Goal: Task Accomplishment & Management: Manage account settings

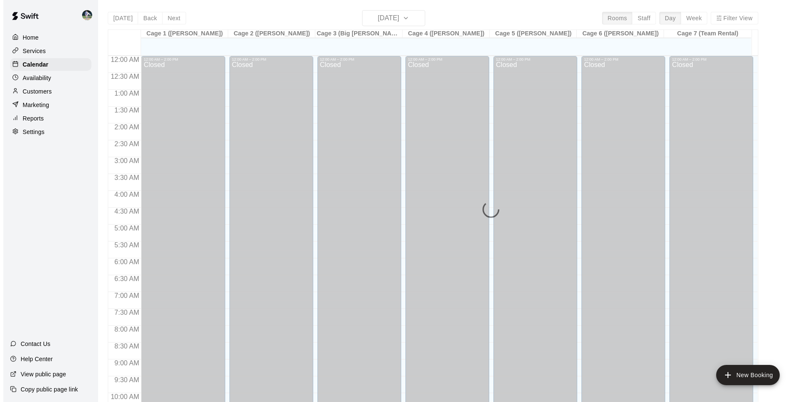
scroll to position [428, 0]
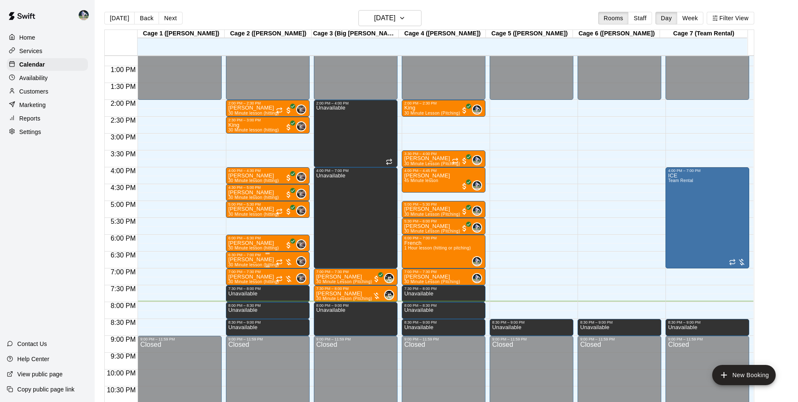
click at [274, 257] on div "6:30 PM – 7:00 PM" at bounding box center [268, 255] width 79 height 4
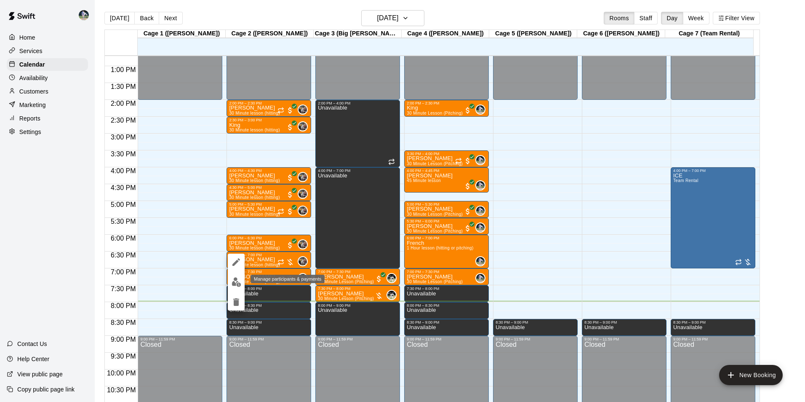
click at [238, 279] on img "edit" at bounding box center [236, 282] width 10 height 10
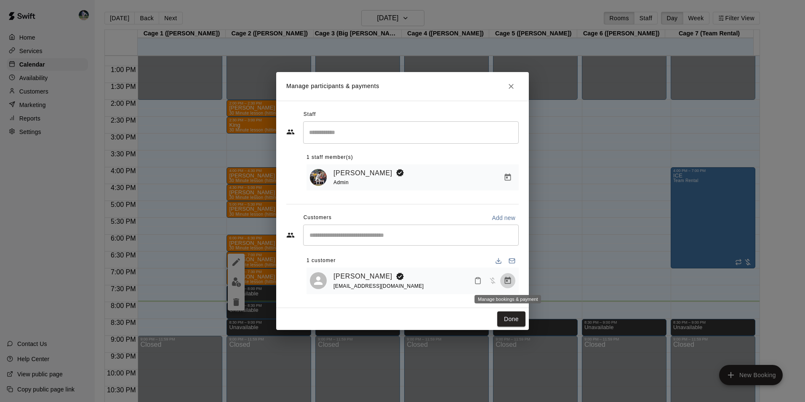
click at [506, 283] on icon "Manage bookings & payment" at bounding box center [507, 280] width 8 height 8
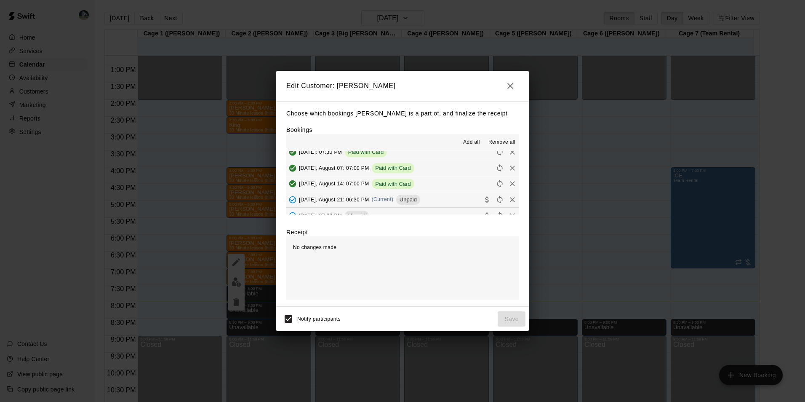
scroll to position [111, 0]
click at [420, 190] on span "Unpaid" at bounding box center [408, 190] width 24 height 6
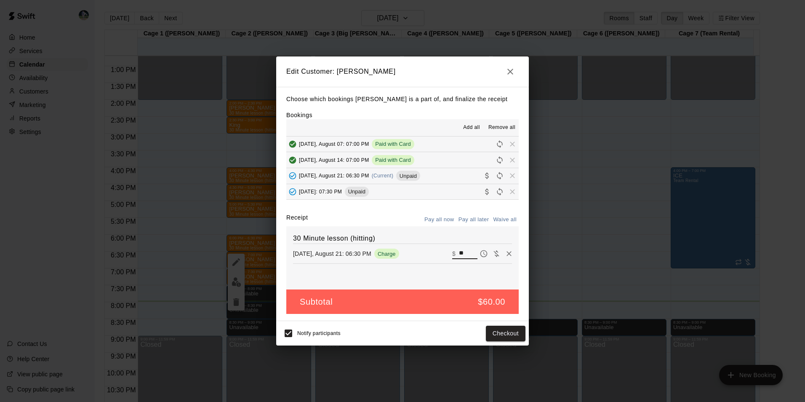
click at [459, 254] on input "**" at bounding box center [468, 253] width 19 height 11
type input "*"
type input "**"
click at [501, 335] on button "Checkout" at bounding box center [506, 333] width 40 height 16
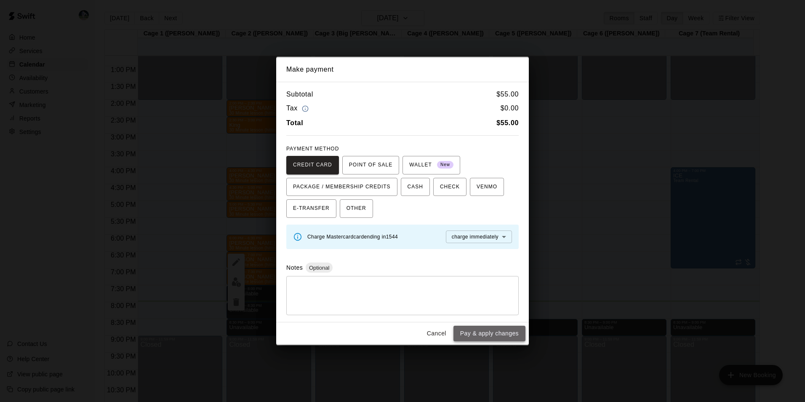
click at [511, 333] on button "Pay & apply changes" at bounding box center [489, 333] width 72 height 16
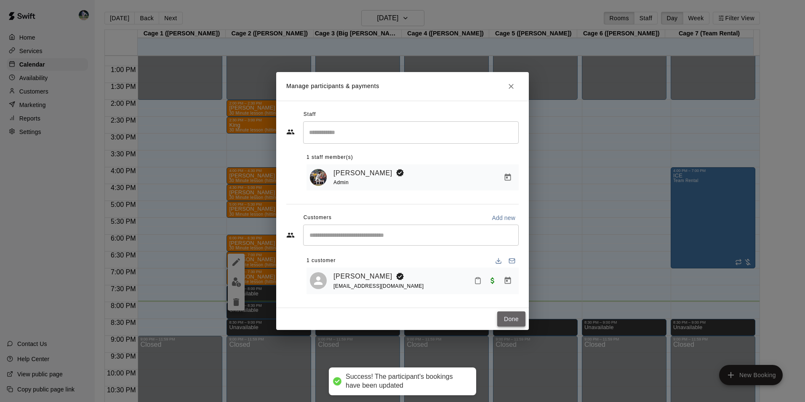
click at [513, 313] on button "Done" at bounding box center [511, 319] width 28 height 16
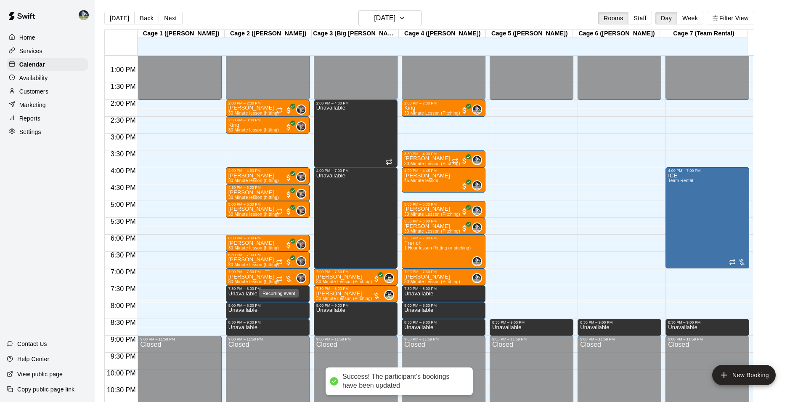
click at [276, 276] on icon "Recurring event" at bounding box center [279, 278] width 7 height 7
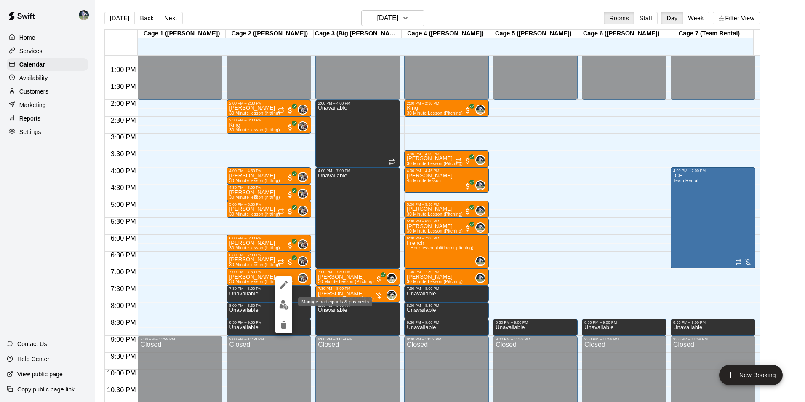
click at [280, 303] on img "edit" at bounding box center [284, 305] width 10 height 10
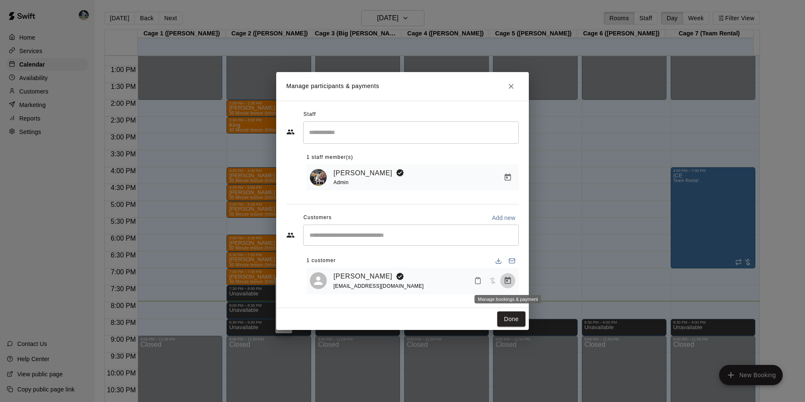
click at [503, 282] on button "Manage bookings & payment" at bounding box center [507, 280] width 15 height 15
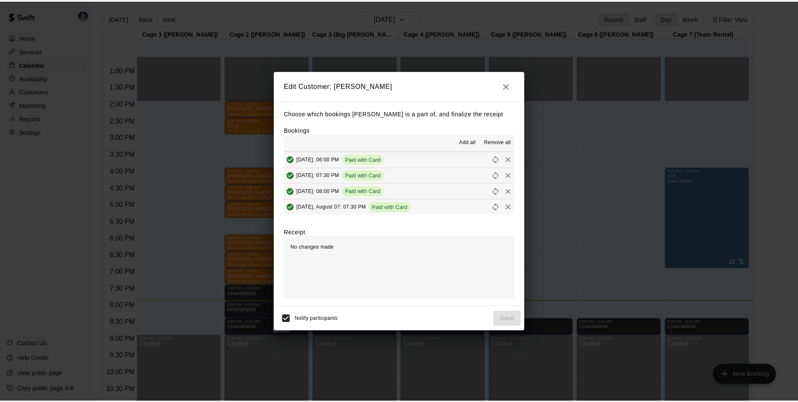
scroll to position [168, 0]
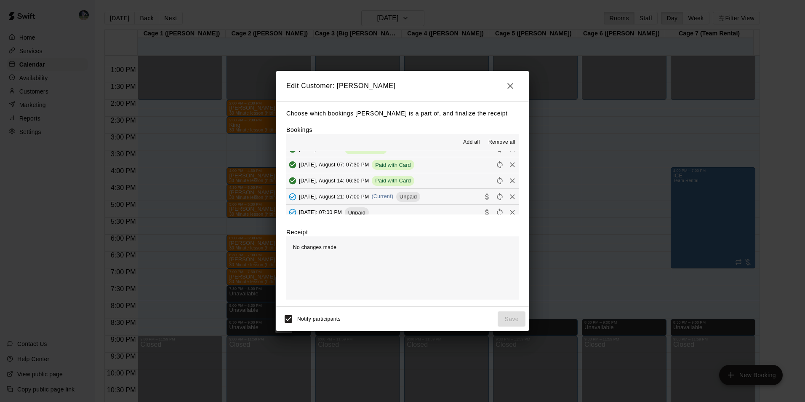
click at [463, 201] on button "[DATE], August 21: 07:00 PM (Current) Unpaid" at bounding box center [402, 197] width 232 height 16
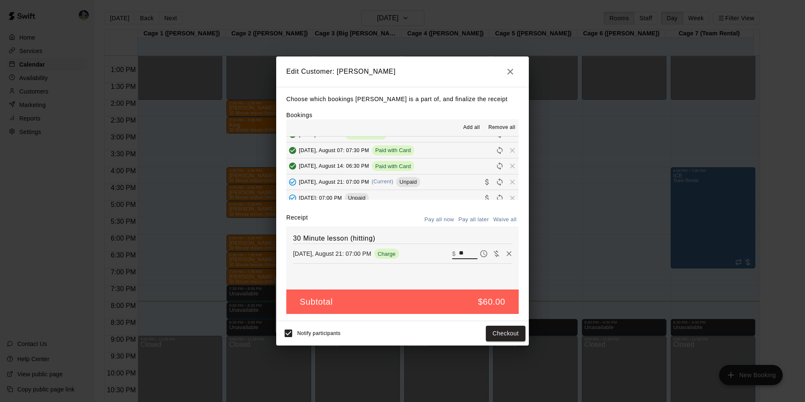
click at [460, 250] on input "**" at bounding box center [468, 253] width 19 height 11
type input "*"
type input "**"
click at [495, 335] on button "Checkout" at bounding box center [506, 333] width 40 height 16
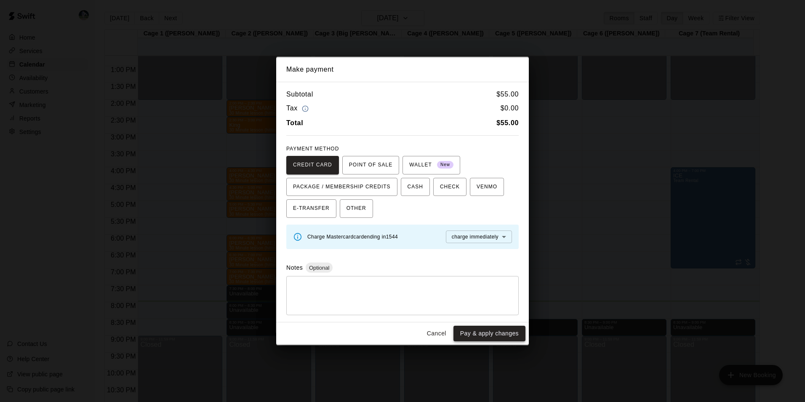
click at [487, 332] on button "Pay & apply changes" at bounding box center [489, 333] width 72 height 16
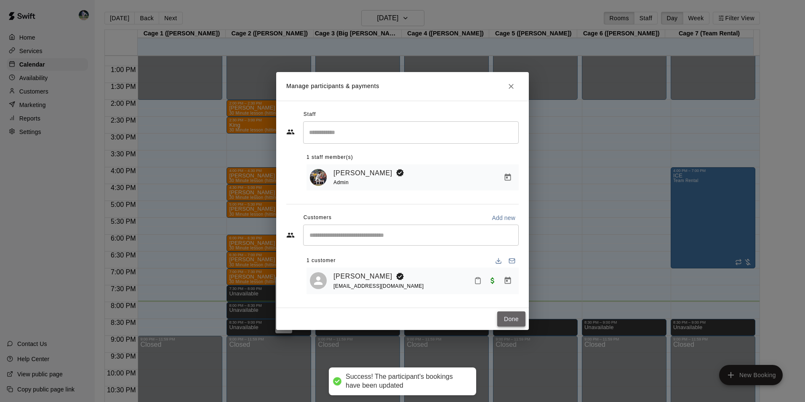
click at [499, 322] on button "Done" at bounding box center [511, 319] width 28 height 16
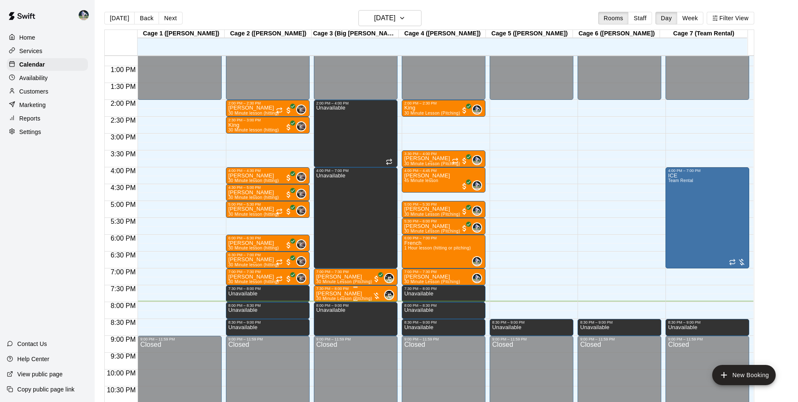
click at [346, 287] on div at bounding box center [356, 286] width 79 height 1
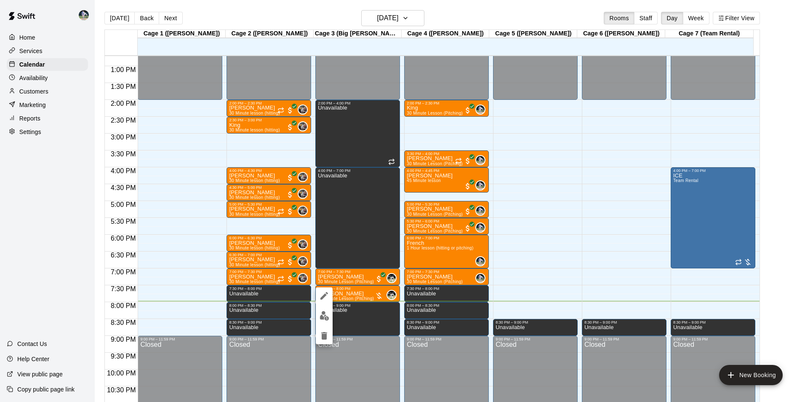
click at [336, 280] on div at bounding box center [402, 201] width 805 height 402
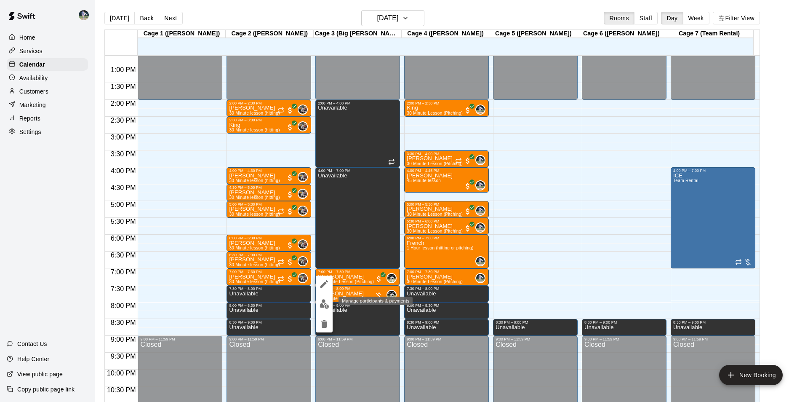
click at [325, 302] on img "edit" at bounding box center [324, 304] width 10 height 10
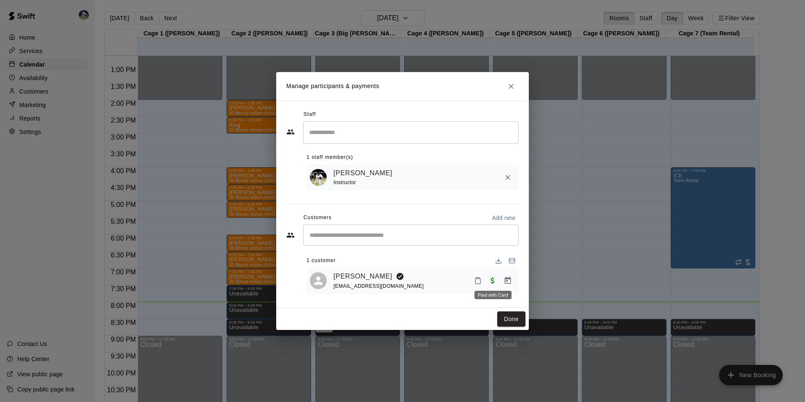
click at [489, 282] on span "Paid with Card" at bounding box center [492, 280] width 15 height 7
click at [491, 282] on span "Paid with Card" at bounding box center [492, 280] width 15 height 7
click at [172, 167] on div "Manage participants & payments Staff ​ 1 staff member(s) [PERSON_NAME] Instruct…" at bounding box center [402, 201] width 805 height 402
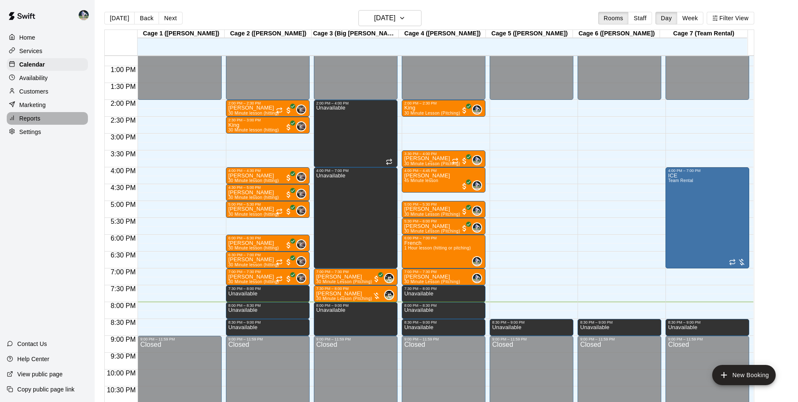
click at [43, 117] on div "Reports" at bounding box center [47, 118] width 81 height 13
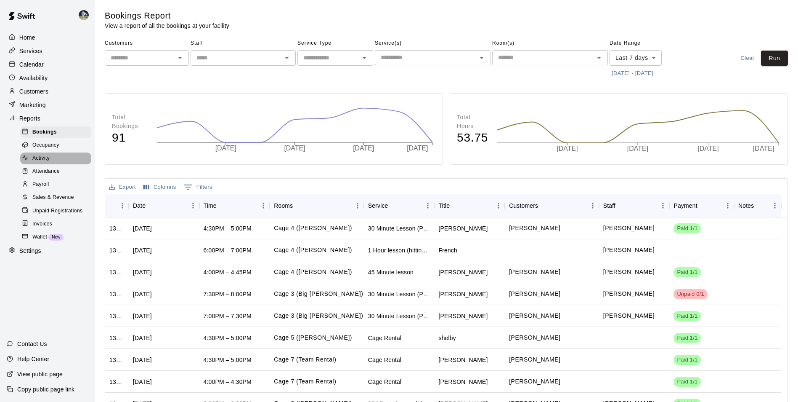
click at [53, 159] on div "Activity" at bounding box center [55, 158] width 71 height 12
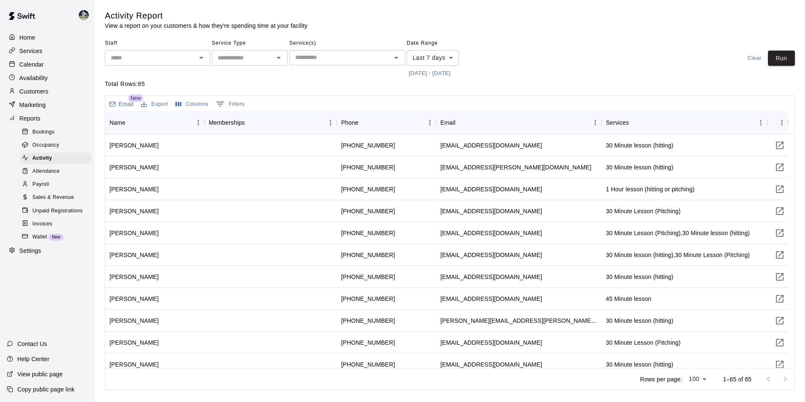
click at [53, 200] on span "Sales & Revenue" at bounding box center [53, 197] width 42 height 8
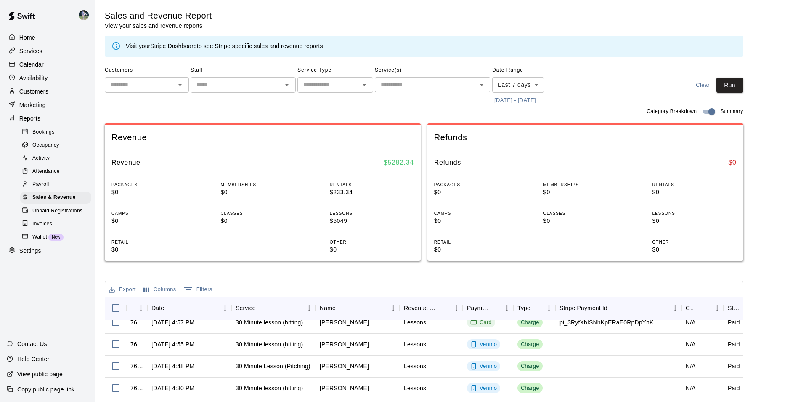
scroll to position [84, 0]
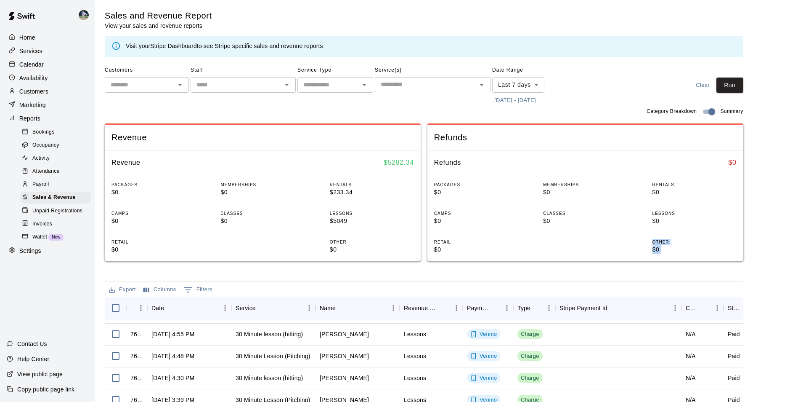
drag, startPoint x: 460, startPoint y: 280, endPoint x: 459, endPoint y: 258, distance: 21.9
click at [459, 258] on div "Sales and Revenue Report View your sales and revenue reports Visit your Stripe …" at bounding box center [424, 292] width 639 height 565
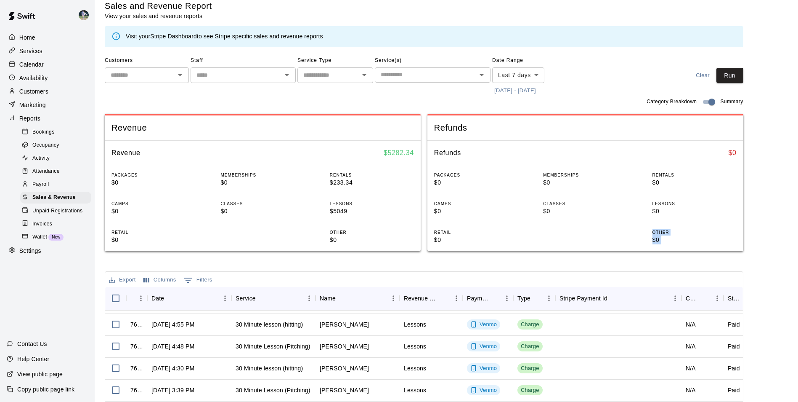
scroll to position [9, 0]
click at [40, 188] on span "Payroll" at bounding box center [40, 184] width 16 height 8
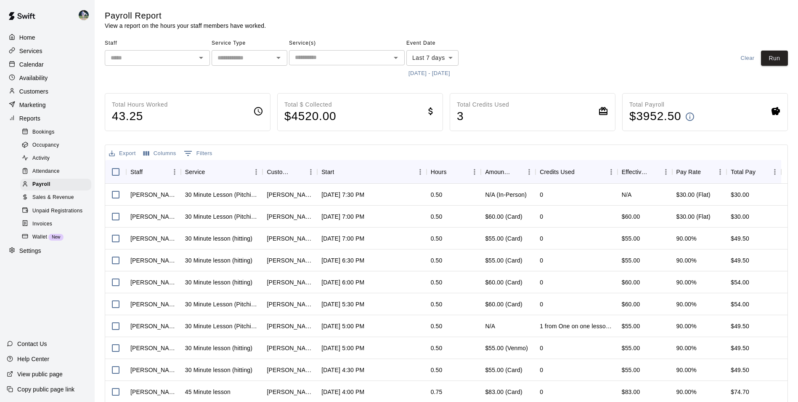
scroll to position [41, 0]
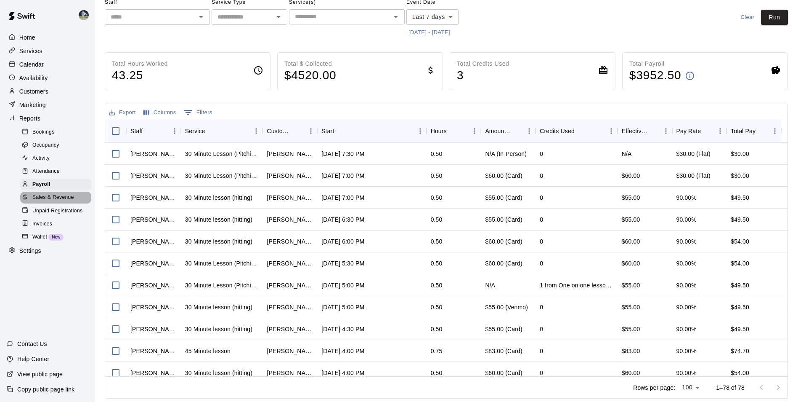
click at [32, 202] on div at bounding box center [27, 198] width 11 height 8
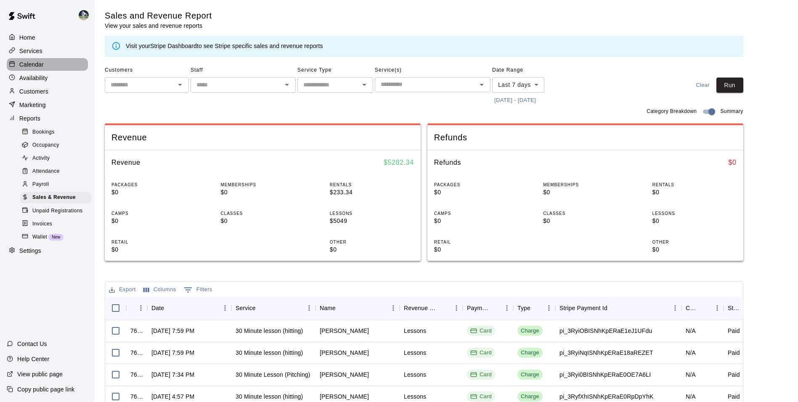
click at [28, 60] on div "Calendar" at bounding box center [47, 64] width 81 height 13
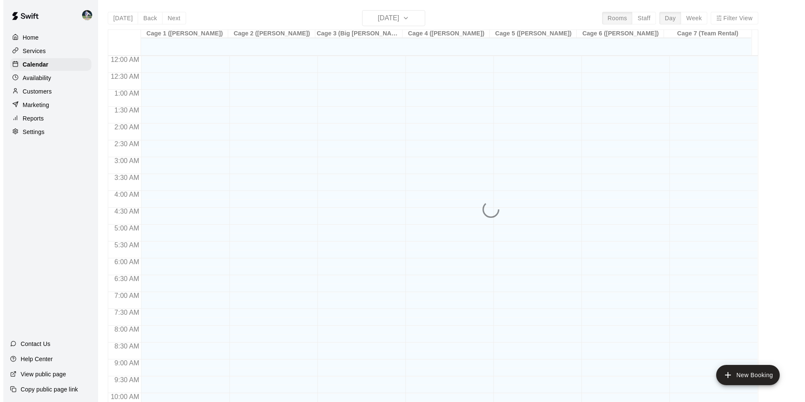
scroll to position [428, 0]
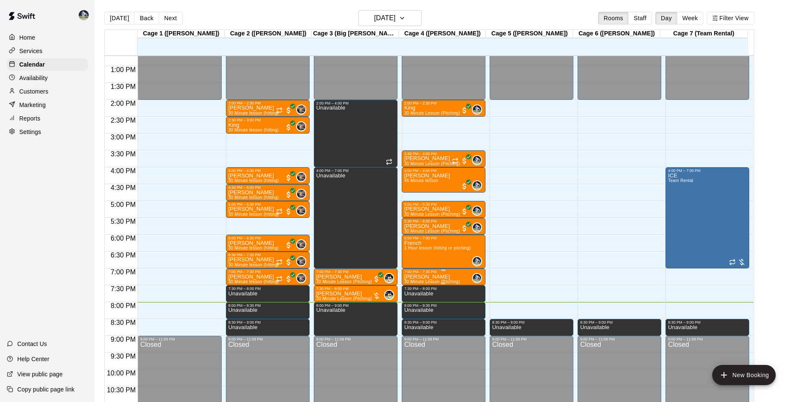
click at [437, 277] on p "[PERSON_NAME]" at bounding box center [432, 277] width 56 height 0
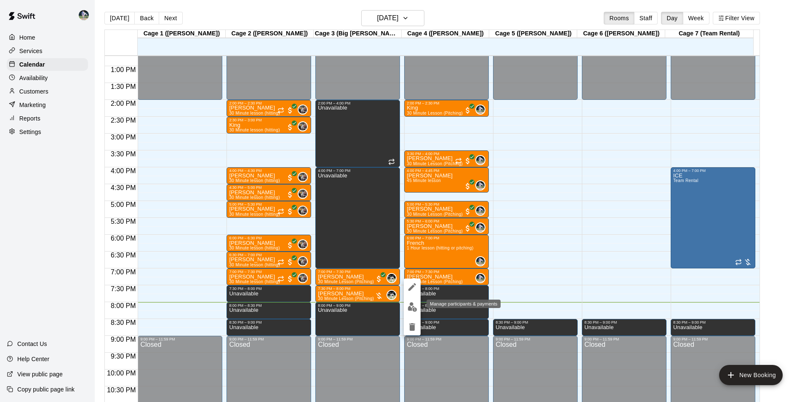
click at [412, 306] on img "edit" at bounding box center [412, 307] width 10 height 10
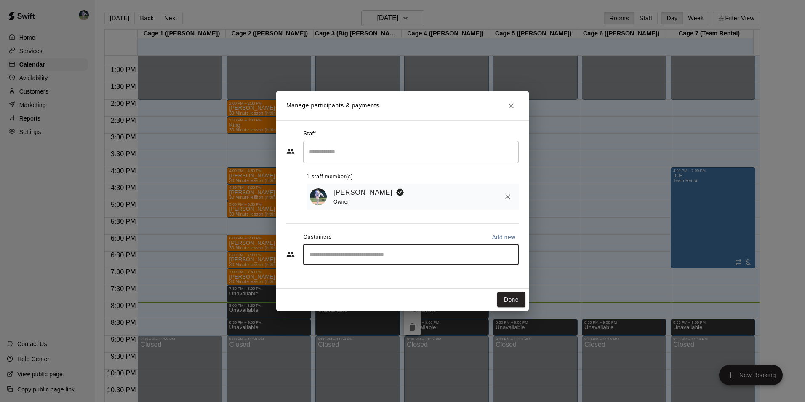
click at [479, 253] on input "Start typing to search customers..." at bounding box center [411, 254] width 208 height 8
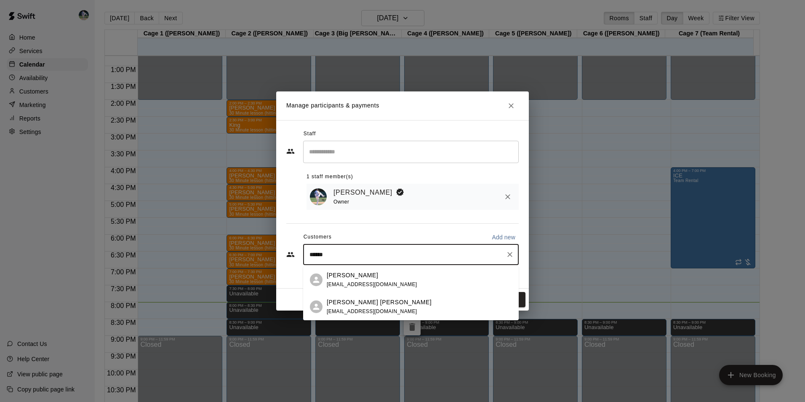
type input "******"
drag, startPoint x: 522, startPoint y: 105, endPoint x: 516, endPoint y: 106, distance: 5.6
click at [519, 106] on h2 "Manage participants & payments" at bounding box center [402, 105] width 253 height 29
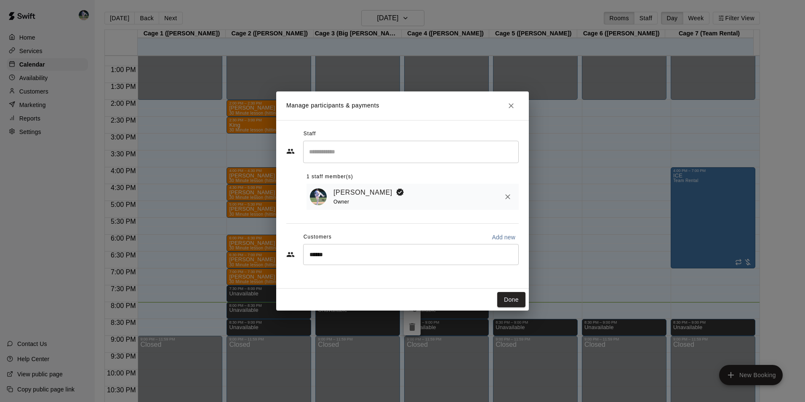
click at [514, 107] on icon "Close" at bounding box center [511, 105] width 8 height 8
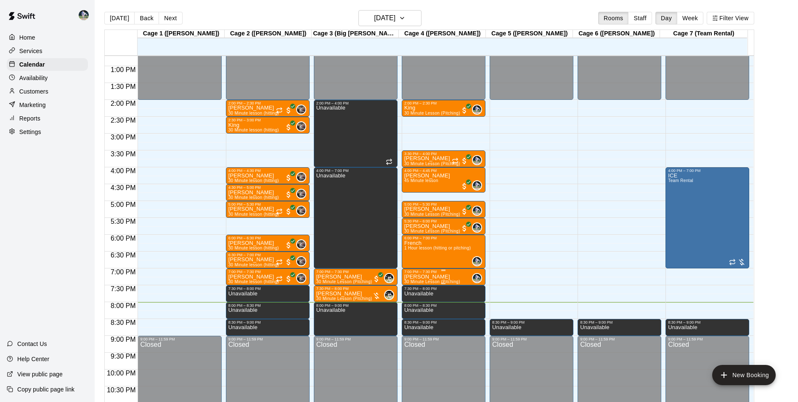
click at [420, 277] on p "[PERSON_NAME]" at bounding box center [432, 277] width 56 height 0
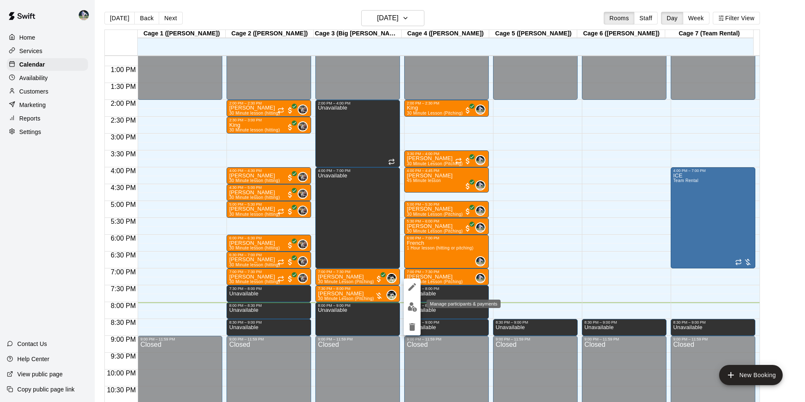
click at [413, 305] on img "edit" at bounding box center [412, 307] width 10 height 10
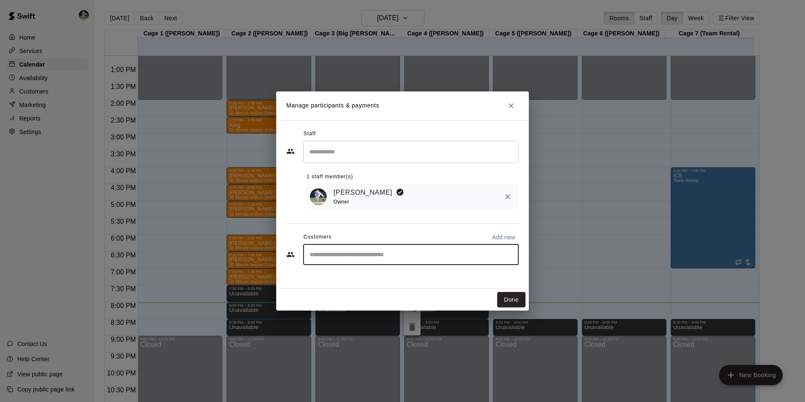
click at [392, 255] on input "Start typing to search customers..." at bounding box center [411, 254] width 208 height 8
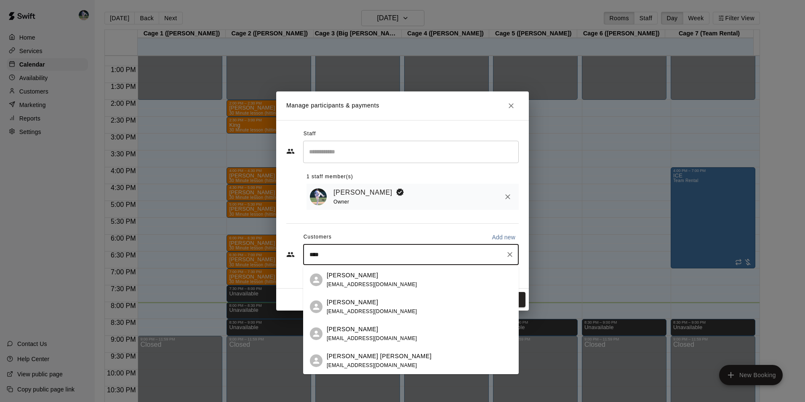
type input "*****"
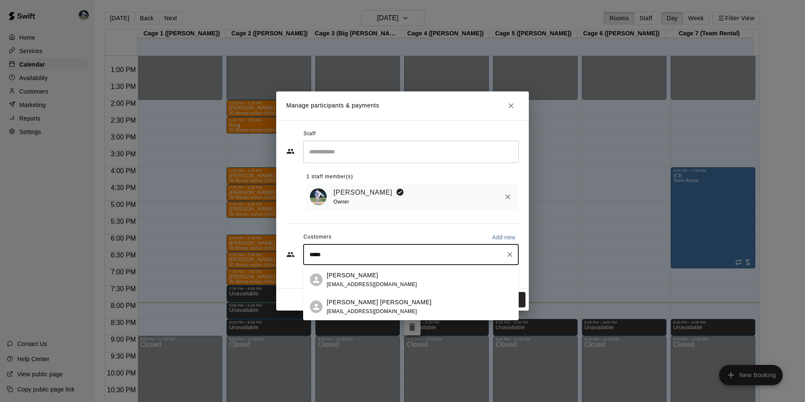
click at [372, 281] on span "[EMAIL_ADDRESS][DOMAIN_NAME]" at bounding box center [372, 284] width 90 height 6
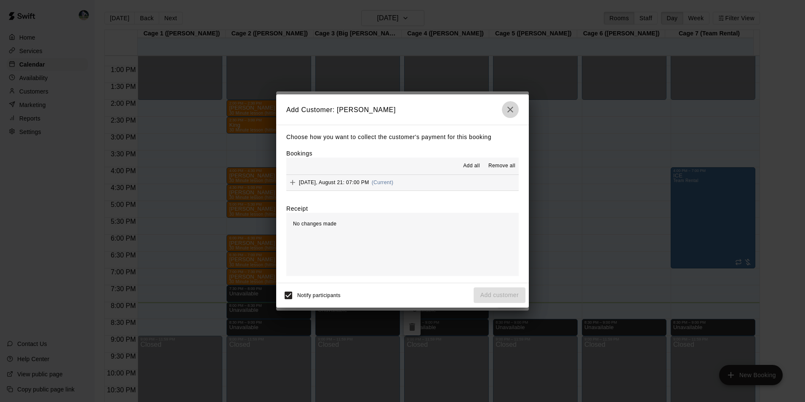
click at [515, 108] on button "button" at bounding box center [510, 109] width 17 height 17
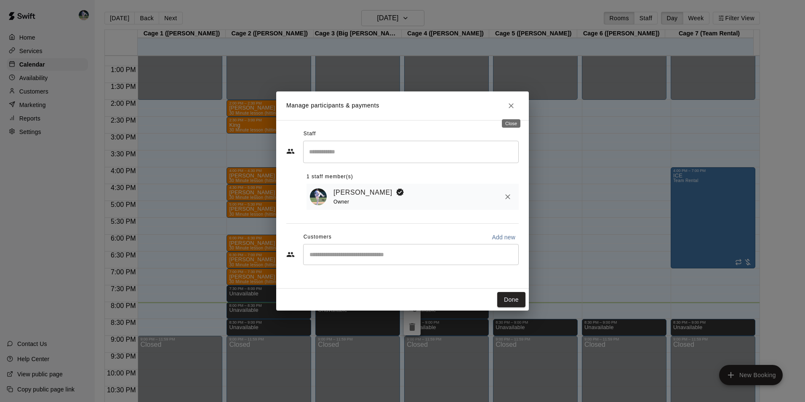
click at [508, 106] on icon "Close" at bounding box center [511, 105] width 8 height 8
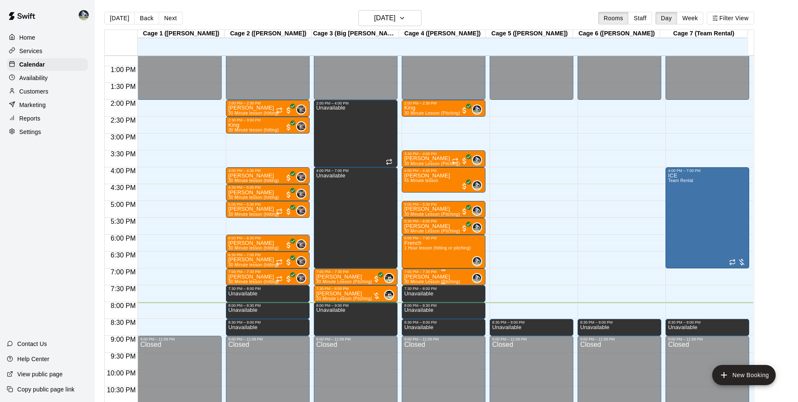
click at [427, 277] on p "[PERSON_NAME]" at bounding box center [432, 277] width 56 height 0
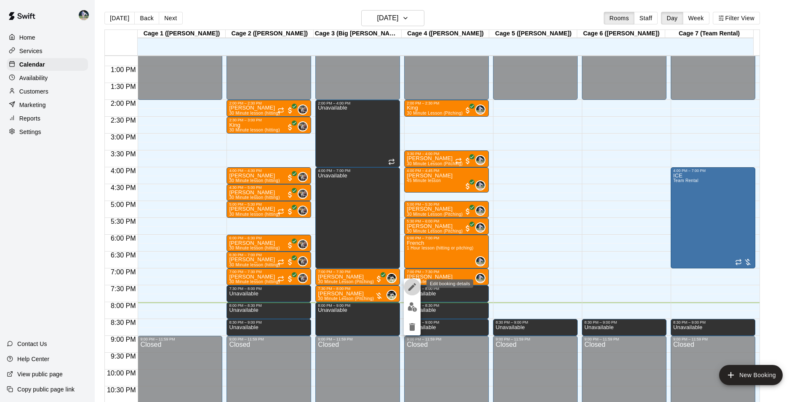
click at [408, 288] on icon "edit" at bounding box center [412, 287] width 10 height 10
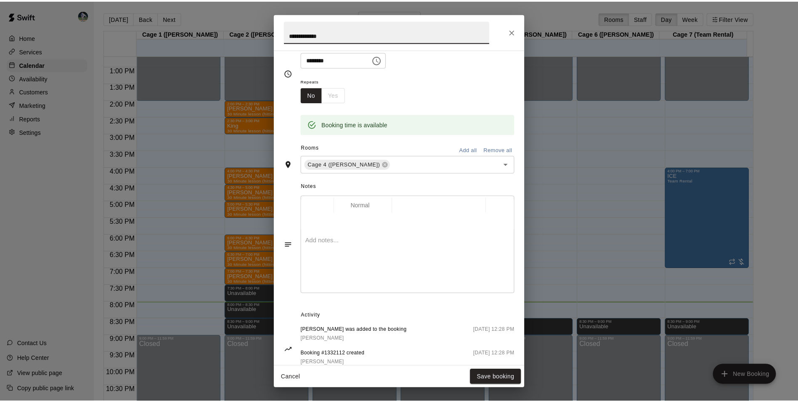
scroll to position [134, 0]
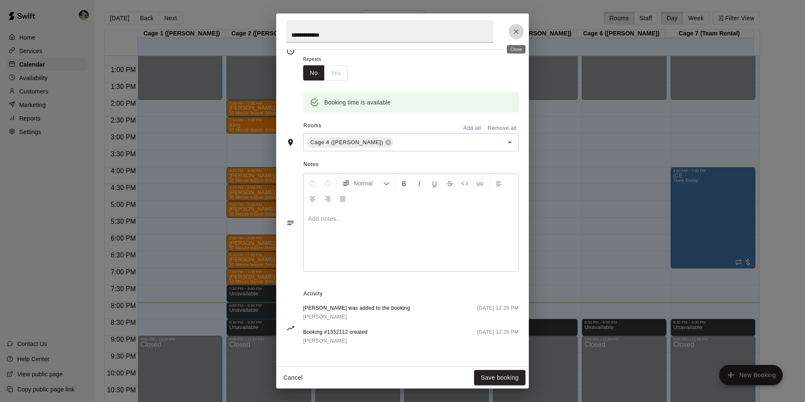
click at [519, 32] on icon "Close" at bounding box center [516, 31] width 8 height 8
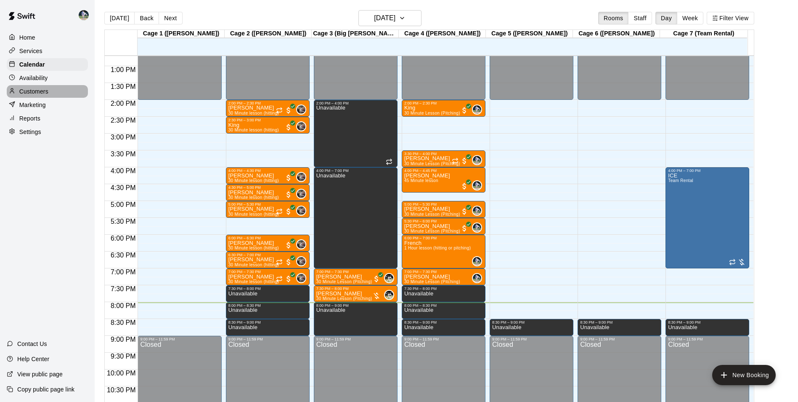
click at [42, 92] on p "Customers" at bounding box center [33, 91] width 29 height 8
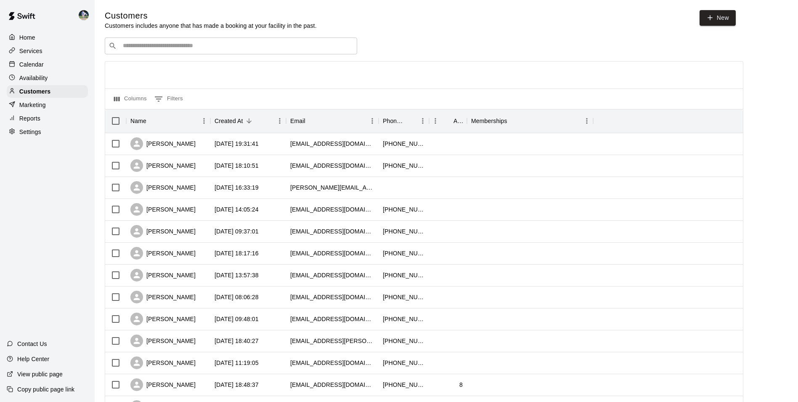
click at [144, 48] on input "Search customers by name or email" at bounding box center [236, 46] width 233 height 8
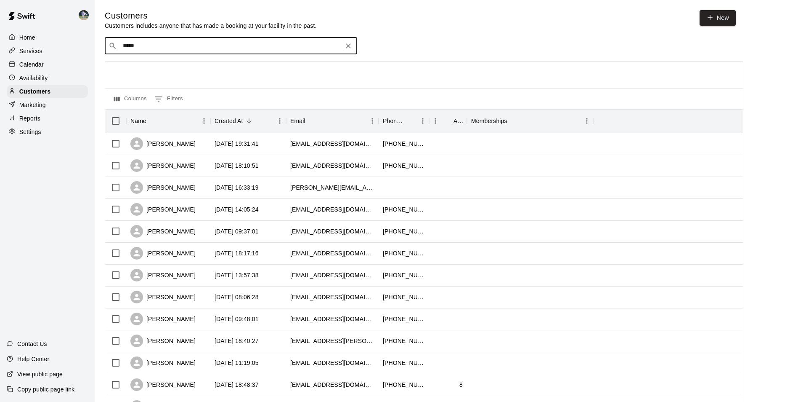
type input "******"
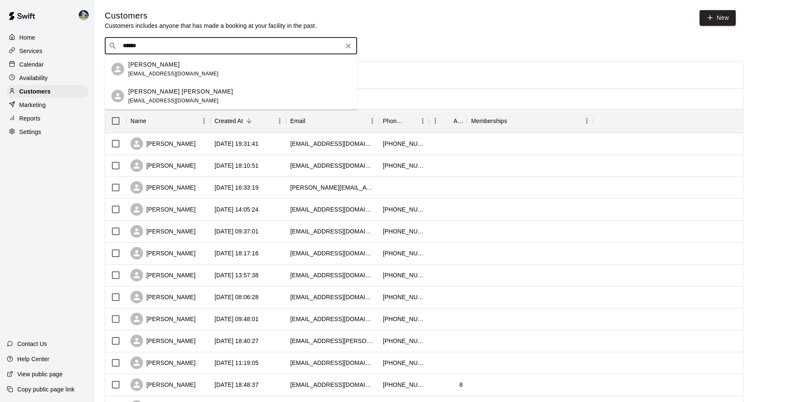
click at [164, 59] on div "[PERSON_NAME] [EMAIL_ADDRESS][DOMAIN_NAME]" at bounding box center [231, 69] width 253 height 27
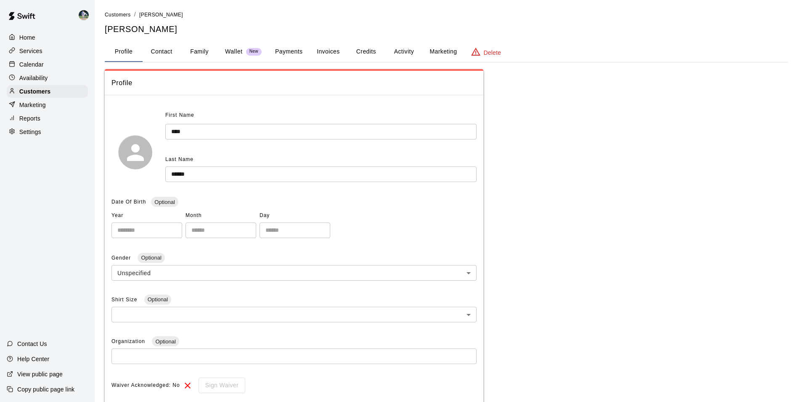
click at [201, 49] on button "Family" at bounding box center [200, 52] width 38 height 20
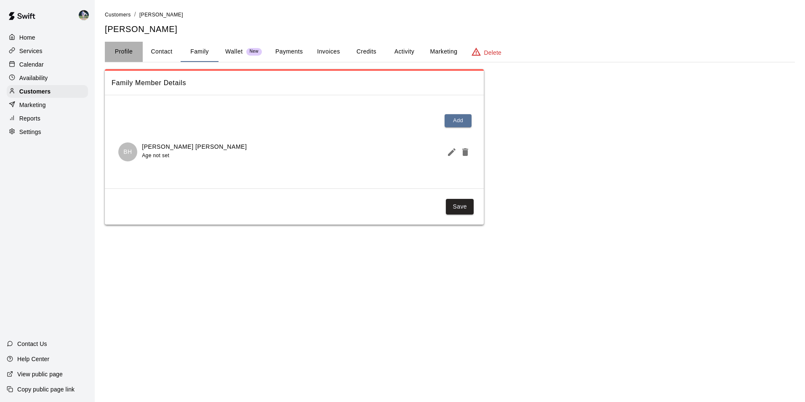
click at [122, 50] on button "Profile" at bounding box center [124, 52] width 38 height 20
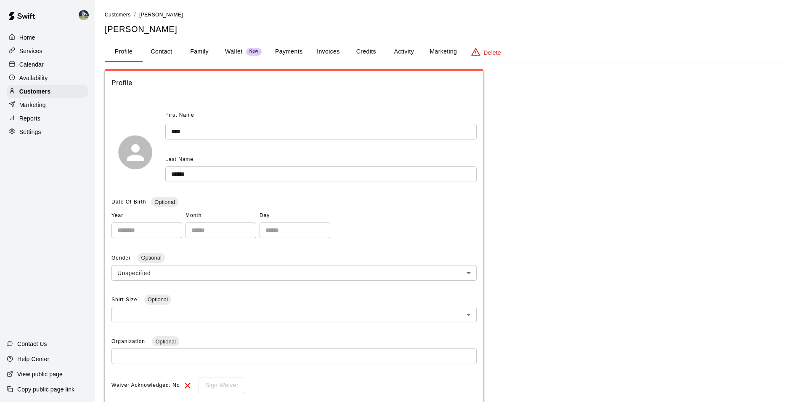
click at [21, 38] on p "Home" at bounding box center [27, 37] width 16 height 8
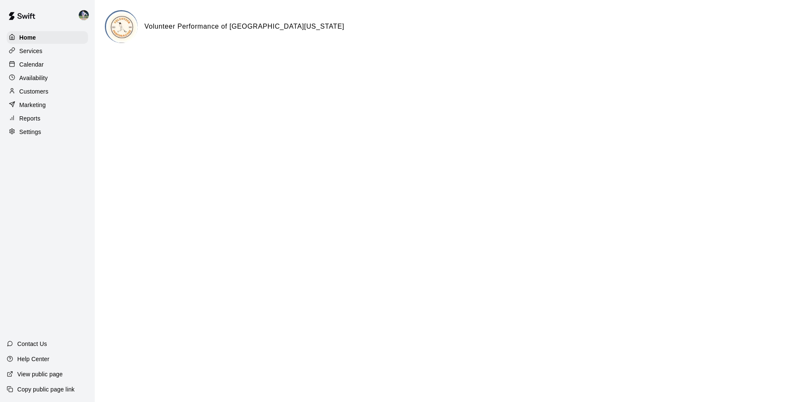
click at [37, 64] on p "Calendar" at bounding box center [31, 64] width 24 height 8
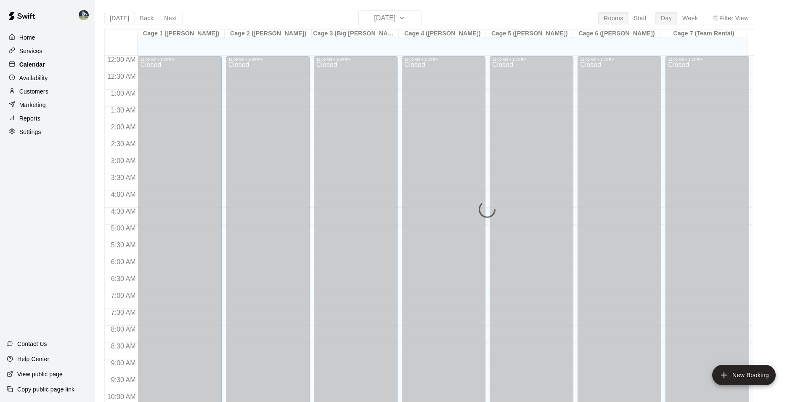
scroll to position [428, 0]
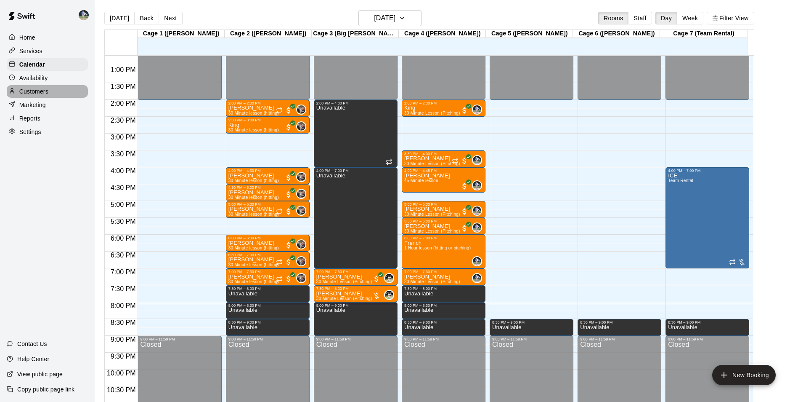
click at [38, 94] on p "Customers" at bounding box center [33, 91] width 29 height 8
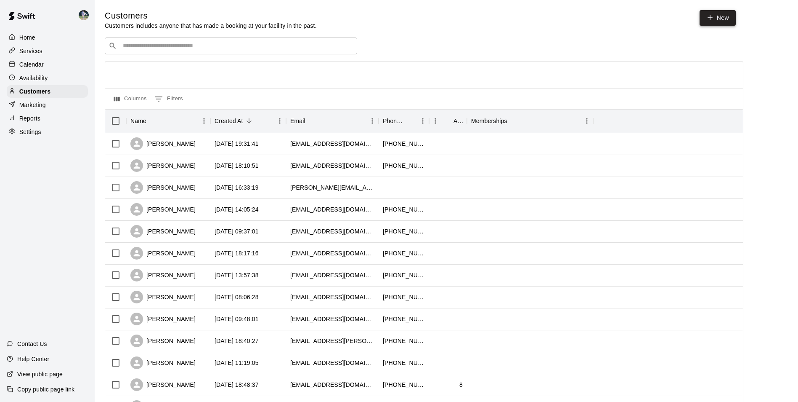
click at [718, 20] on link "New" at bounding box center [718, 18] width 36 height 16
select select "**"
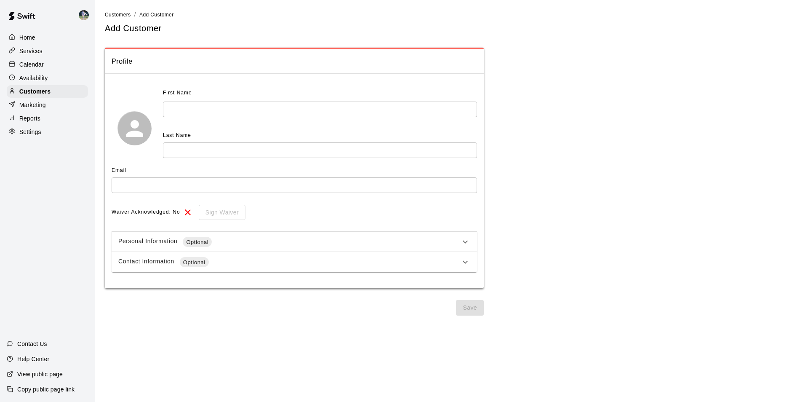
click at [285, 117] on div "First Name ​ Last Name ​" at bounding box center [320, 122] width 314 height 72
click at [303, 102] on input "text" at bounding box center [320, 109] width 314 height 16
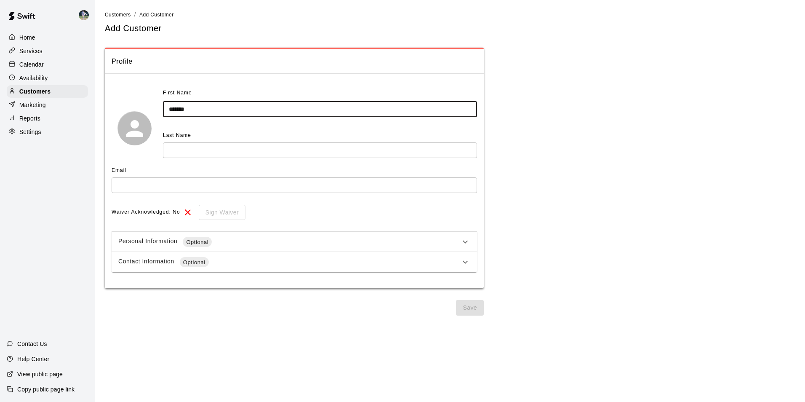
type input "*******"
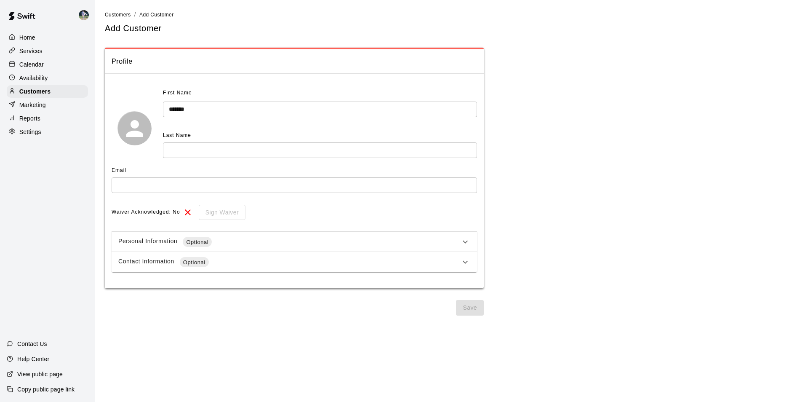
drag, startPoint x: 277, startPoint y: 161, endPoint x: 269, endPoint y: 129, distance: 32.9
click at [274, 140] on div "First Name ******* ​ Last Name ​" at bounding box center [294, 127] width 365 height 83
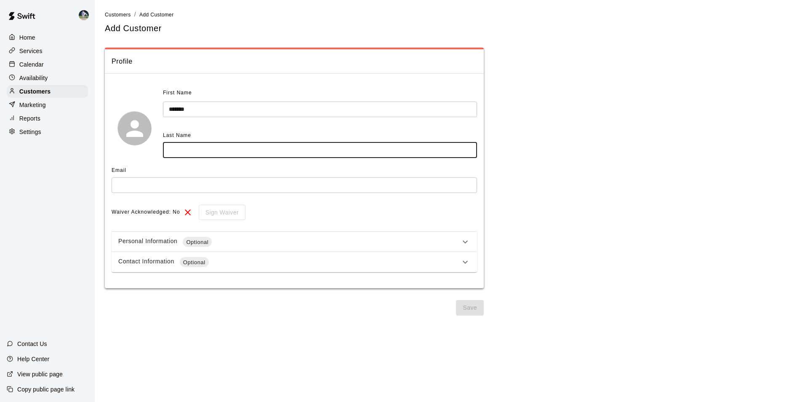
drag, startPoint x: 267, startPoint y: 144, endPoint x: 263, endPoint y: 140, distance: 5.7
click at [267, 143] on input "text" at bounding box center [320, 150] width 314 height 16
type input "******"
click at [190, 180] on input "text" at bounding box center [294, 185] width 365 height 16
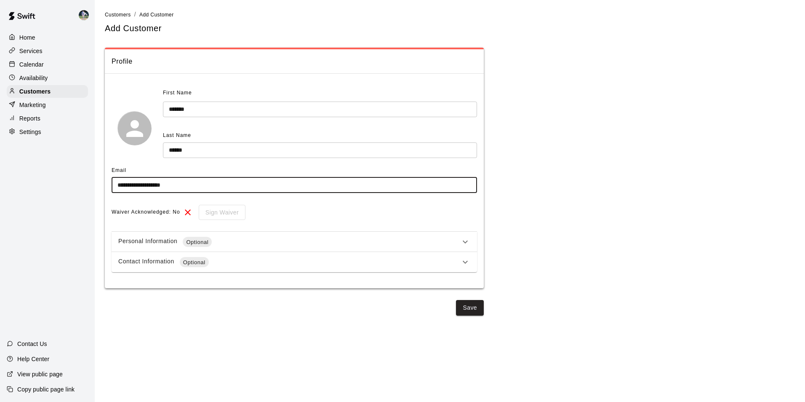
type input "**********"
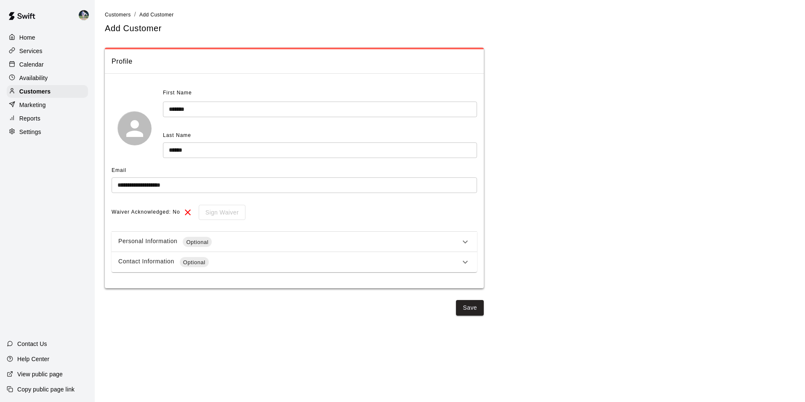
click at [465, 247] on icon at bounding box center [465, 242] width 10 height 10
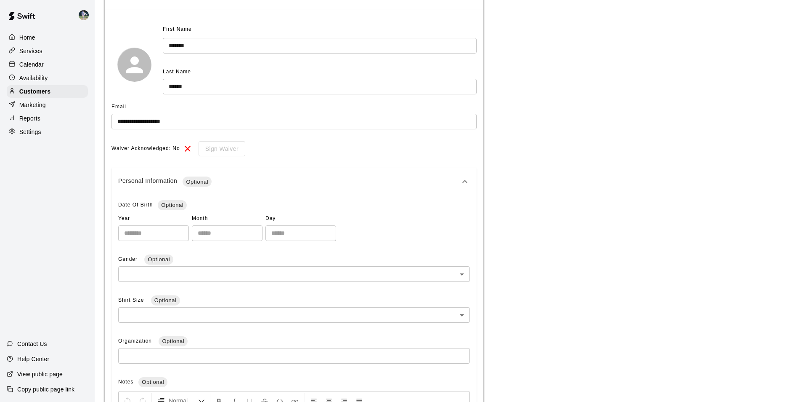
scroll to position [84, 0]
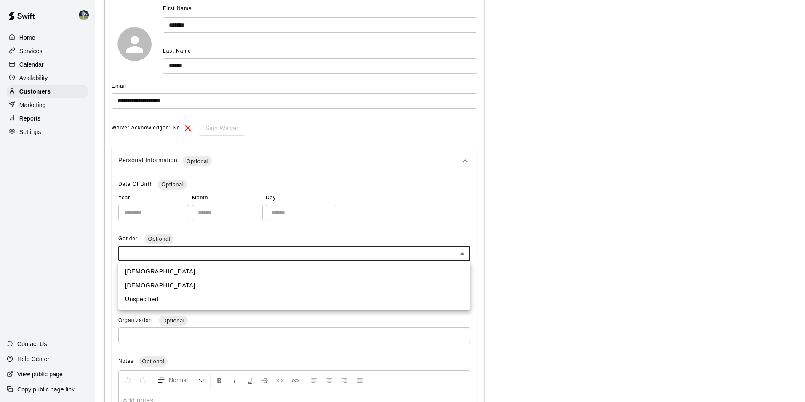
click at [248, 256] on body "**********" at bounding box center [402, 227] width 805 height 623
click at [245, 266] on li "[DEMOGRAPHIC_DATA]" at bounding box center [294, 271] width 352 height 14
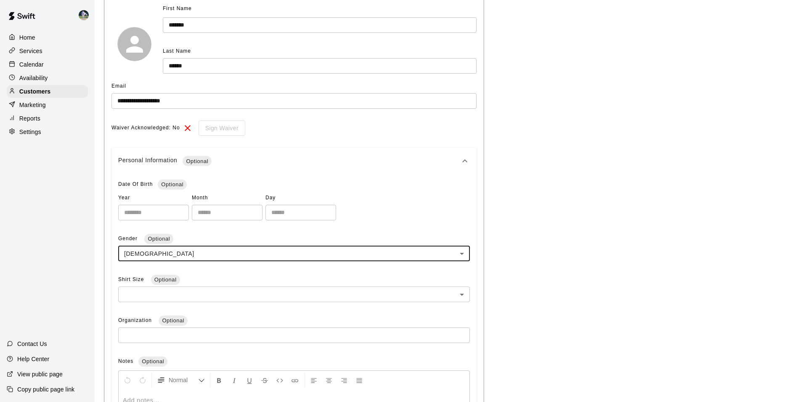
click at [435, 254] on body "**********" at bounding box center [399, 227] width 798 height 623
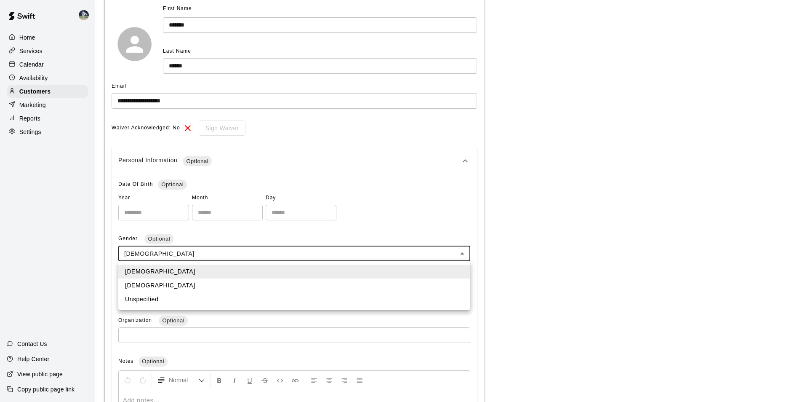
click at [460, 254] on div at bounding box center [402, 201] width 805 height 402
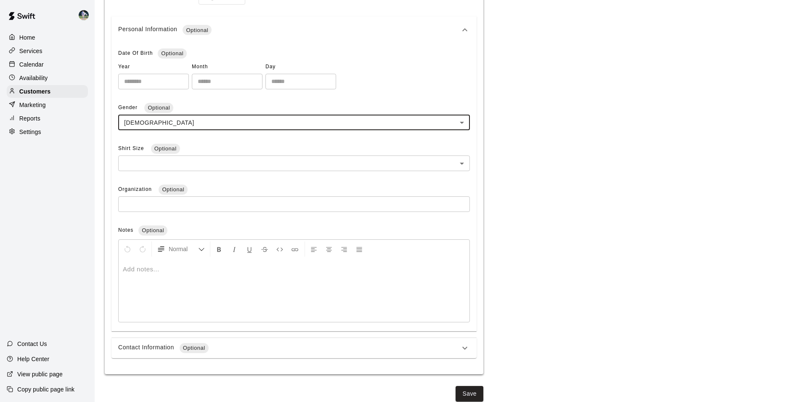
scroll to position [221, 0]
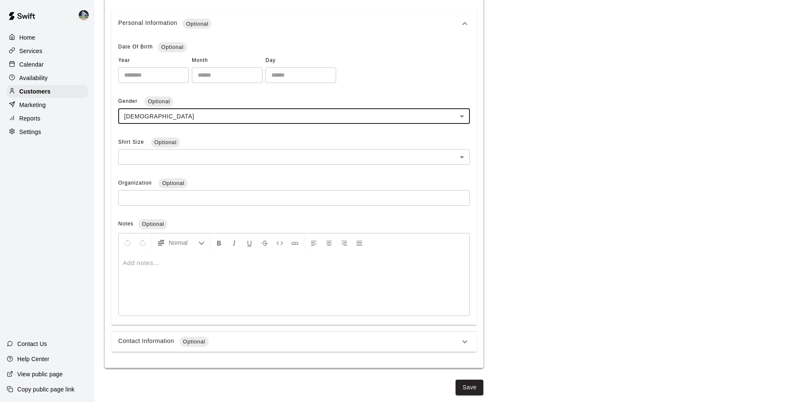
click at [420, 114] on body "**********" at bounding box center [399, 90] width 798 height 623
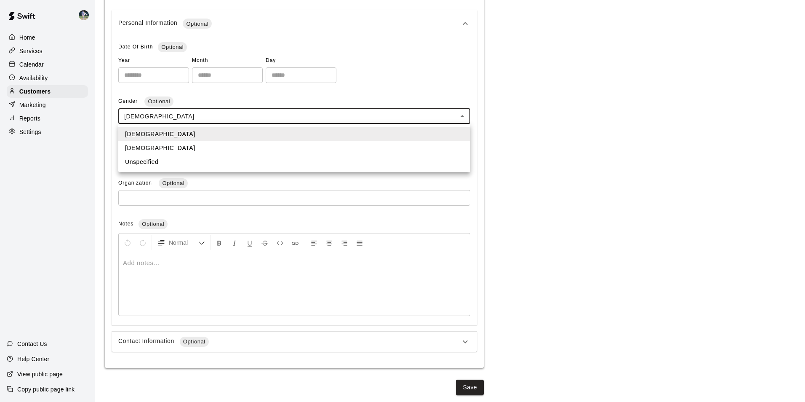
click at [323, 158] on li "Unspecified" at bounding box center [294, 162] width 352 height 14
type input "**********"
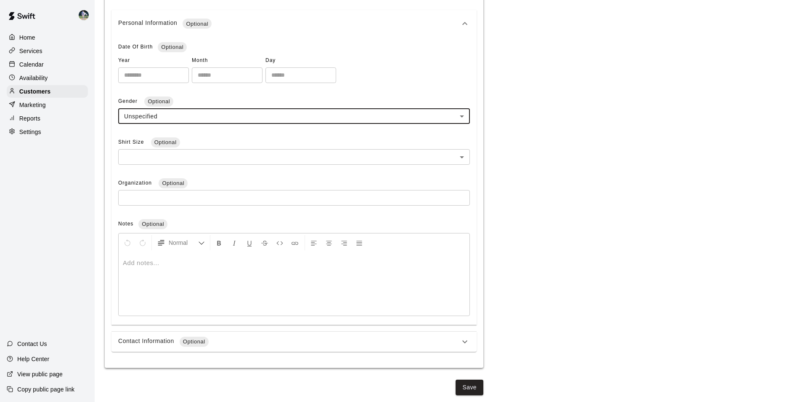
click at [442, 340] on div "Contact Information Optional" at bounding box center [289, 341] width 342 height 10
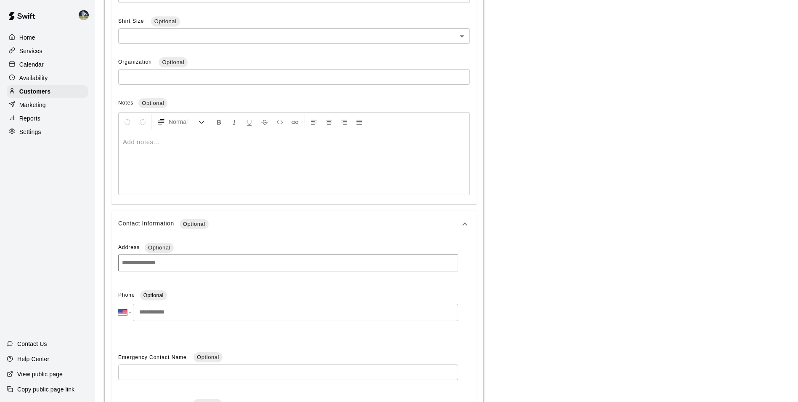
scroll to position [390, 0]
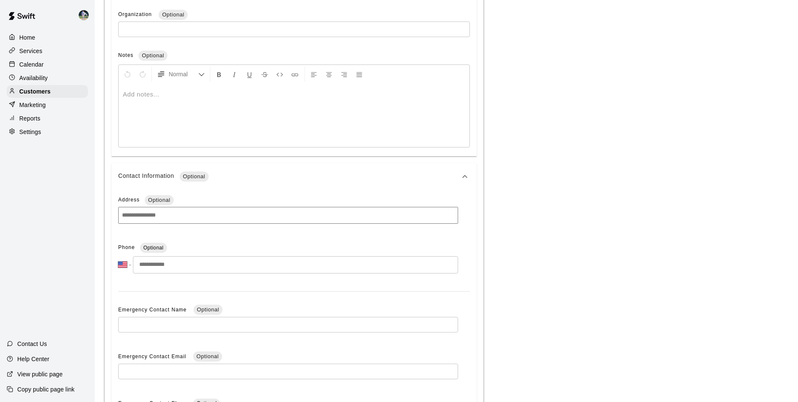
click at [296, 274] on div "**********" at bounding box center [288, 260] width 340 height 38
click at [295, 270] on input "tel" at bounding box center [295, 264] width 325 height 17
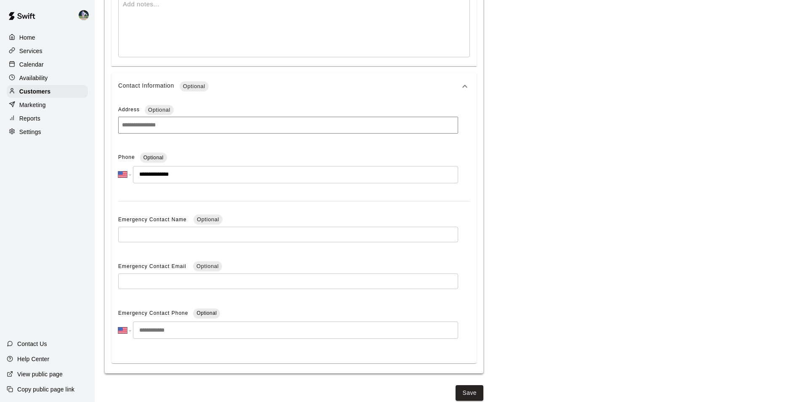
scroll to position [486, 0]
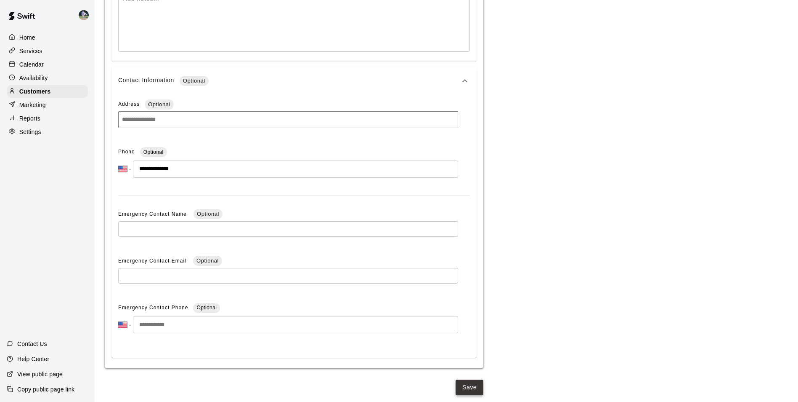
type input "**********"
click at [465, 390] on button "Save" at bounding box center [470, 387] width 28 height 16
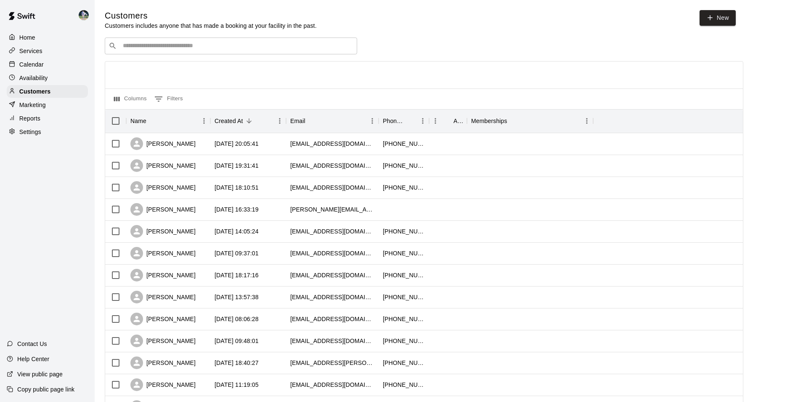
click at [233, 52] on div "​ ​" at bounding box center [231, 45] width 253 height 17
click at [194, 143] on div "[PERSON_NAME]" at bounding box center [168, 144] width 84 height 22
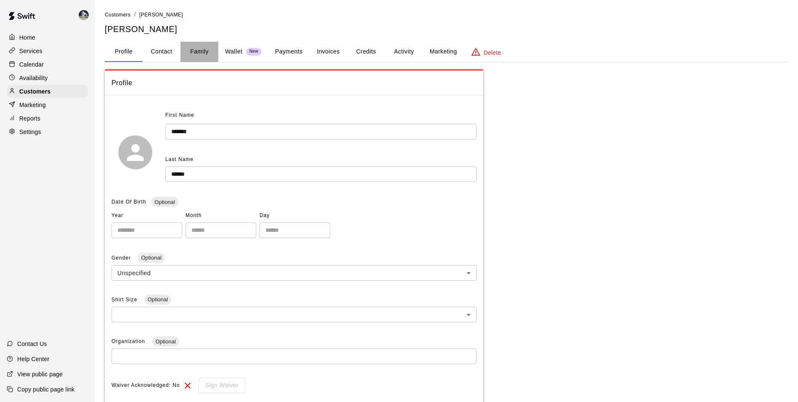
click at [203, 52] on button "Family" at bounding box center [200, 52] width 38 height 20
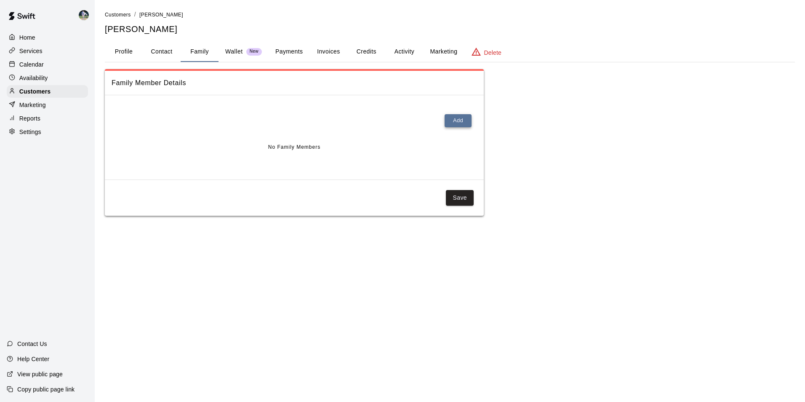
click at [465, 126] on button "Add" at bounding box center [457, 120] width 27 height 13
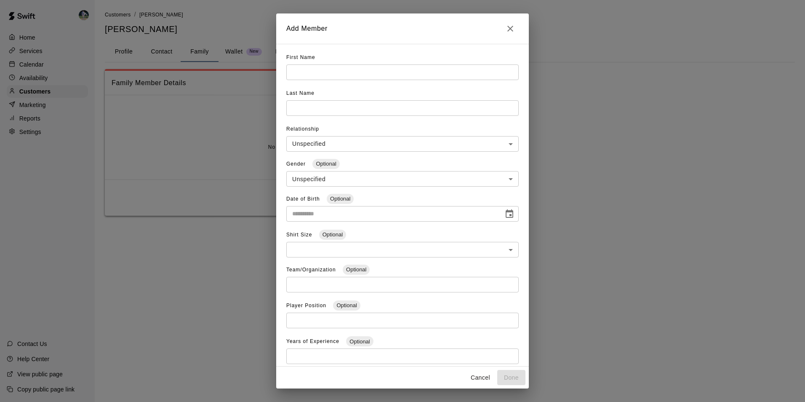
click at [344, 72] on input "text" at bounding box center [402, 72] width 232 height 16
type input "******"
click at [339, 80] on input "text" at bounding box center [402, 72] width 232 height 16
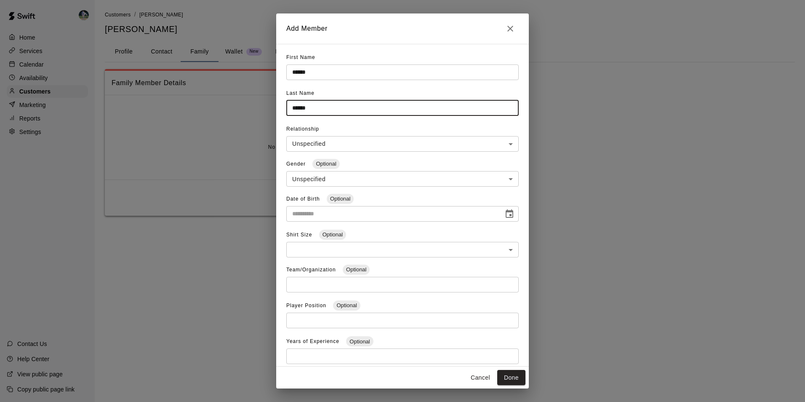
type input "******"
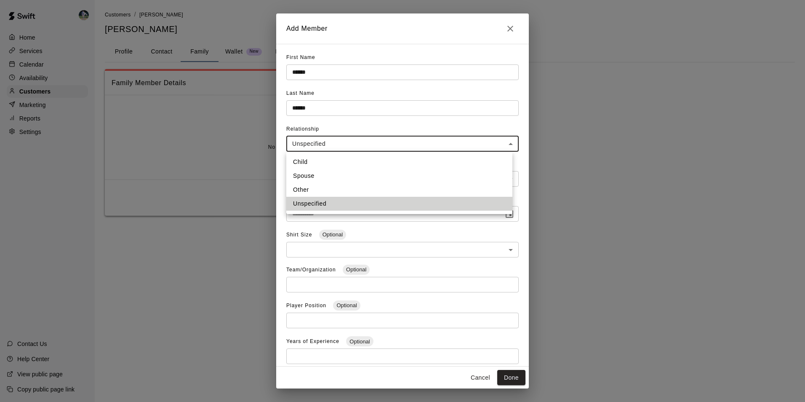
click at [412, 142] on body "**********" at bounding box center [402, 116] width 805 height 232
click at [391, 162] on li "Child" at bounding box center [399, 162] width 226 height 14
type input "*****"
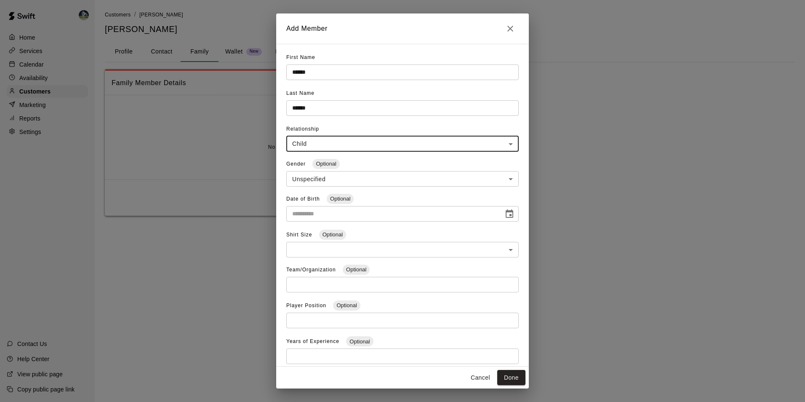
click at [426, 182] on body "**********" at bounding box center [402, 116] width 805 height 232
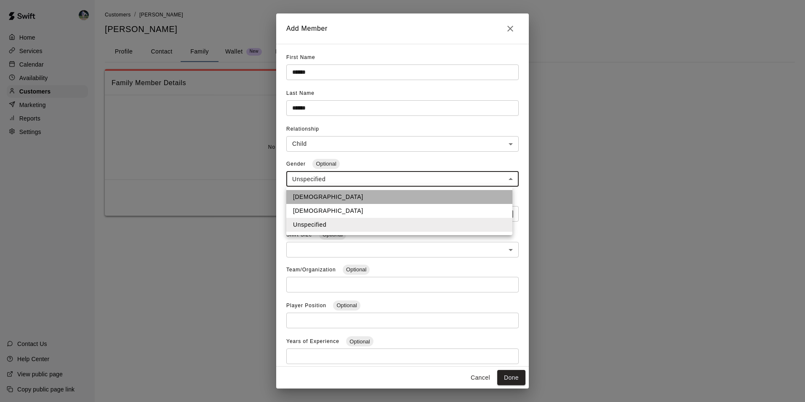
click at [389, 201] on li "[DEMOGRAPHIC_DATA]" at bounding box center [399, 197] width 226 height 14
type input "****"
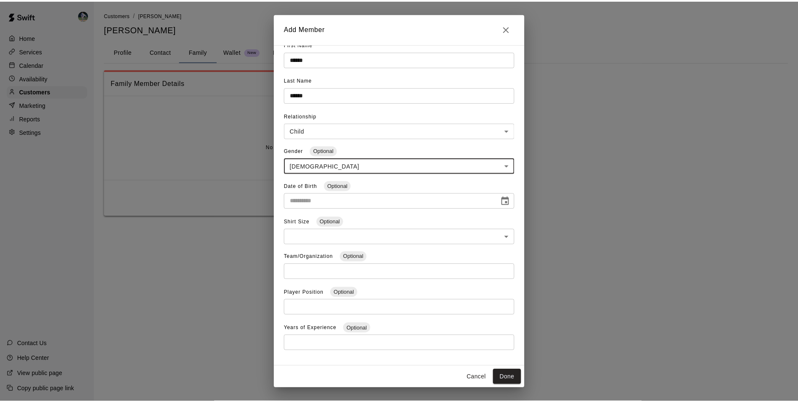
scroll to position [25, 0]
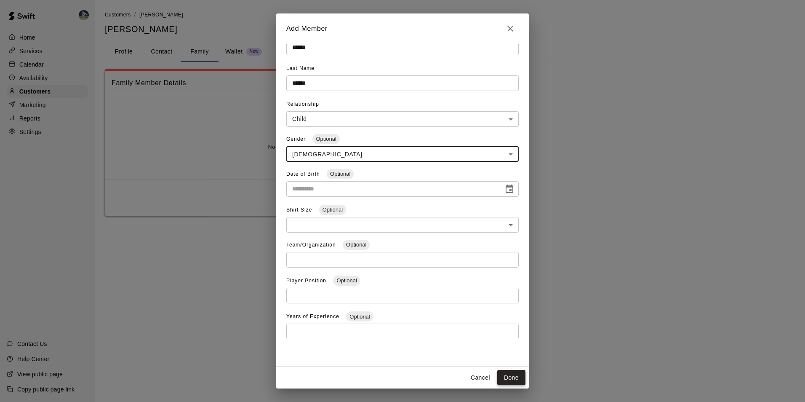
click at [504, 374] on button "Done" at bounding box center [511, 378] width 28 height 16
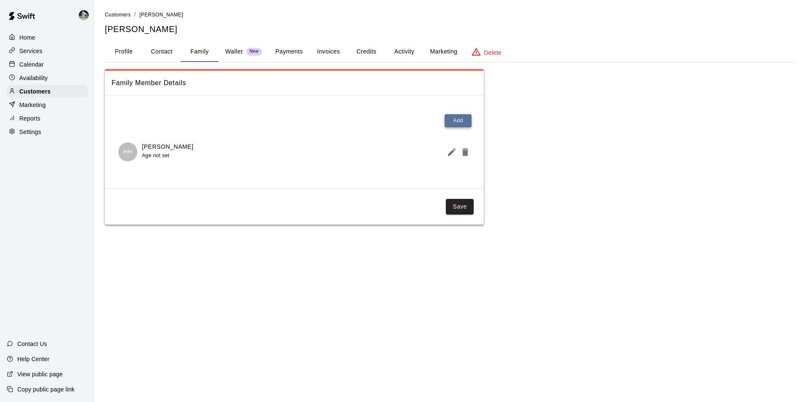
click at [450, 120] on button "Add" at bounding box center [457, 120] width 27 height 13
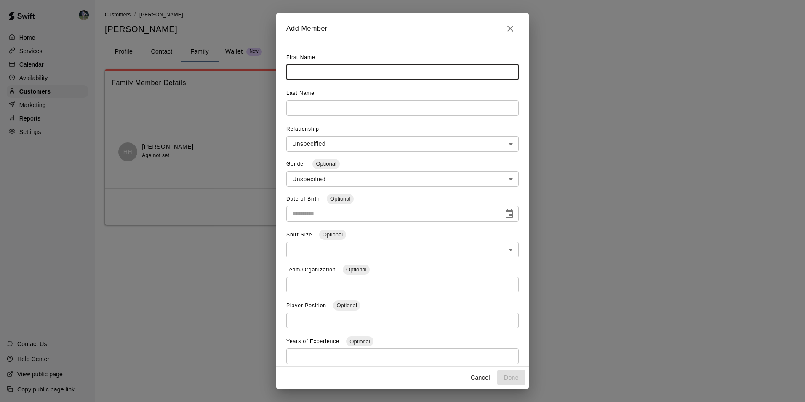
click at [323, 78] on input "text" at bounding box center [402, 72] width 232 height 16
type input "*"
type input "*****"
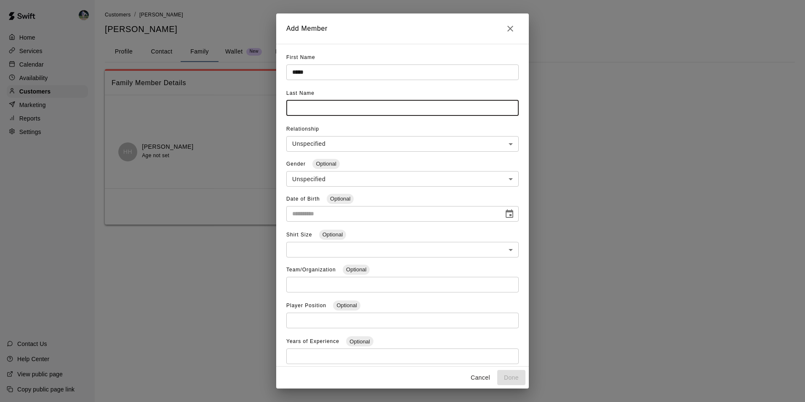
click at [333, 110] on input "text" at bounding box center [402, 108] width 232 height 16
type input "******"
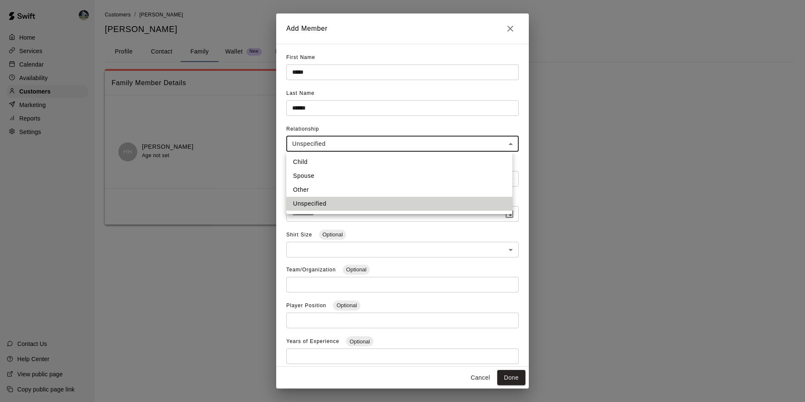
click at [345, 139] on body "**********" at bounding box center [402, 120] width 805 height 241
click at [331, 178] on li "Spouse" at bounding box center [399, 176] width 226 height 14
type input "******"
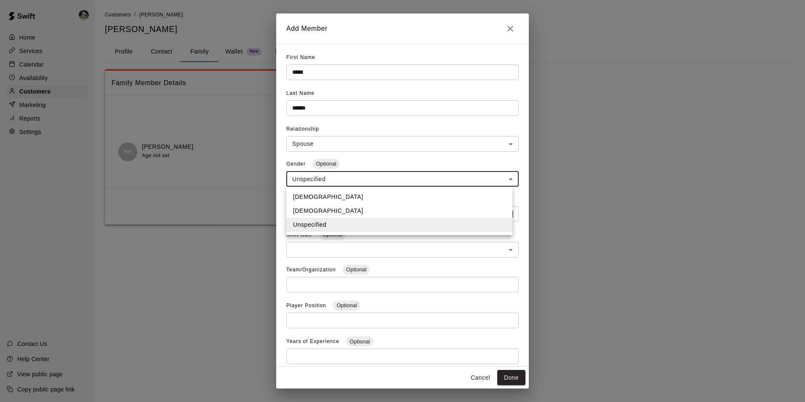
click at [420, 182] on body "**********" at bounding box center [402, 120] width 805 height 241
click at [385, 200] on li "[DEMOGRAPHIC_DATA]" at bounding box center [399, 197] width 226 height 14
type input "****"
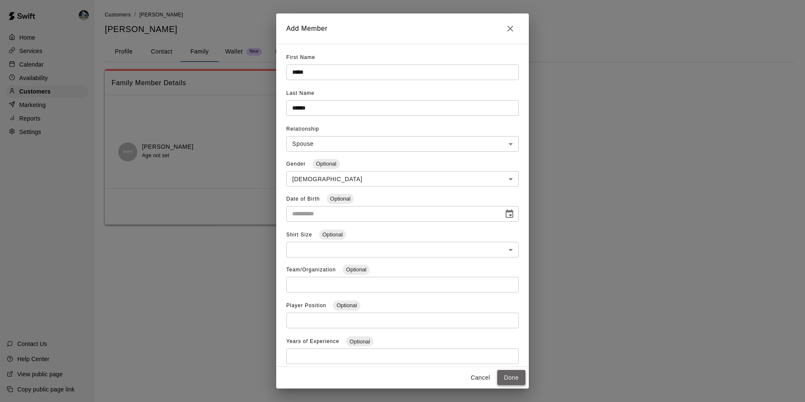
click at [508, 371] on button "Done" at bounding box center [511, 378] width 28 height 16
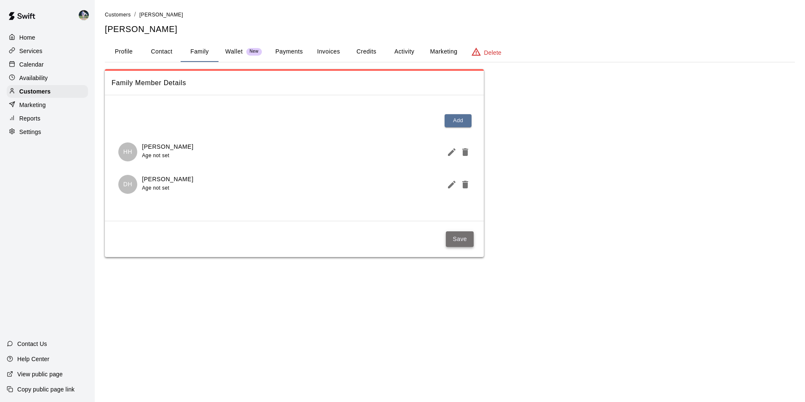
click at [450, 239] on button "Save" at bounding box center [460, 239] width 28 height 16
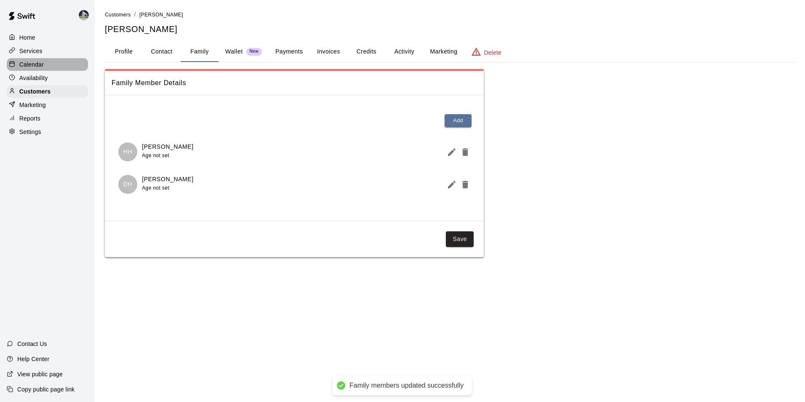
click at [32, 70] on div "Calendar" at bounding box center [47, 64] width 81 height 13
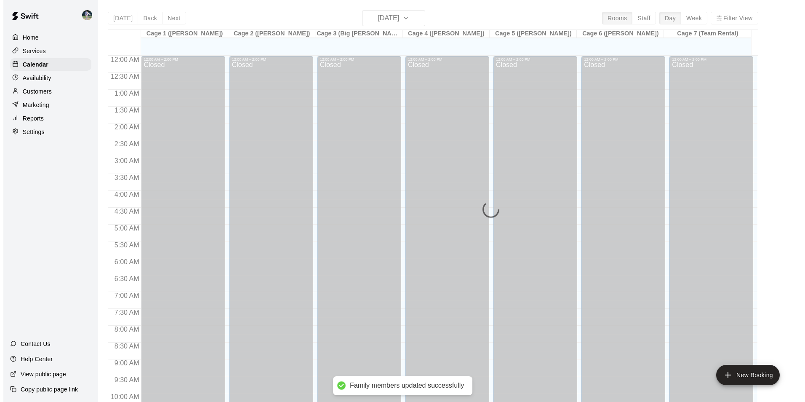
scroll to position [428, 0]
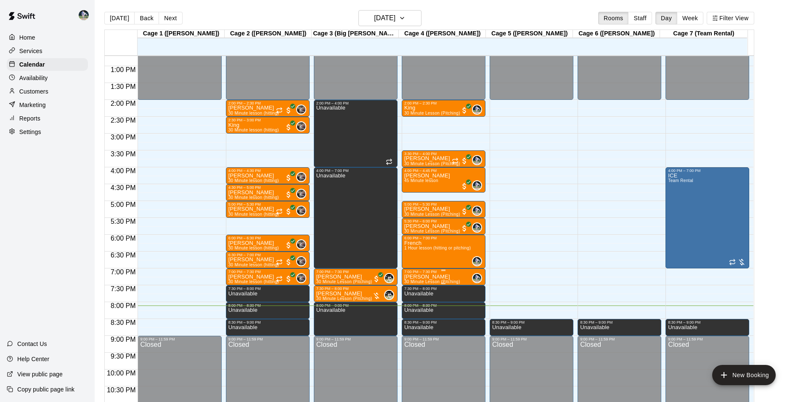
click at [423, 273] on div "7:00 PM – 7:30 PM" at bounding box center [443, 271] width 79 height 4
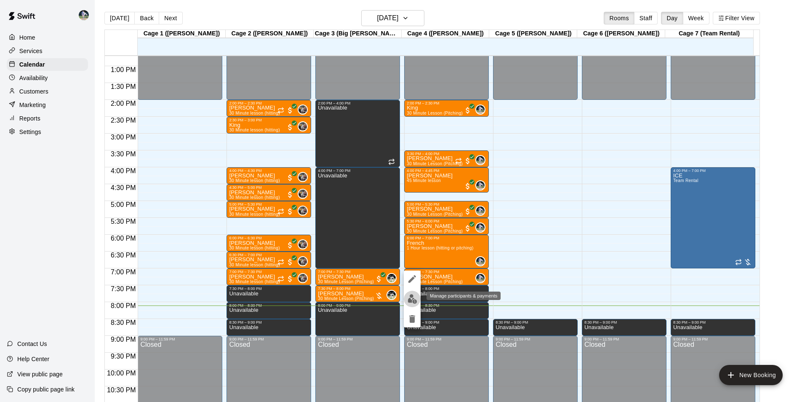
click at [412, 297] on img "edit" at bounding box center [412, 299] width 10 height 10
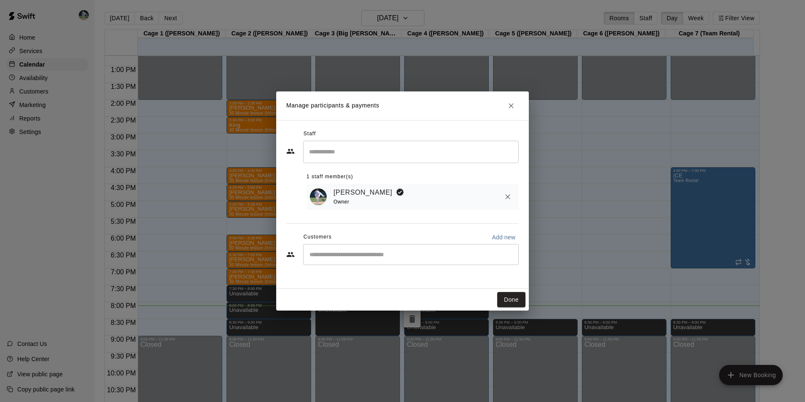
click at [360, 258] on input "Start typing to search customers..." at bounding box center [411, 254] width 208 height 8
type input "*****"
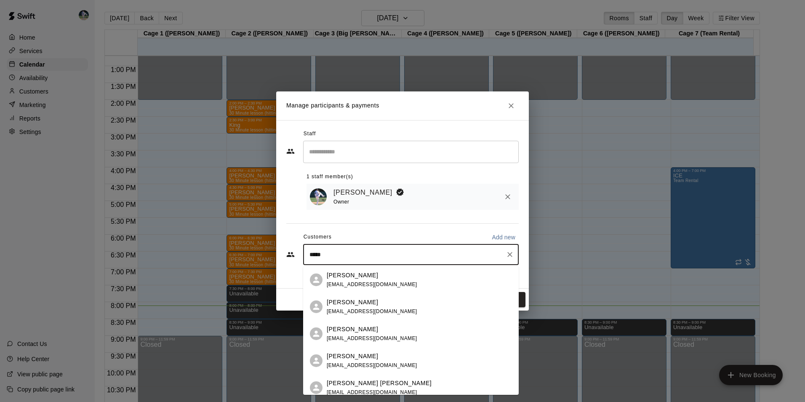
click at [381, 285] on div "[PERSON_NAME] [EMAIL_ADDRESS][DOMAIN_NAME]" at bounding box center [419, 280] width 185 height 18
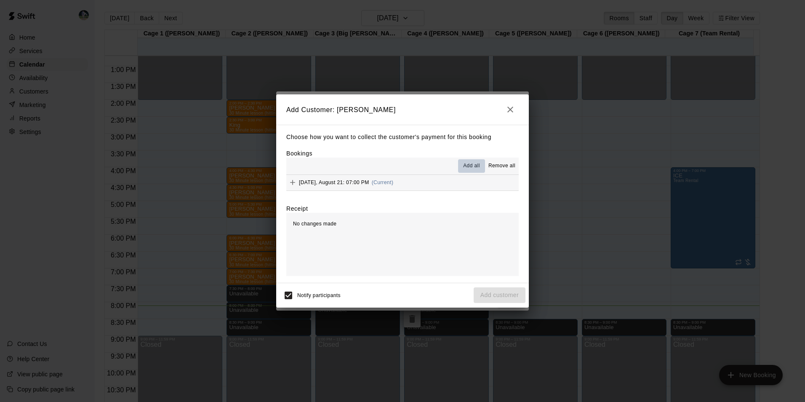
click at [468, 165] on span "Add all" at bounding box center [471, 166] width 17 height 8
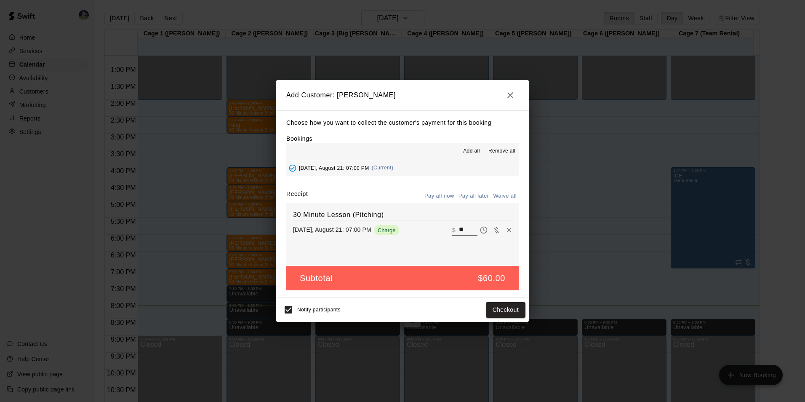
click at [467, 228] on input "**" at bounding box center [468, 229] width 19 height 11
type input "*"
type input "**"
click at [499, 312] on button "Checkout" at bounding box center [506, 310] width 40 height 16
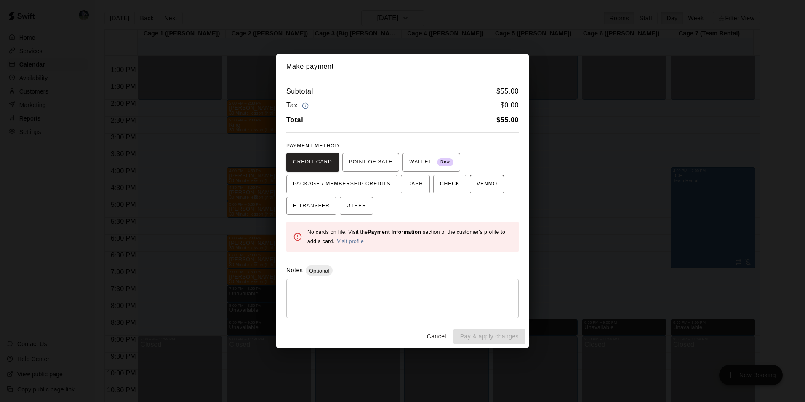
click at [470, 184] on button "VENMO" at bounding box center [487, 184] width 34 height 19
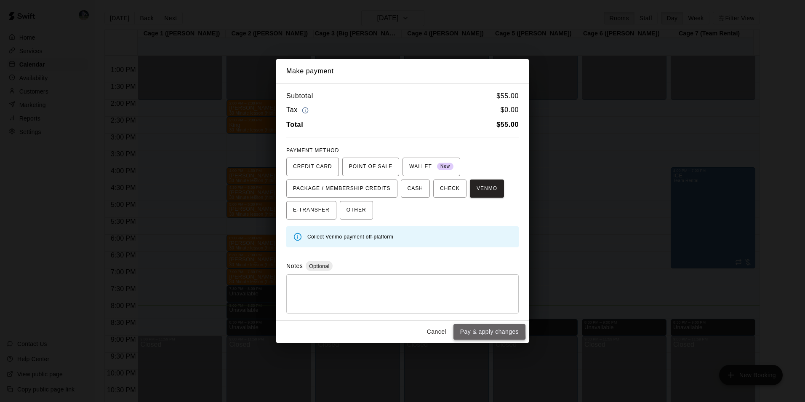
click at [466, 330] on button "Pay & apply changes" at bounding box center [489, 332] width 72 height 16
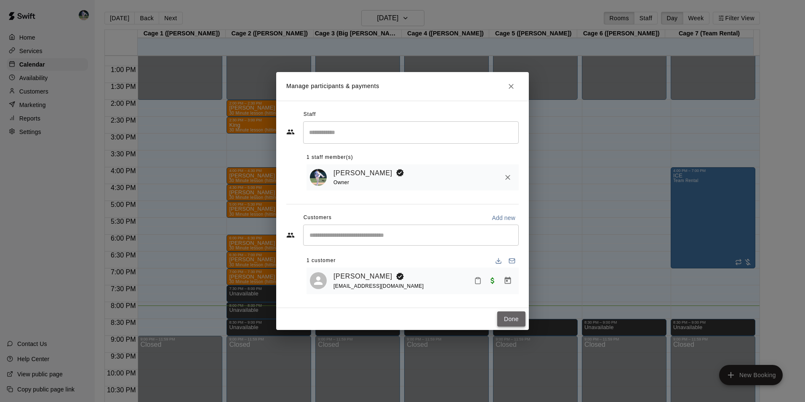
click at [516, 319] on button "Done" at bounding box center [511, 319] width 28 height 16
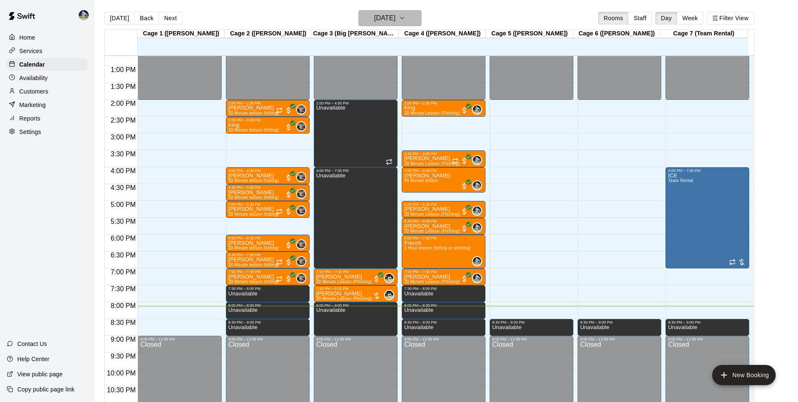
click at [374, 19] on h6 "[DATE]" at bounding box center [384, 18] width 21 height 12
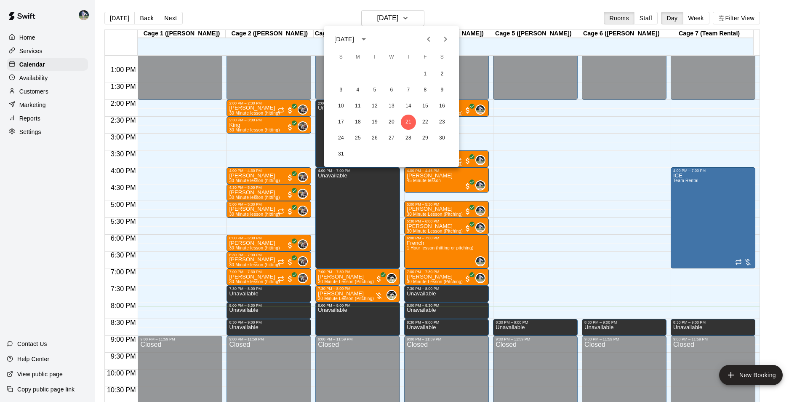
click at [380, 21] on div at bounding box center [402, 201] width 805 height 402
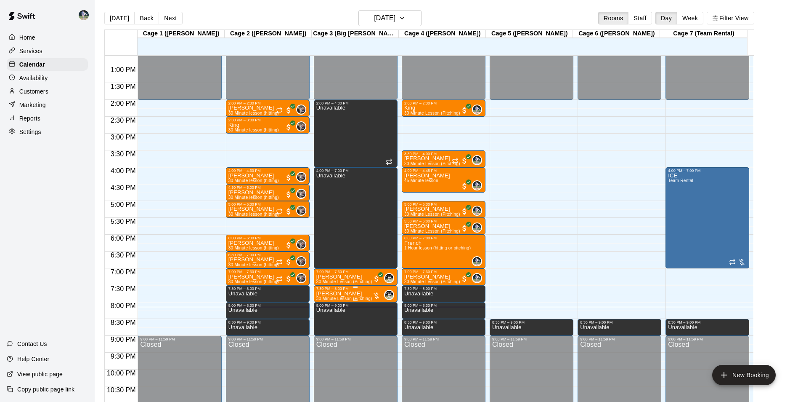
click at [325, 293] on p "[PERSON_NAME]" at bounding box center [345, 293] width 56 height 0
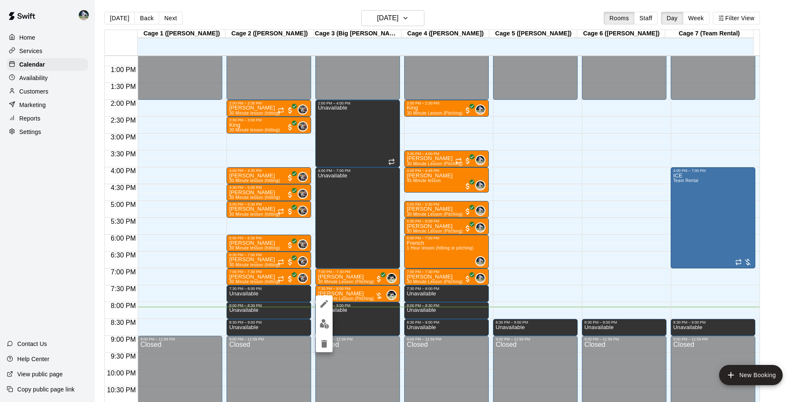
click at [357, 294] on div at bounding box center [402, 201] width 805 height 402
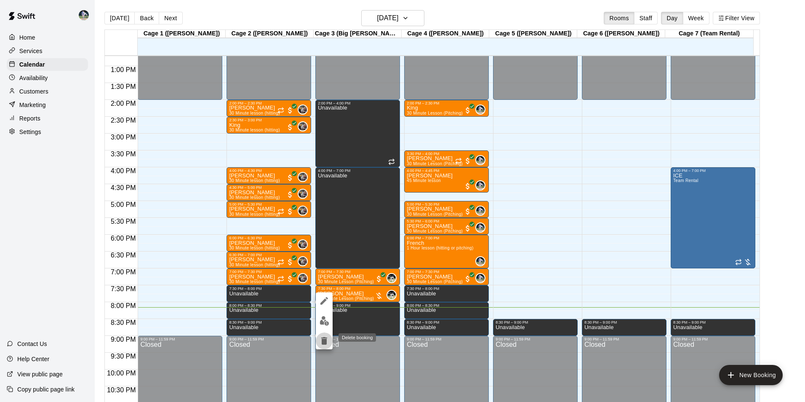
click at [325, 338] on icon "delete" at bounding box center [324, 341] width 6 height 8
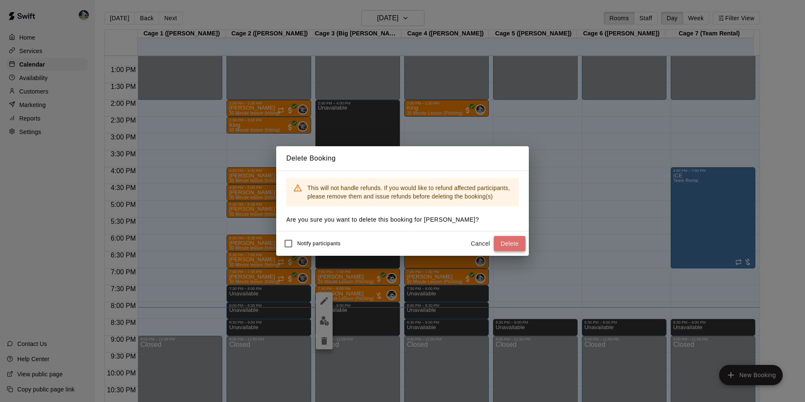
click at [514, 244] on button "Delete" at bounding box center [510, 244] width 32 height 16
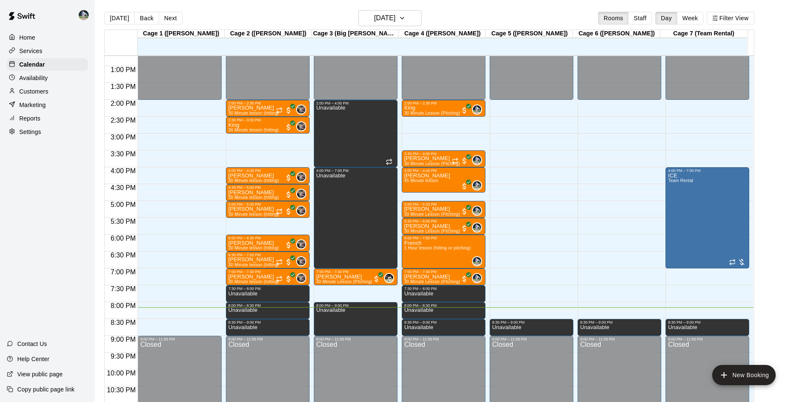
click at [342, 296] on div "12:00 AM – 2:00 PM Closed 2:00 PM – 4:00 PM Unavailable 4:00 PM – 7:00 PM Unava…" at bounding box center [356, 32] width 84 height 808
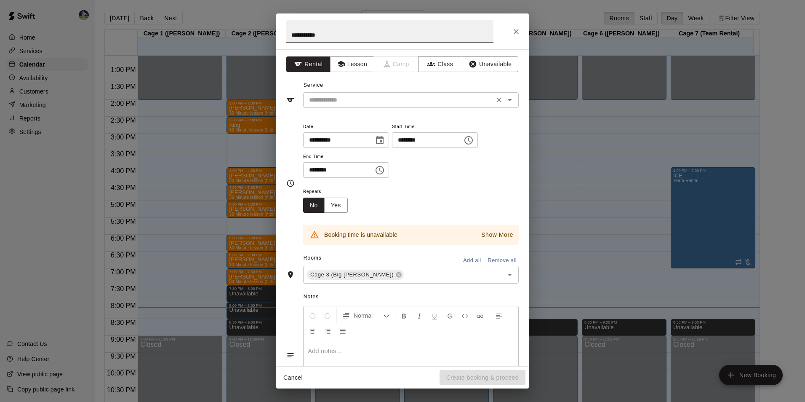
type input "**********"
click at [341, 96] on input "text" at bounding box center [399, 100] width 186 height 11
click at [361, 62] on button "Lesson" at bounding box center [352, 64] width 44 height 16
click at [375, 104] on input "text" at bounding box center [399, 100] width 186 height 11
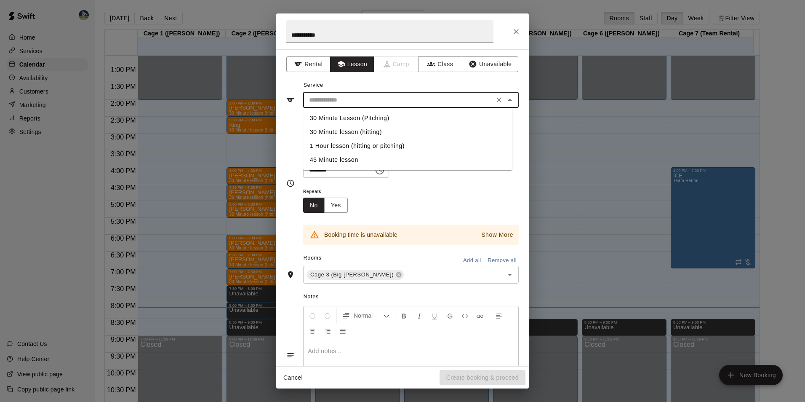
click at [376, 118] on li "30 Minute Lesson (Pitching)" at bounding box center [407, 118] width 209 height 14
type input "**********"
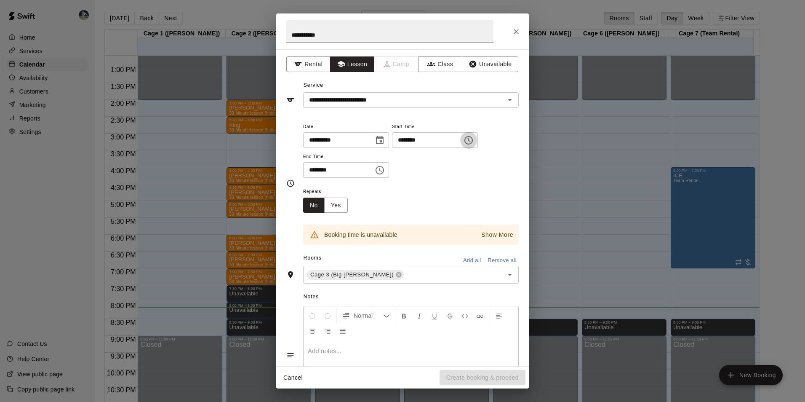
click at [474, 138] on icon "Choose time, selected time is 7:45 PM" at bounding box center [468, 140] width 10 height 10
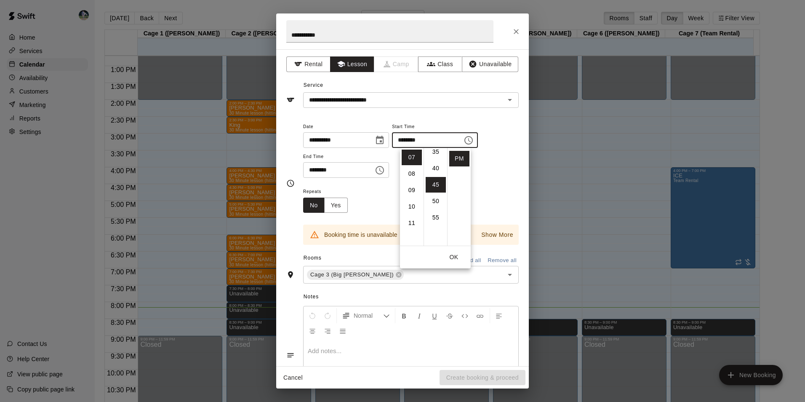
scroll to position [106, 0]
click at [435, 154] on li "30" at bounding box center [436, 150] width 20 height 16
type input "********"
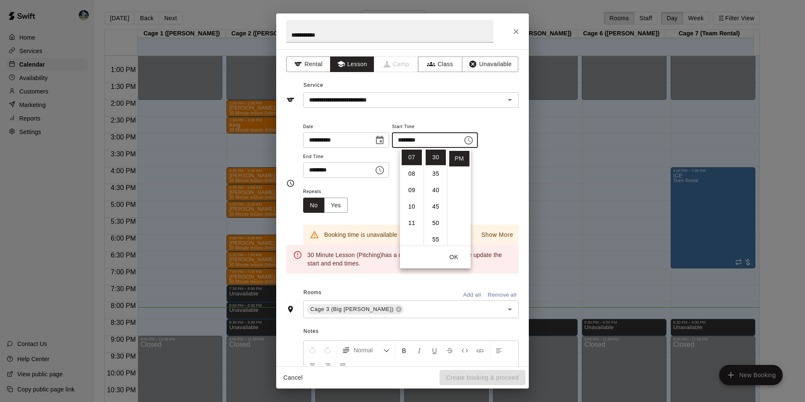
drag, startPoint x: 495, startPoint y: 176, endPoint x: 480, endPoint y: 174, distance: 15.2
click at [495, 176] on div "**********" at bounding box center [411, 149] width 216 height 57
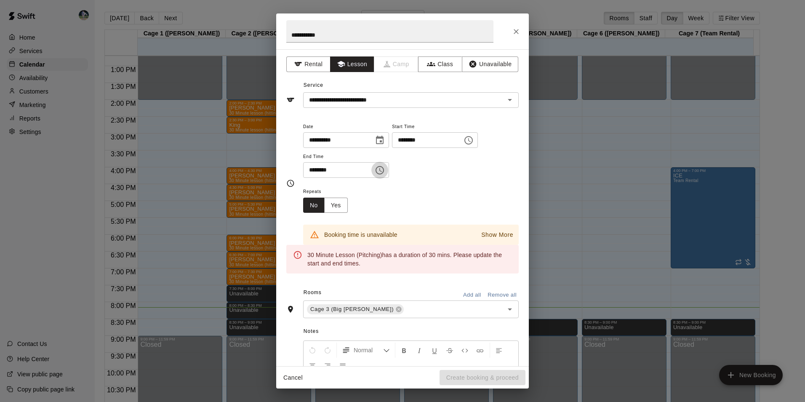
click at [385, 170] on icon "Choose time, selected time is 8:15 PM" at bounding box center [380, 170] width 10 height 10
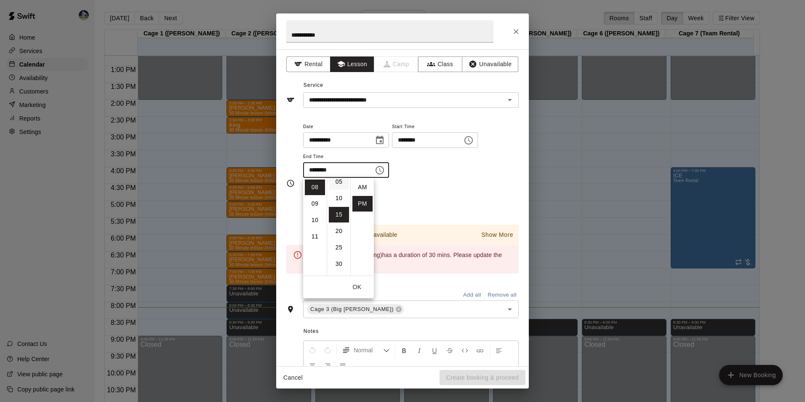
scroll to position [7, 0]
click at [340, 181] on li "00" at bounding box center [339, 180] width 20 height 16
type input "********"
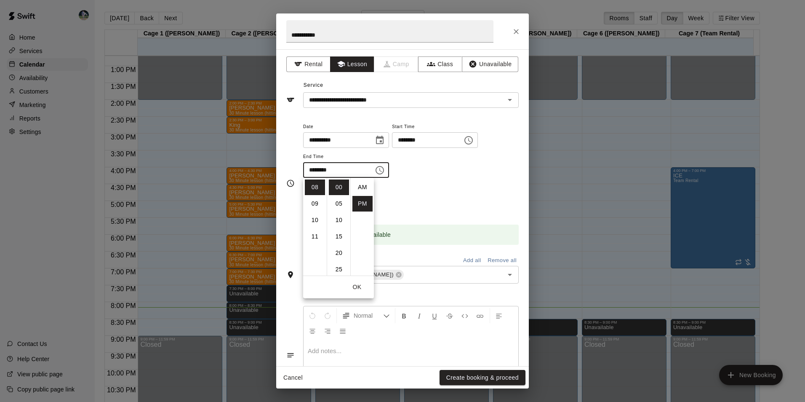
click at [480, 196] on div "Repeats No Yes" at bounding box center [411, 199] width 216 height 27
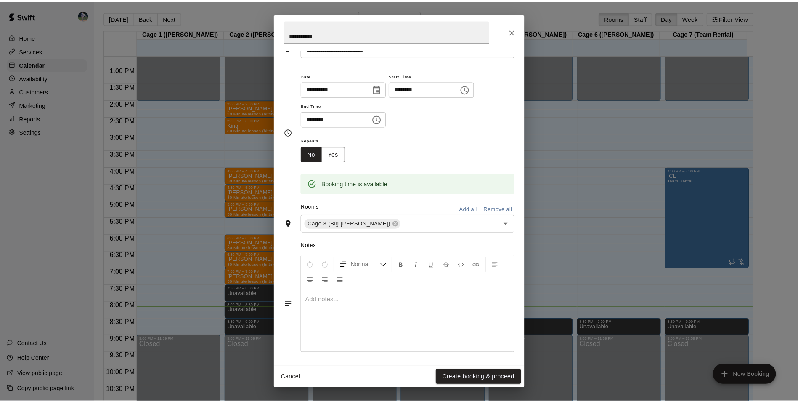
scroll to position [53, 0]
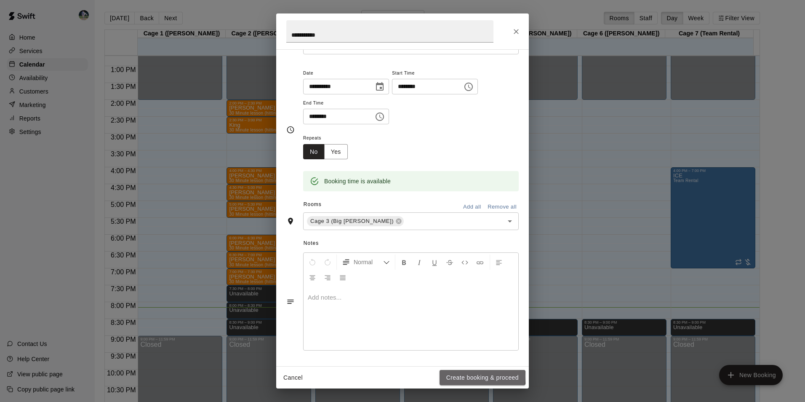
click at [457, 375] on button "Create booking & proceed" at bounding box center [482, 378] width 86 height 16
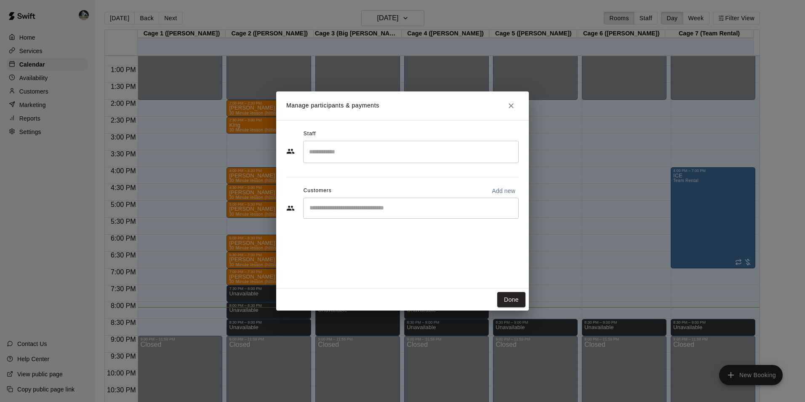
drag, startPoint x: 352, startPoint y: 157, endPoint x: 352, endPoint y: 151, distance: 6.7
click at [352, 157] on input "Search staff" at bounding box center [411, 151] width 208 height 15
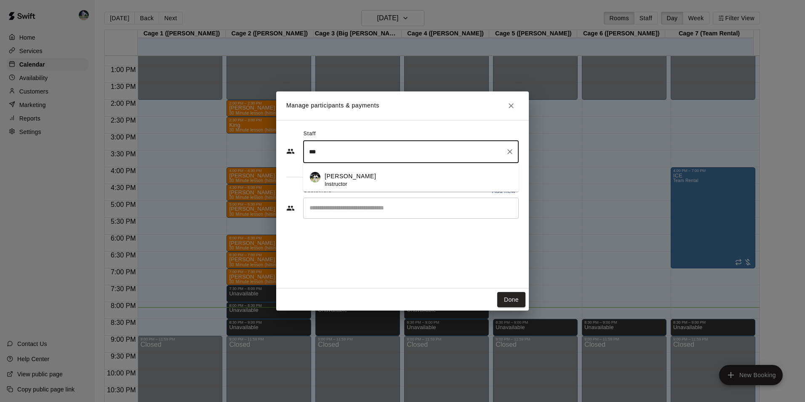
click at [353, 172] on p "[PERSON_NAME]" at bounding box center [350, 176] width 51 height 9
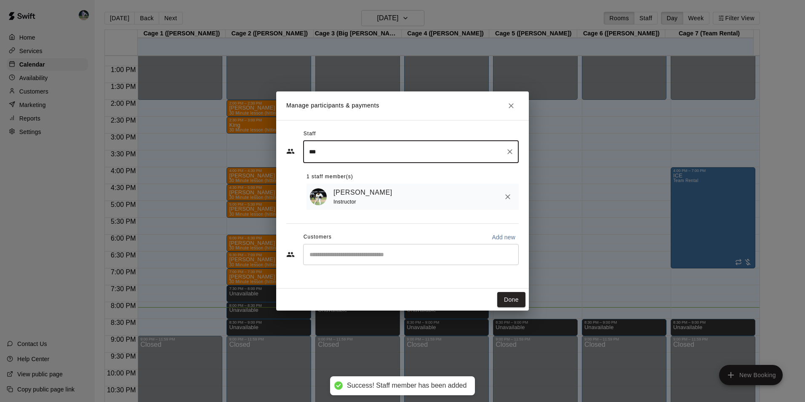
type input "***"
click at [338, 257] on input "Start typing to search customers..." at bounding box center [411, 254] width 208 height 8
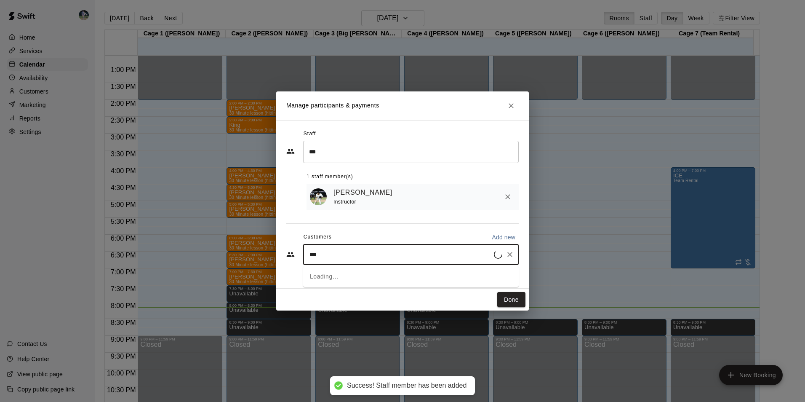
type input "****"
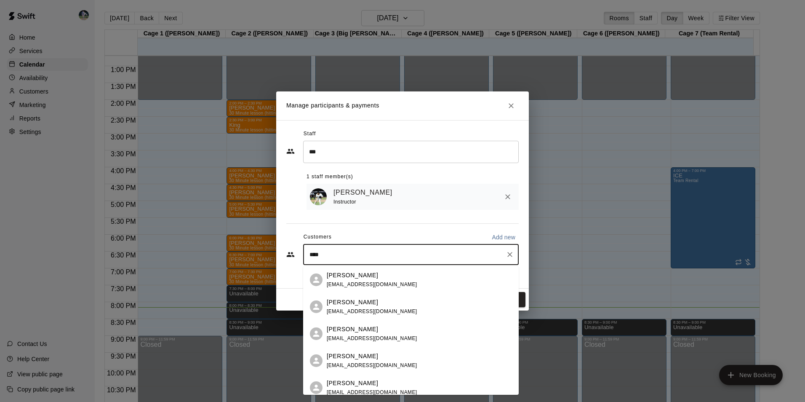
click at [351, 274] on p "[PERSON_NAME]" at bounding box center [352, 275] width 51 height 9
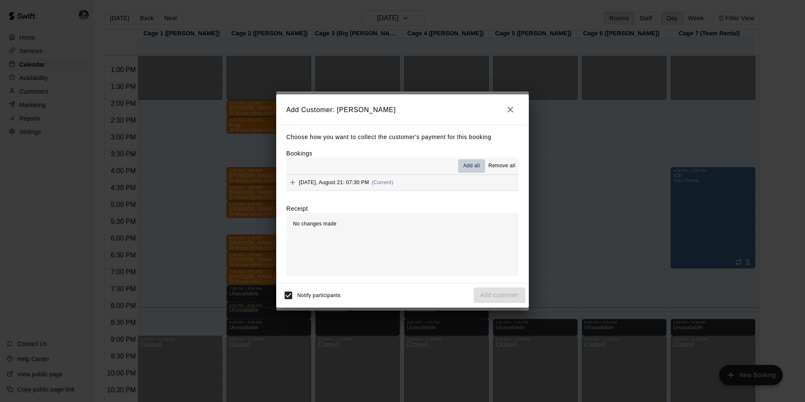
click at [474, 166] on span "Add all" at bounding box center [471, 166] width 17 height 8
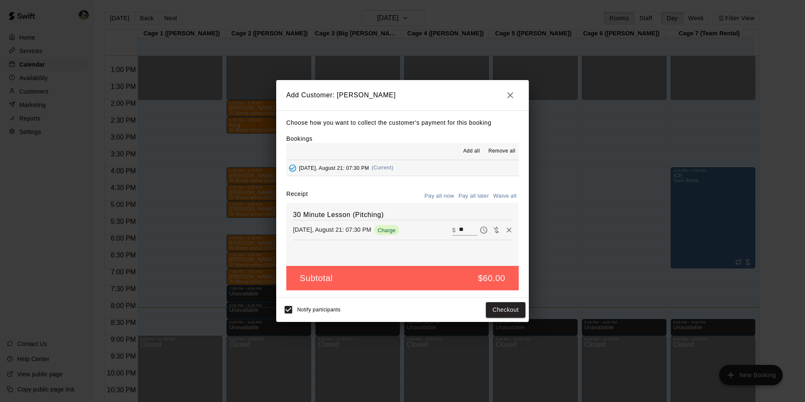
click at [462, 225] on input "**" at bounding box center [468, 229] width 19 height 11
type input "*"
type input "**"
click at [490, 312] on button "Checkout" at bounding box center [506, 310] width 40 height 16
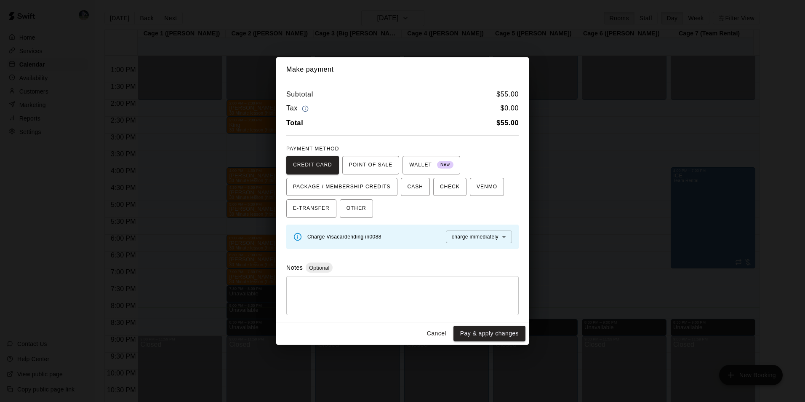
click at [555, 188] on div "Make payment Subtotal $ 55.00 Tax $ 0.00 Total $ 55.00 PAYMENT METHOD CREDIT CA…" at bounding box center [402, 201] width 805 height 402
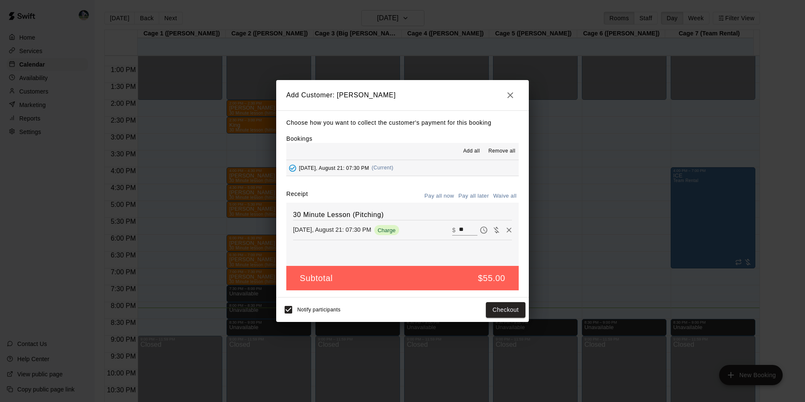
click at [513, 91] on icon "button" at bounding box center [510, 95] width 10 height 10
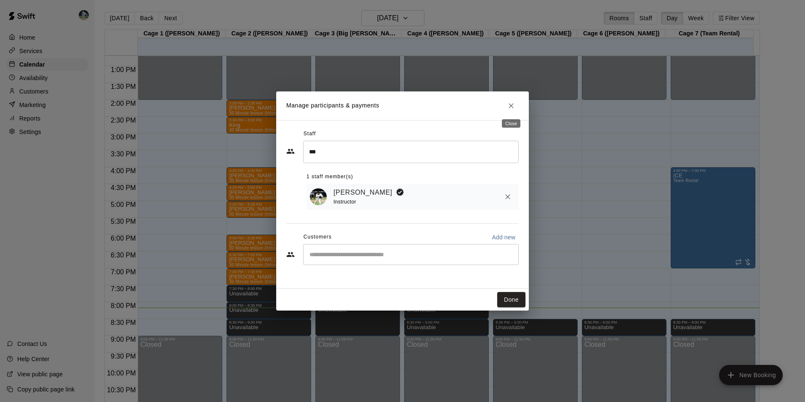
click at [512, 106] on icon "Close" at bounding box center [511, 105] width 8 height 8
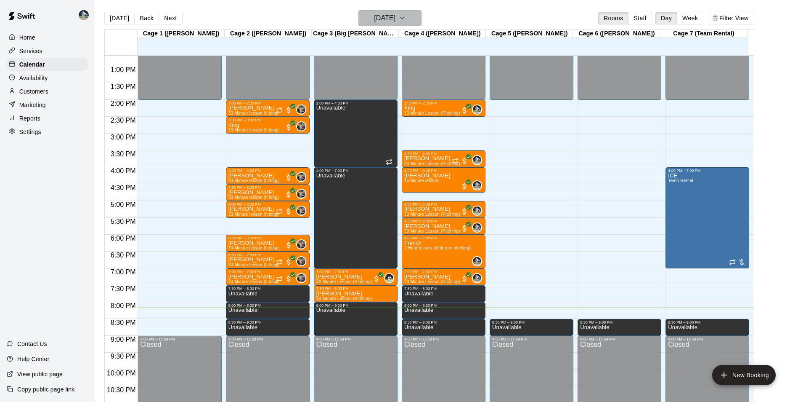
click at [396, 19] on h6 "[DATE]" at bounding box center [384, 18] width 21 height 12
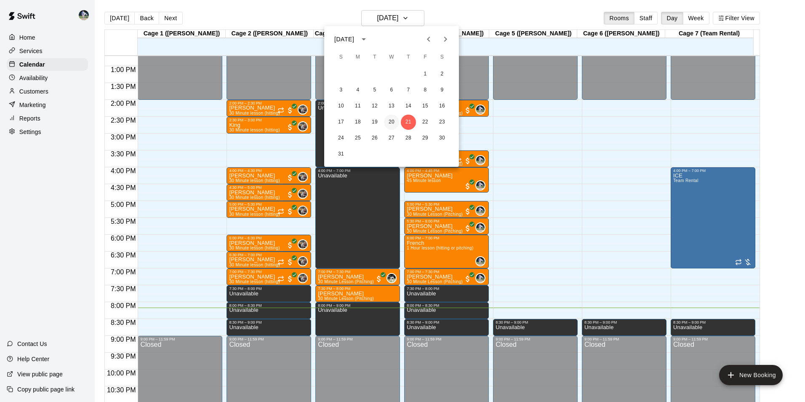
click at [395, 117] on button "20" at bounding box center [391, 121] width 15 height 15
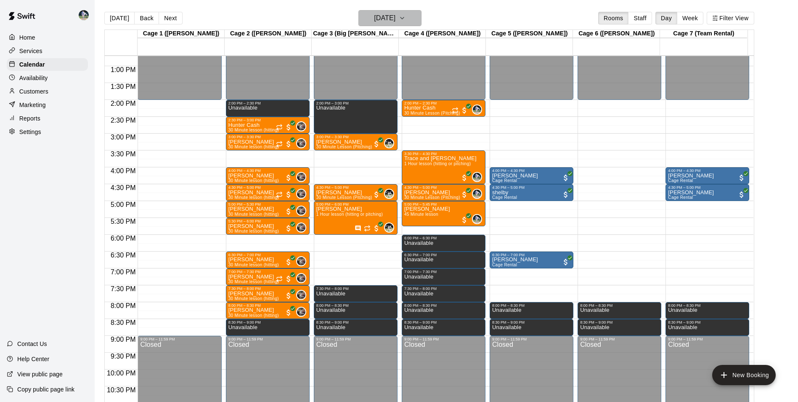
click at [384, 17] on h6 "[DATE]" at bounding box center [384, 18] width 21 height 12
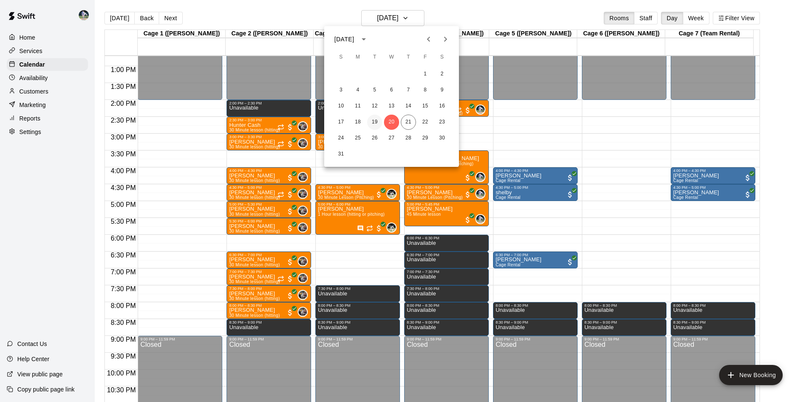
click at [376, 119] on button "19" at bounding box center [374, 121] width 15 height 15
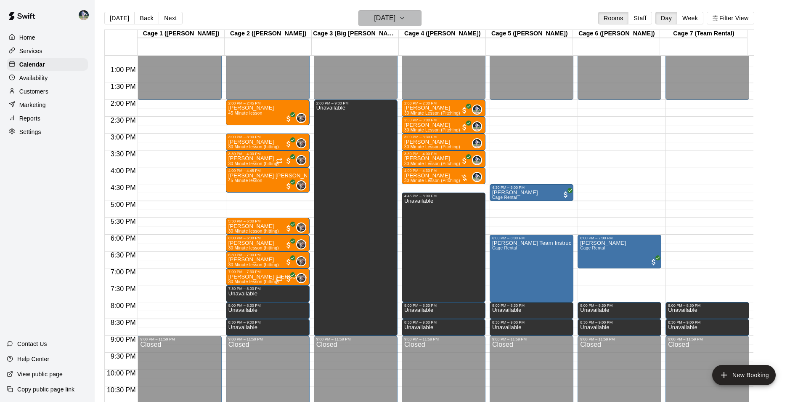
click at [396, 16] on h6 "[DATE]" at bounding box center [384, 18] width 21 height 12
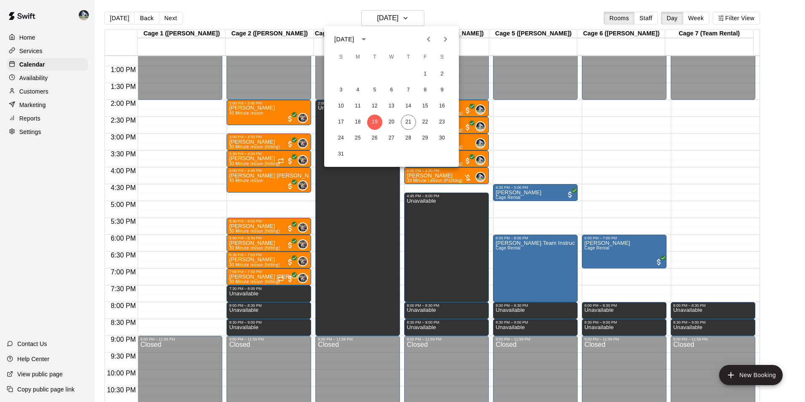
click at [399, 122] on div "17 18 19 20 21 22 23" at bounding box center [391, 121] width 135 height 15
click at [396, 122] on button "20" at bounding box center [391, 121] width 15 height 15
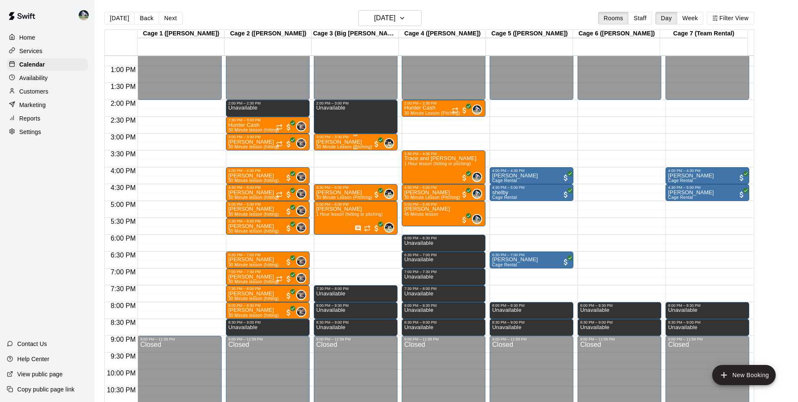
click at [354, 139] on div "3:00 PM – 3:30 PM" at bounding box center [356, 137] width 79 height 4
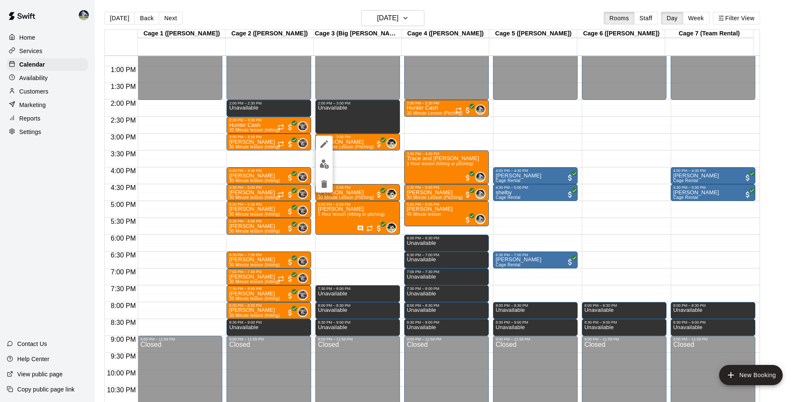
click at [36, 122] on div at bounding box center [402, 201] width 805 height 402
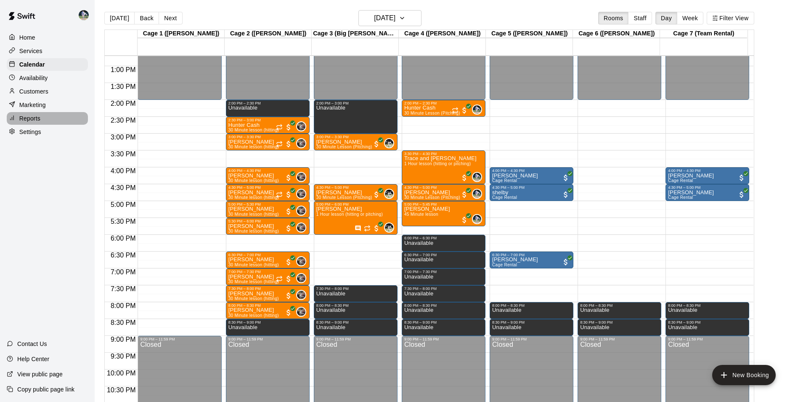
click at [38, 121] on p "Reports" at bounding box center [29, 118] width 21 height 8
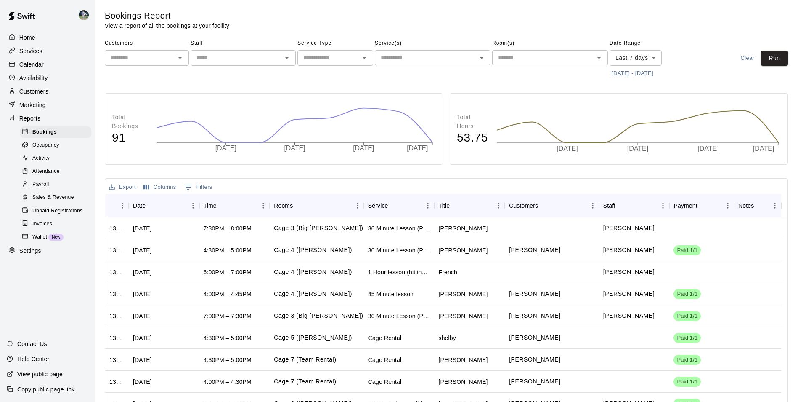
click at [57, 200] on span "Sales & Revenue" at bounding box center [53, 197] width 42 height 8
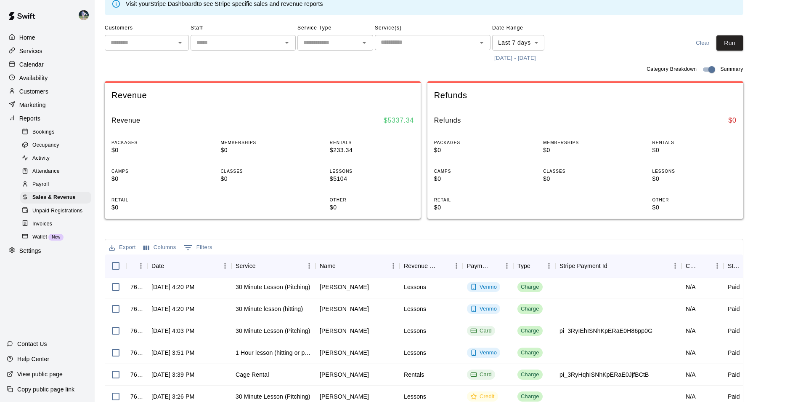
scroll to position [547, 0]
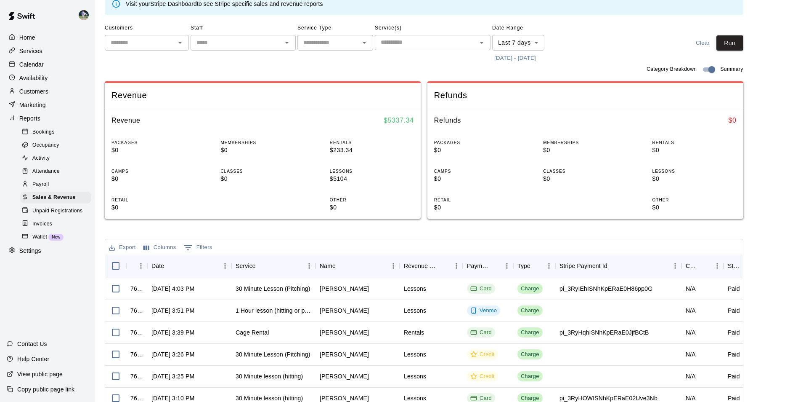
click at [234, 43] on input "text" at bounding box center [236, 42] width 86 height 11
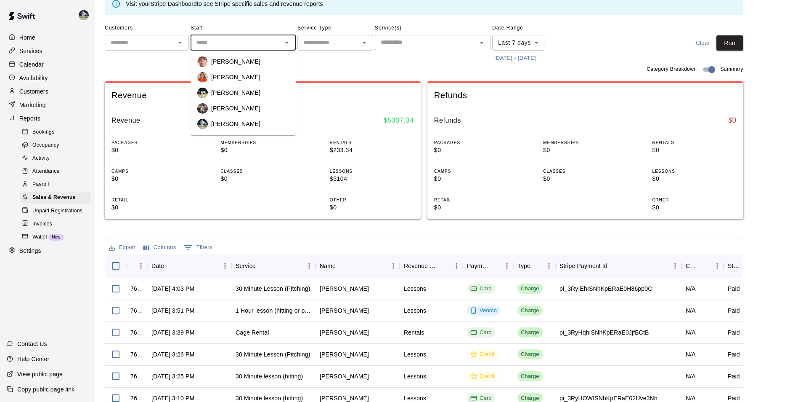
click at [240, 89] on p "[PERSON_NAME]" at bounding box center [235, 92] width 49 height 8
type input "**********"
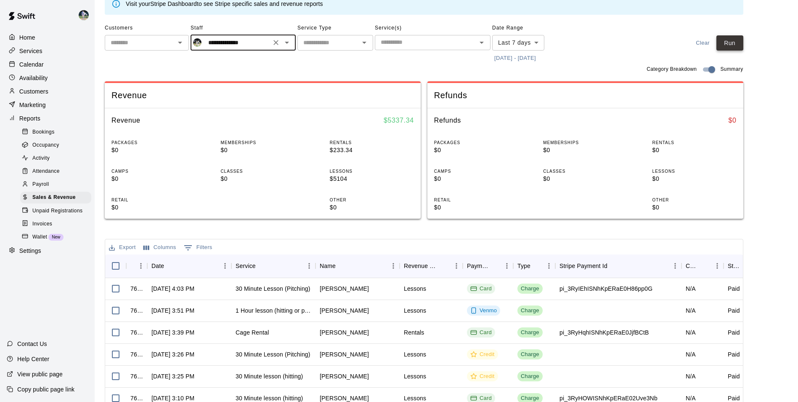
click at [737, 49] on button "Run" at bounding box center [730, 43] width 27 height 16
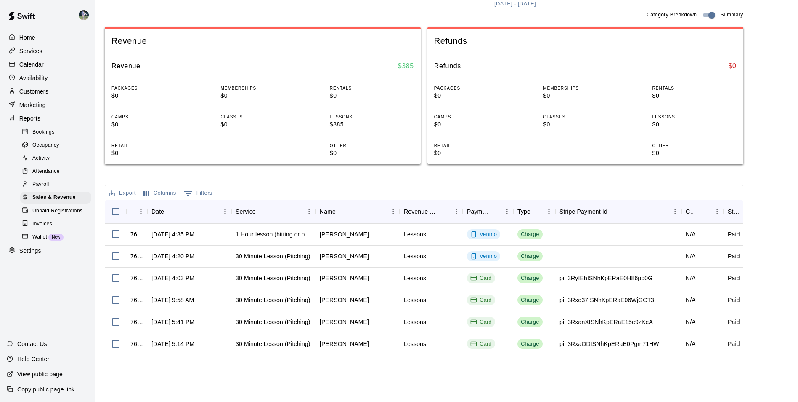
scroll to position [84, 0]
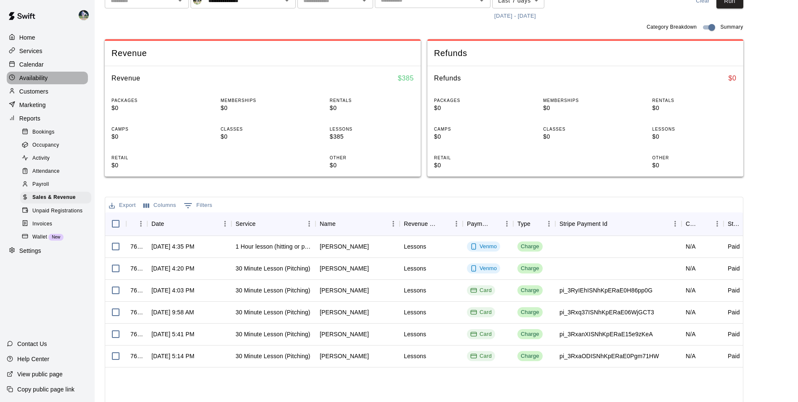
click at [34, 73] on div "Availability" at bounding box center [47, 78] width 81 height 13
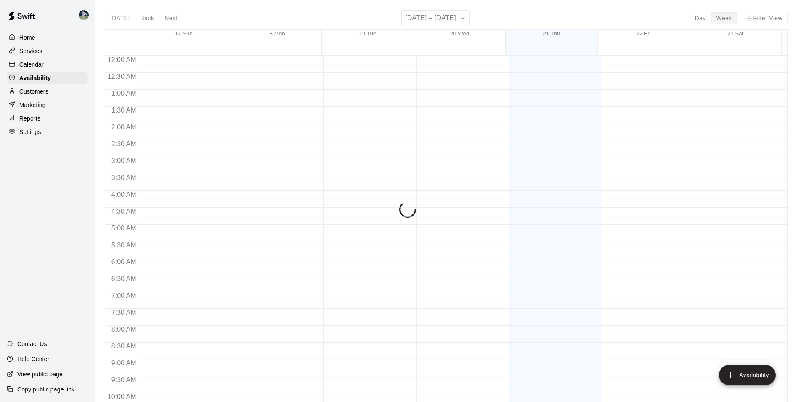
scroll to position [453, 0]
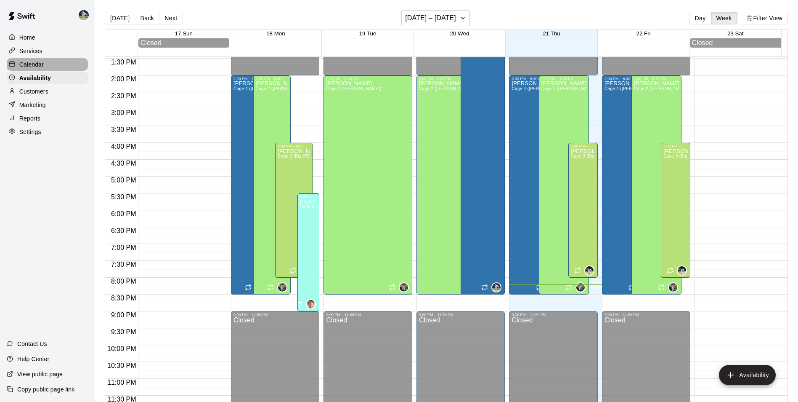
click at [33, 68] on p "Calendar" at bounding box center [31, 64] width 24 height 8
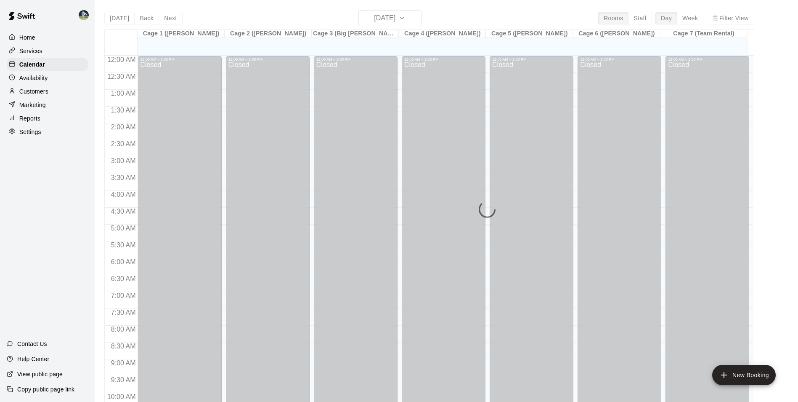
scroll to position [428, 0]
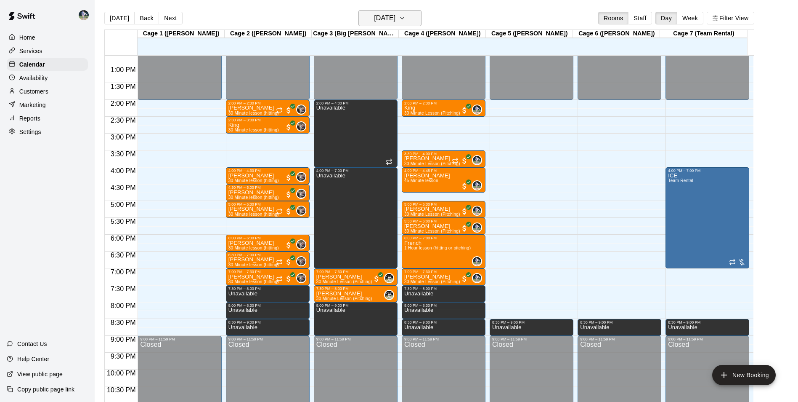
click at [374, 16] on h6 "[DATE]" at bounding box center [384, 18] width 21 height 12
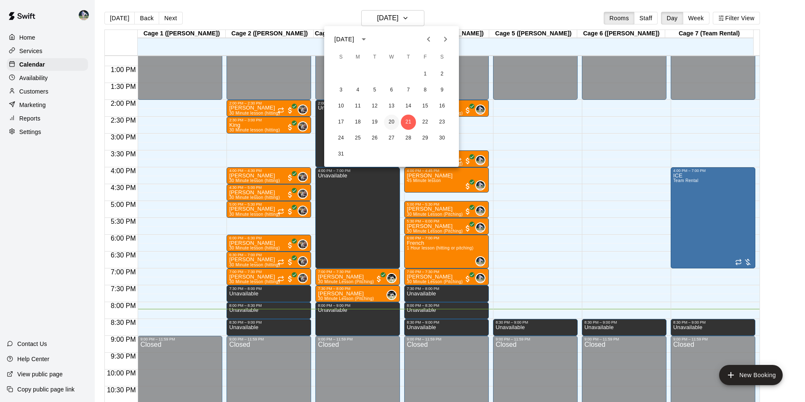
click at [389, 116] on button "20" at bounding box center [391, 121] width 15 height 15
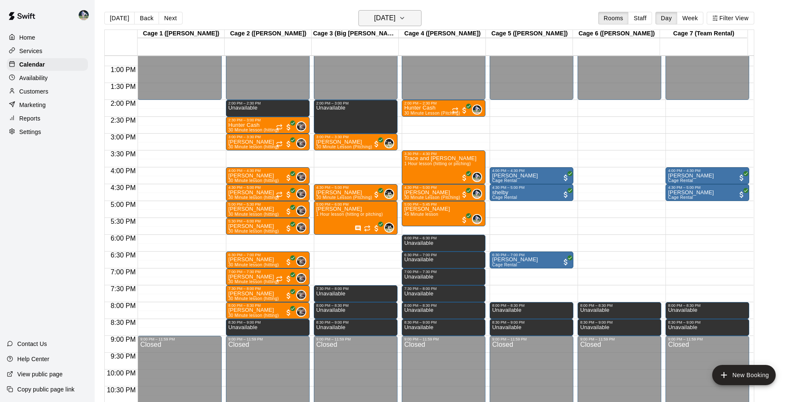
click at [374, 19] on h6 "[DATE]" at bounding box center [384, 18] width 21 height 12
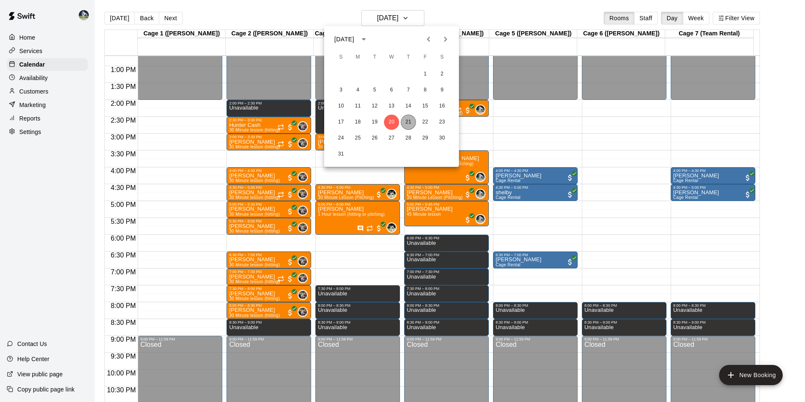
click at [407, 122] on button "21" at bounding box center [408, 121] width 15 height 15
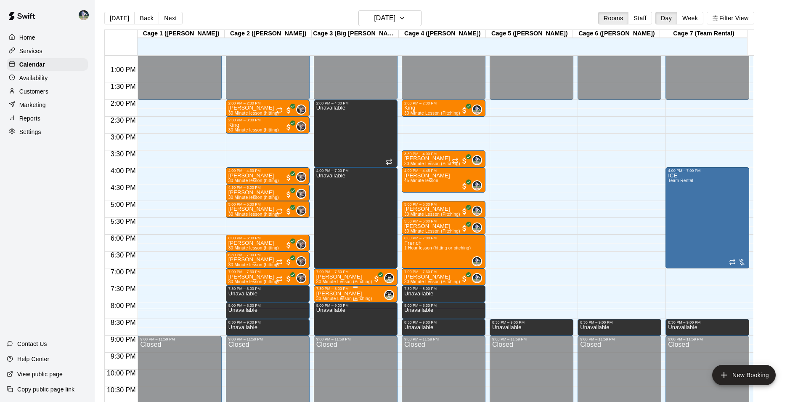
click at [353, 298] on span "30 Minute Lesson (Pitching)" at bounding box center [345, 298] width 56 height 5
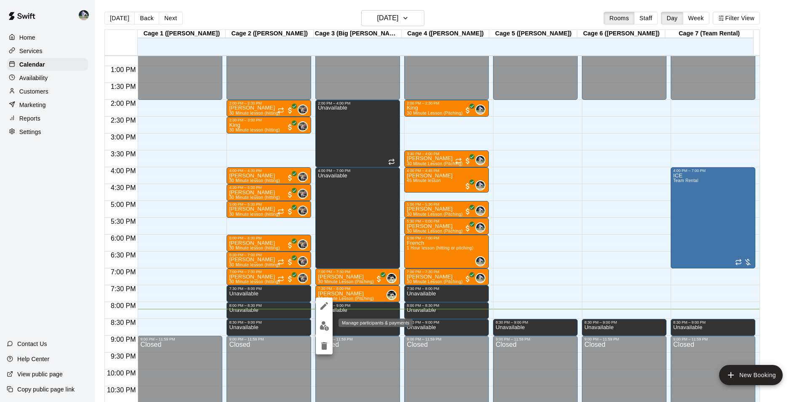
click at [332, 326] on button "edit" at bounding box center [324, 325] width 17 height 16
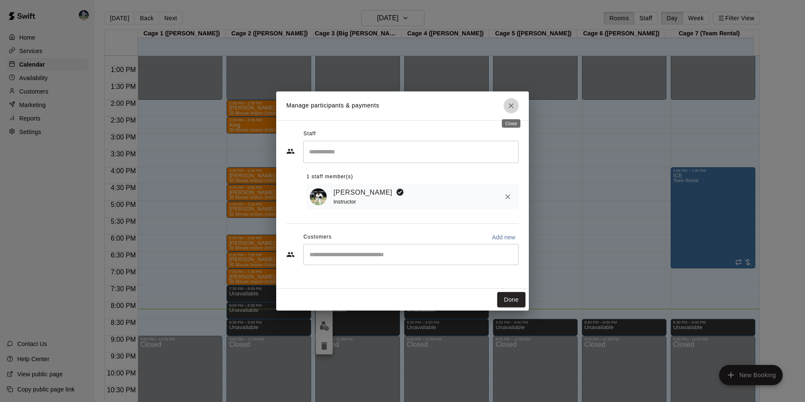
click at [511, 108] on icon "Close" at bounding box center [511, 105] width 8 height 8
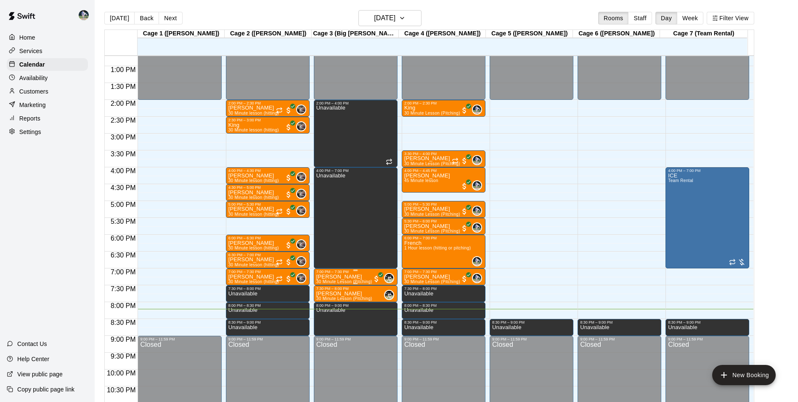
click at [346, 274] on div "7:00 PM – 7:30 PM" at bounding box center [356, 271] width 79 height 4
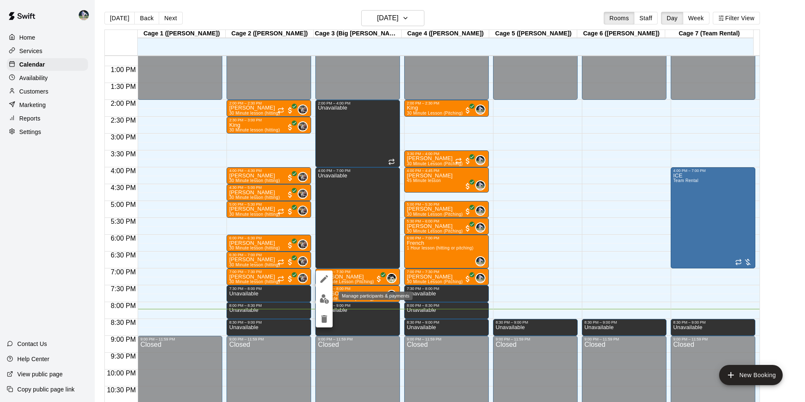
click at [325, 301] on img "edit" at bounding box center [324, 299] width 10 height 10
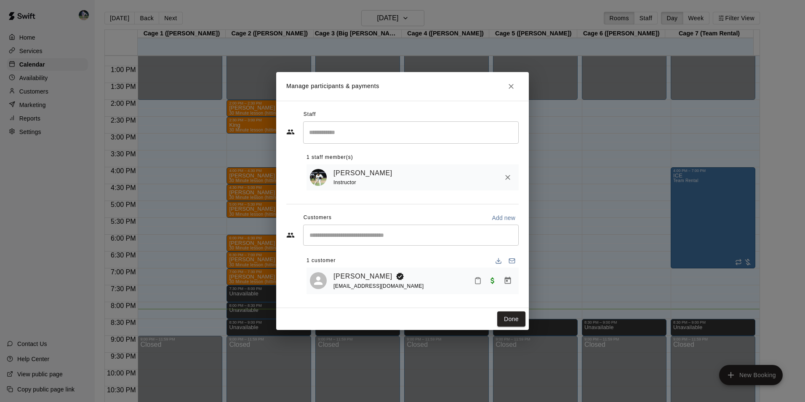
click at [446, 281] on div "[PERSON_NAME] [EMAIL_ADDRESS][DOMAIN_NAME]" at bounding box center [424, 281] width 182 height 20
click at [510, 85] on icon "Close" at bounding box center [511, 86] width 8 height 8
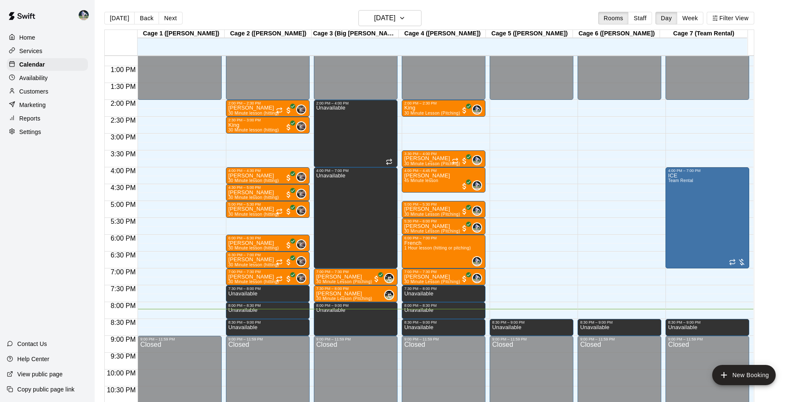
click at [37, 114] on div "Reports" at bounding box center [47, 118] width 81 height 13
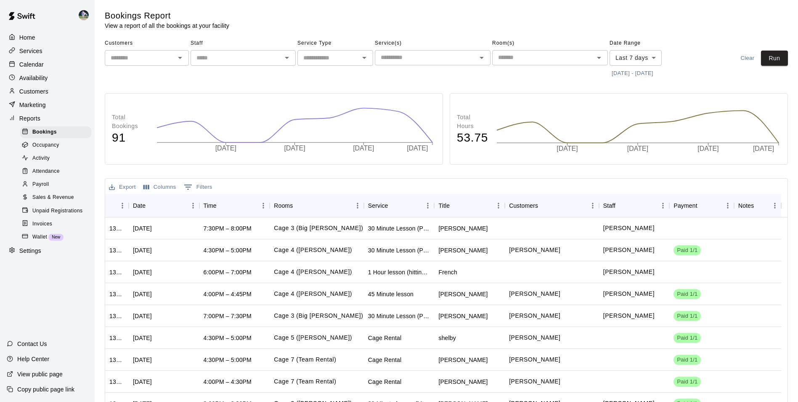
click at [230, 68] on div "Staff ​" at bounding box center [243, 58] width 105 height 43
click at [229, 65] on div "​" at bounding box center [243, 58] width 105 height 16
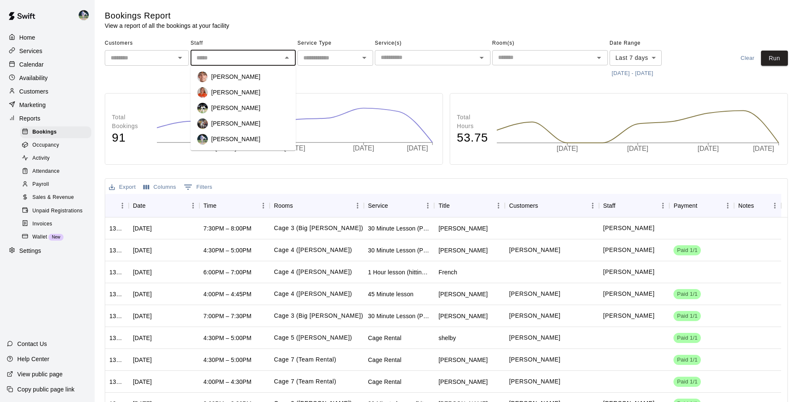
click at [231, 108] on p "[PERSON_NAME]" at bounding box center [235, 108] width 49 height 8
type input "**********"
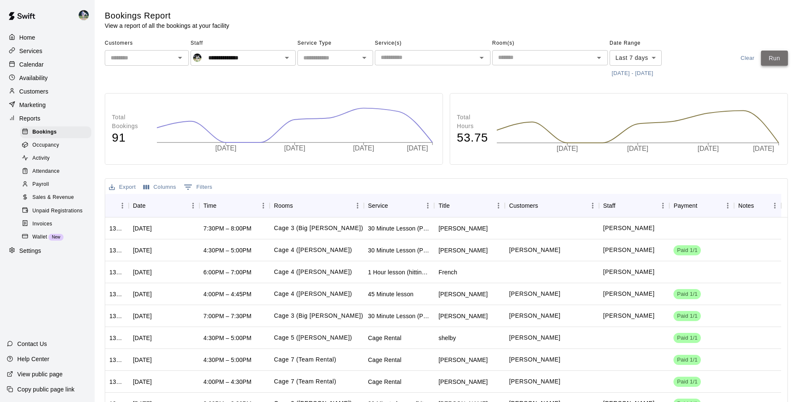
click at [781, 53] on button "Run" at bounding box center [774, 59] width 27 height 16
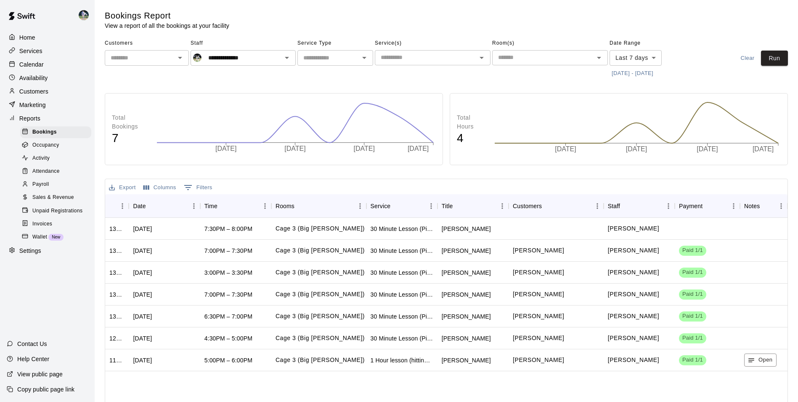
click at [37, 67] on p "Calendar" at bounding box center [31, 64] width 24 height 8
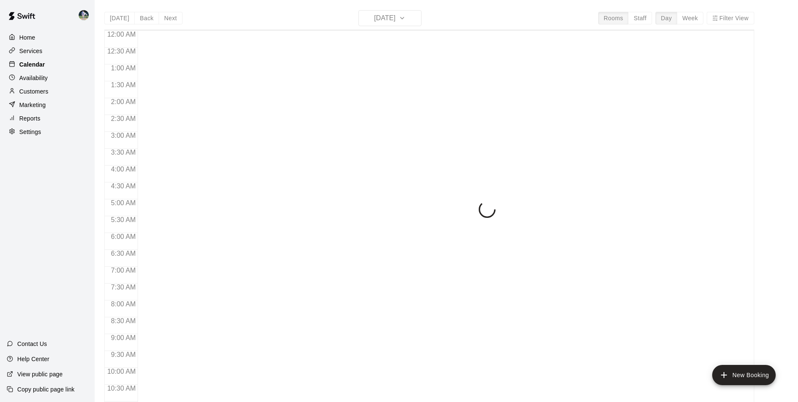
scroll to position [428, 0]
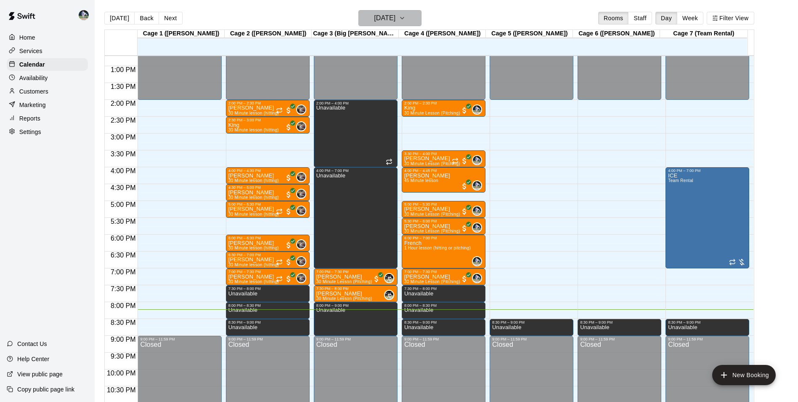
click at [359, 20] on button "[DATE]" at bounding box center [390, 18] width 63 height 16
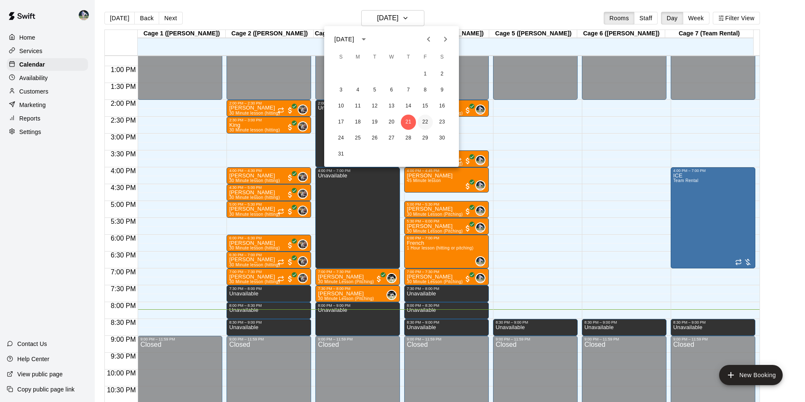
click at [418, 120] on button "22" at bounding box center [425, 121] width 15 height 15
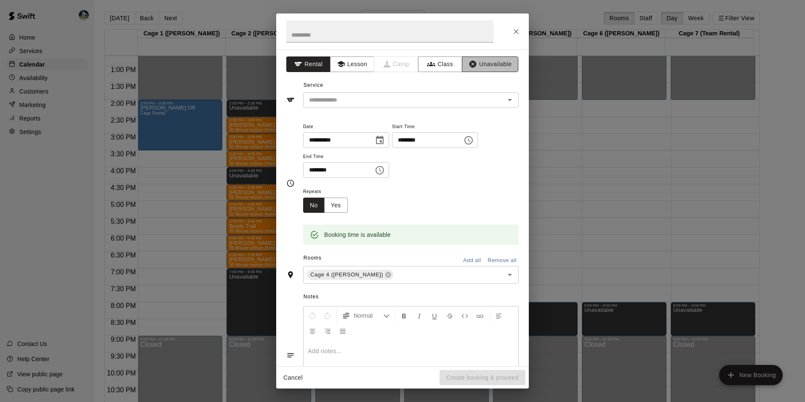
click at [478, 64] on button "Unavailable" at bounding box center [490, 64] width 56 height 16
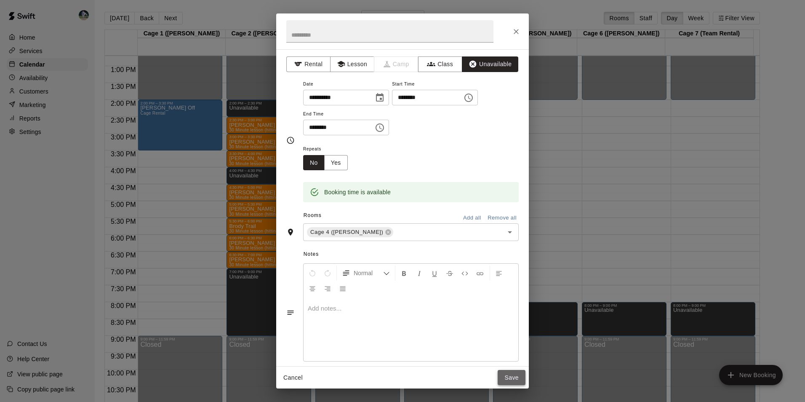
click at [512, 378] on button "Save" at bounding box center [512, 378] width 28 height 16
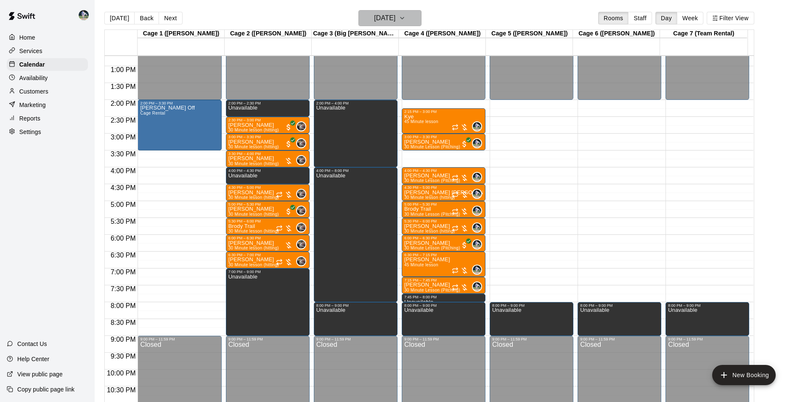
click at [390, 11] on button "[DATE]" at bounding box center [390, 18] width 63 height 16
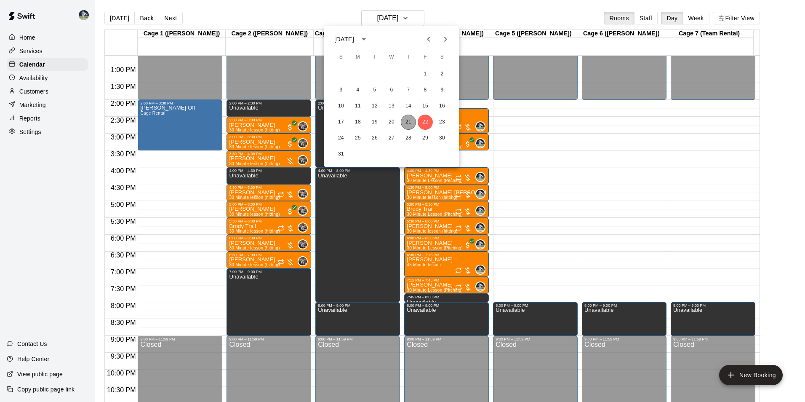
drag, startPoint x: 413, startPoint y: 121, endPoint x: 417, endPoint y: 126, distance: 6.1
click at [413, 122] on button "21" at bounding box center [408, 121] width 15 height 15
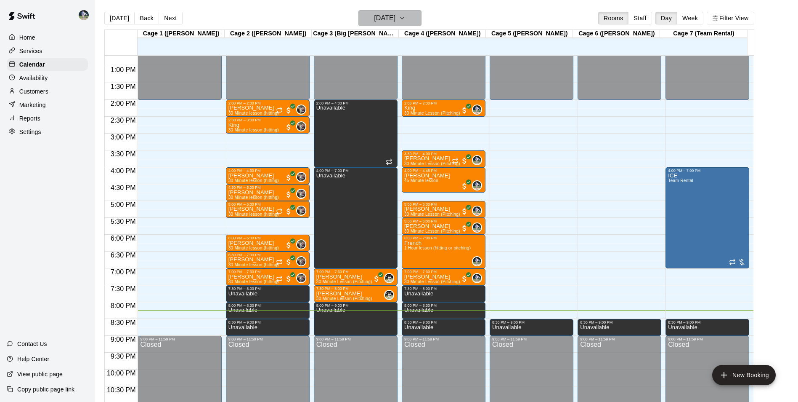
click at [380, 25] on button "[DATE]" at bounding box center [390, 18] width 63 height 16
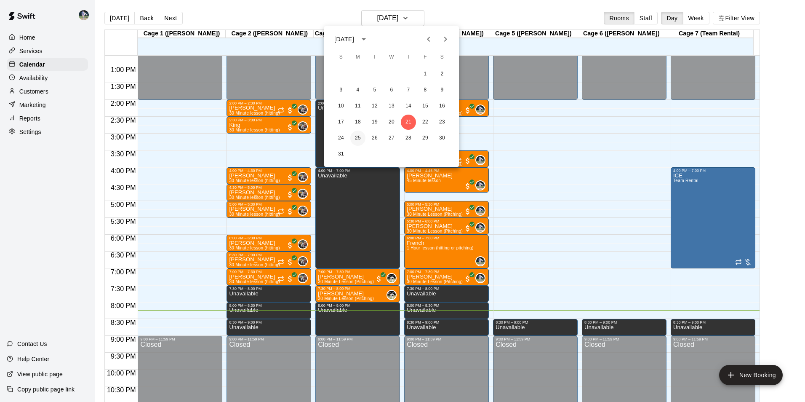
click at [363, 136] on div "24 25 26 27 28 29 30" at bounding box center [391, 137] width 135 height 15
click at [363, 136] on button "25" at bounding box center [357, 137] width 15 height 15
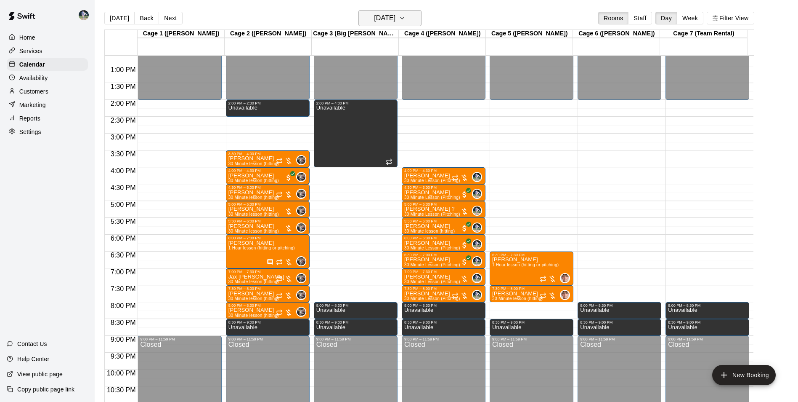
click at [395, 16] on h6 "[DATE]" at bounding box center [384, 18] width 21 height 12
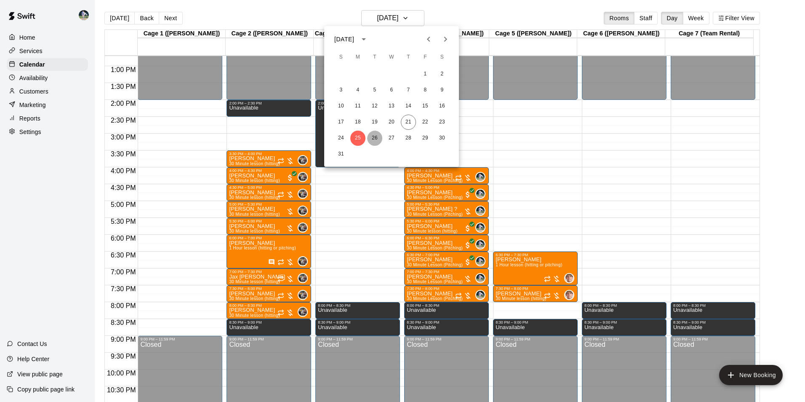
click at [377, 140] on button "26" at bounding box center [374, 137] width 15 height 15
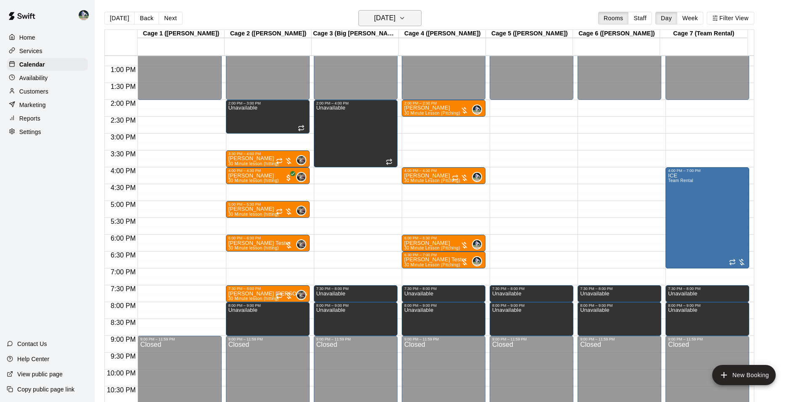
click at [385, 11] on button "[DATE]" at bounding box center [390, 18] width 63 height 16
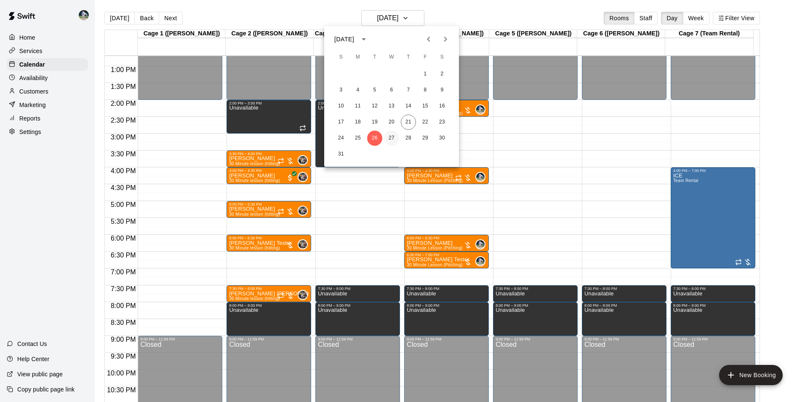
click at [394, 141] on button "27" at bounding box center [391, 137] width 15 height 15
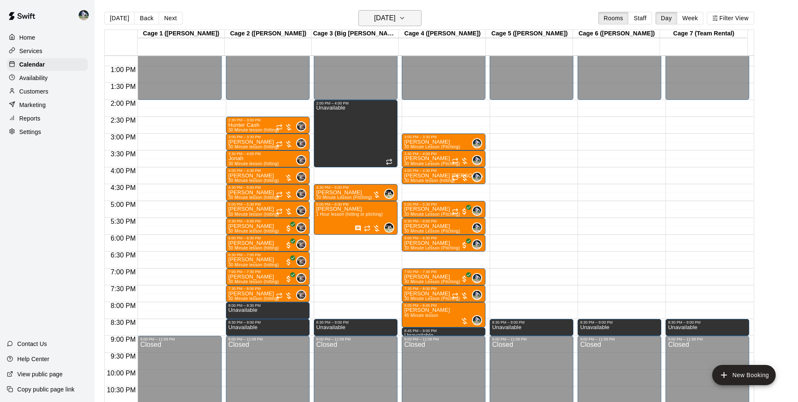
click at [374, 17] on h6 "[DATE]" at bounding box center [384, 18] width 21 height 12
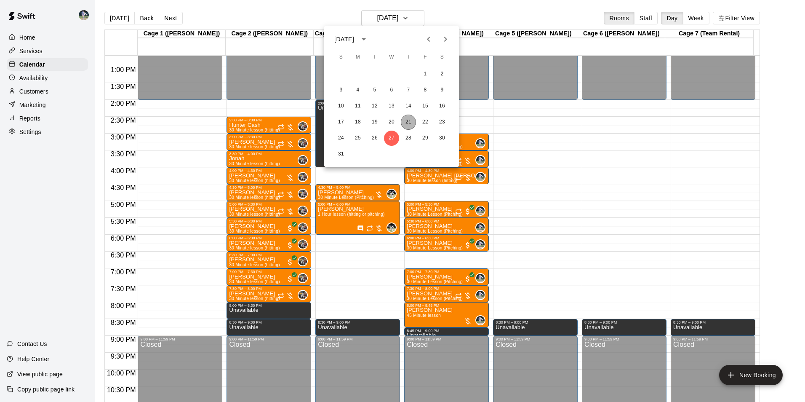
click at [415, 123] on button "21" at bounding box center [408, 121] width 15 height 15
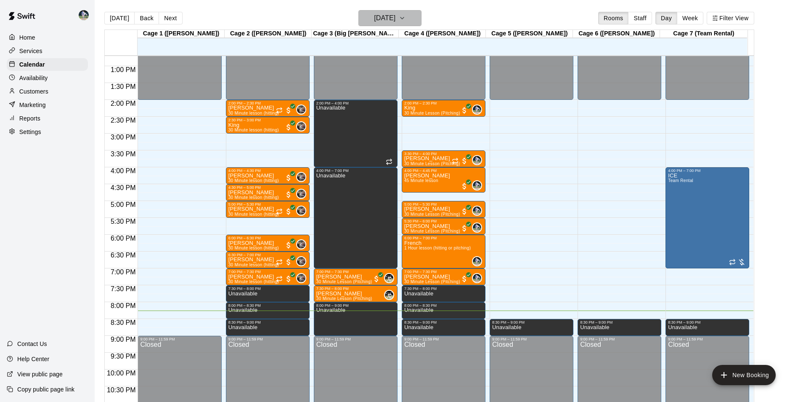
click at [374, 12] on h6 "[DATE]" at bounding box center [384, 18] width 21 height 12
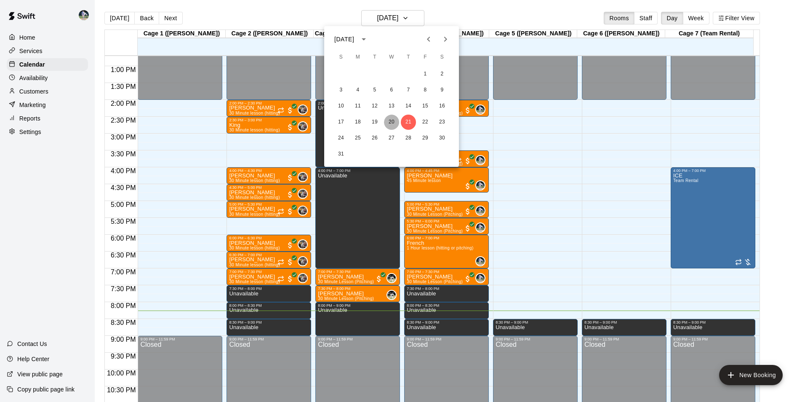
click at [389, 123] on button "20" at bounding box center [391, 121] width 15 height 15
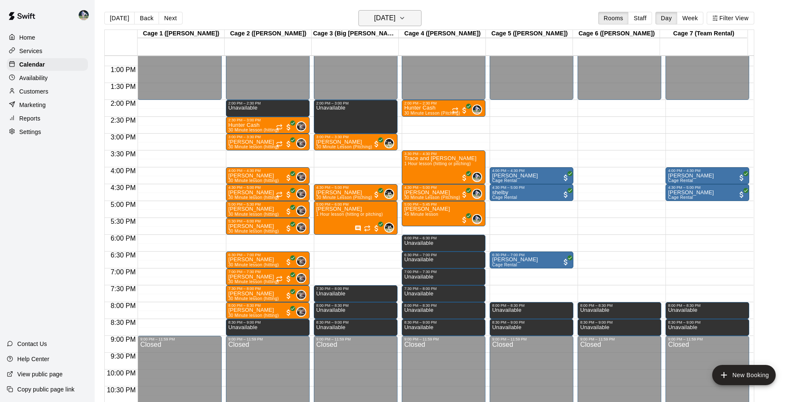
click at [374, 15] on h6 "[DATE]" at bounding box center [384, 18] width 21 height 12
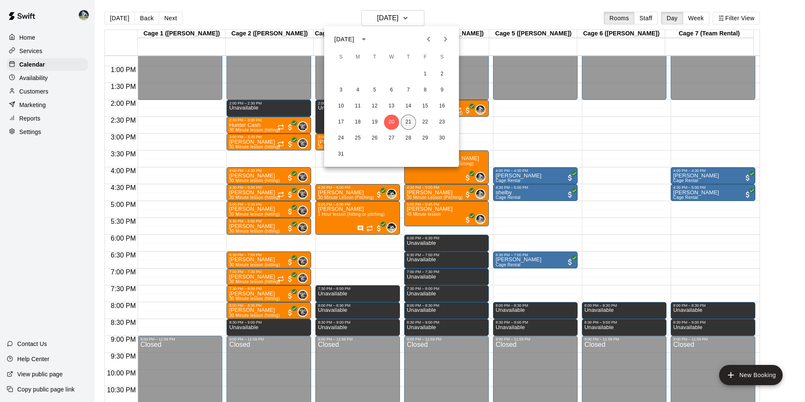
click at [410, 122] on button "21" at bounding box center [408, 121] width 15 height 15
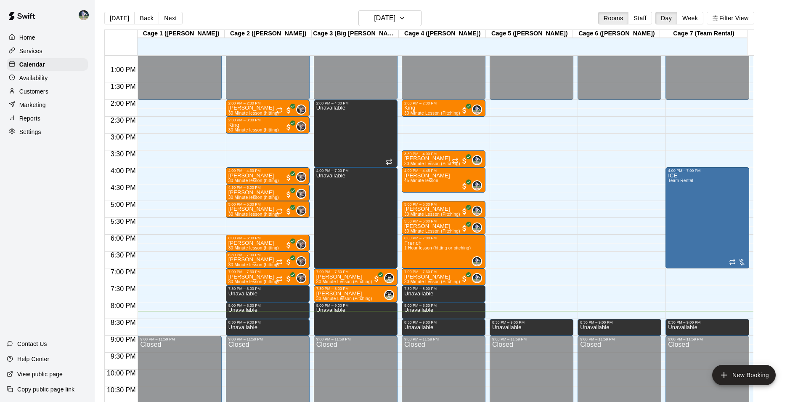
click at [35, 95] on p "Customers" at bounding box center [33, 91] width 29 height 8
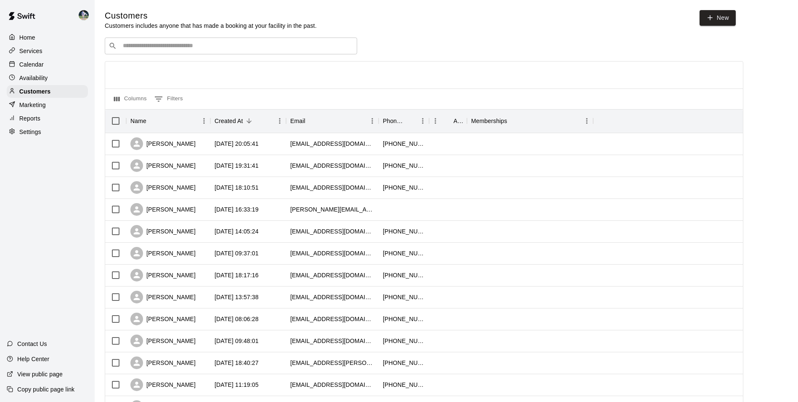
click at [227, 47] on input "Search customers by name or email" at bounding box center [236, 46] width 233 height 8
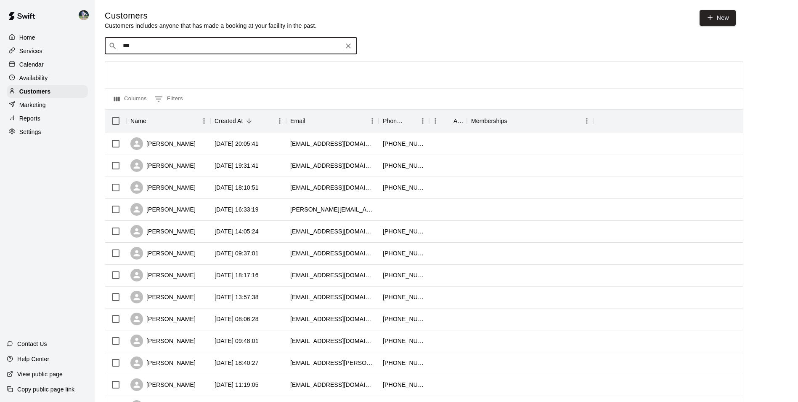
type input "****"
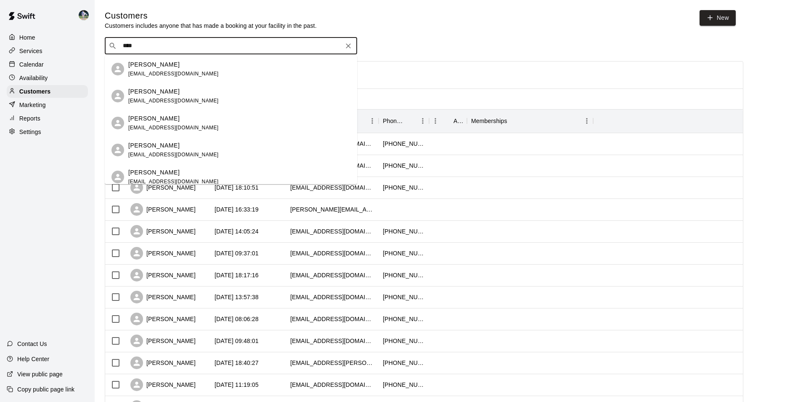
click at [222, 61] on div "[PERSON_NAME] [EMAIL_ADDRESS][DOMAIN_NAME]" at bounding box center [239, 69] width 222 height 18
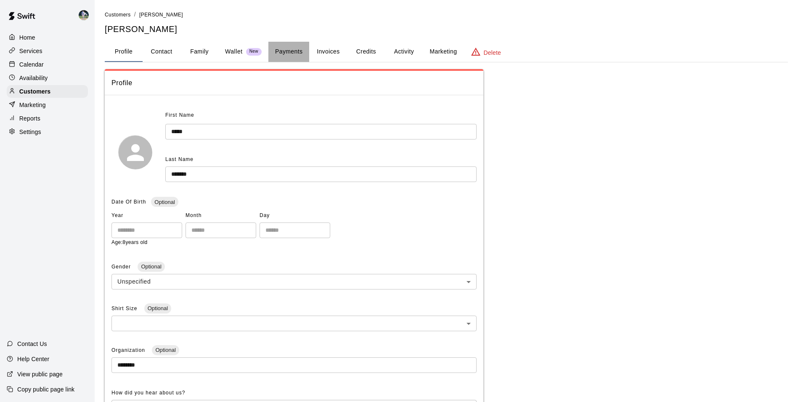
click at [296, 52] on button "Payments" at bounding box center [289, 52] width 41 height 20
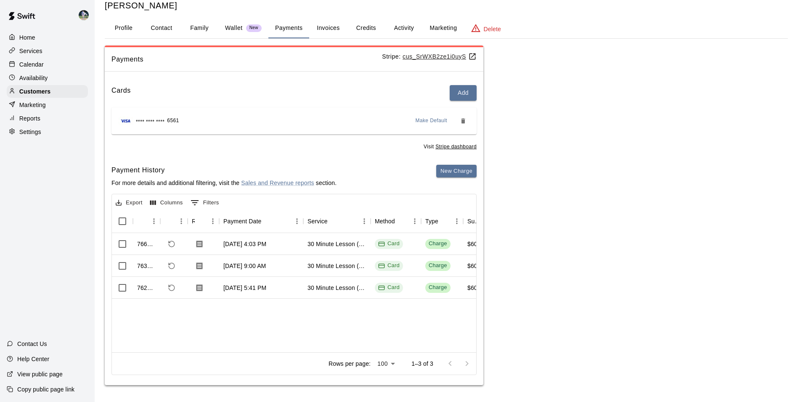
click at [39, 71] on div "Calendar" at bounding box center [47, 64] width 81 height 13
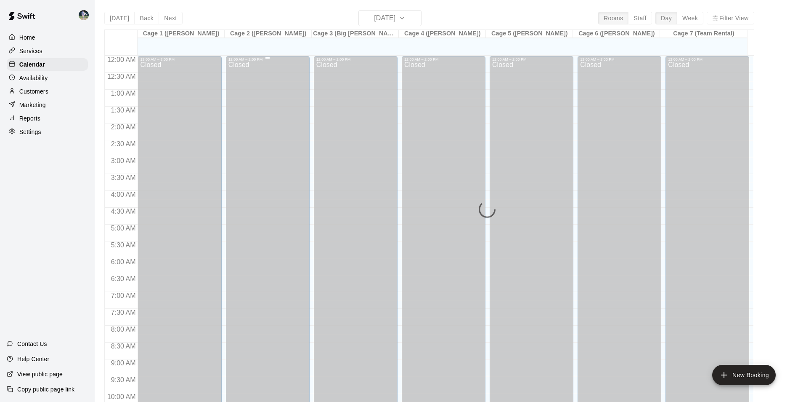
scroll to position [428, 0]
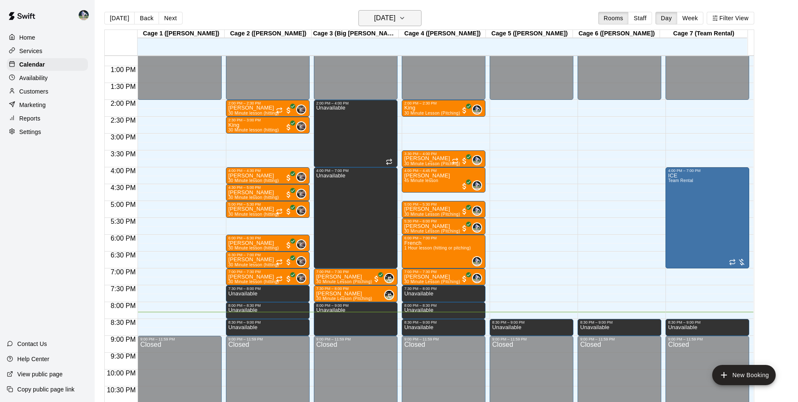
click at [392, 24] on h6 "[DATE]" at bounding box center [384, 18] width 21 height 12
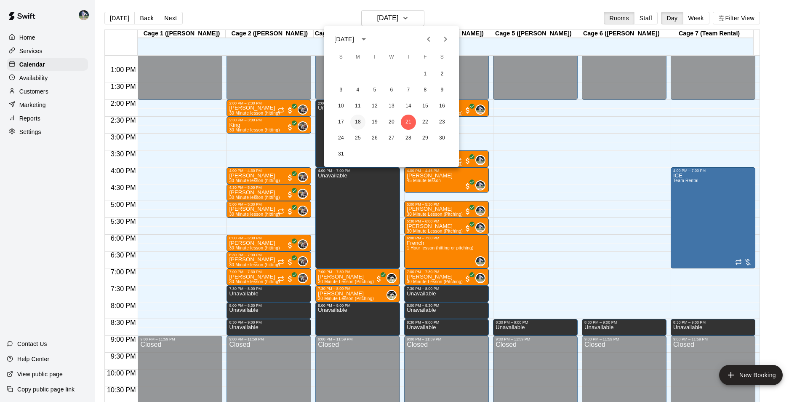
click at [358, 120] on button "18" at bounding box center [357, 121] width 15 height 15
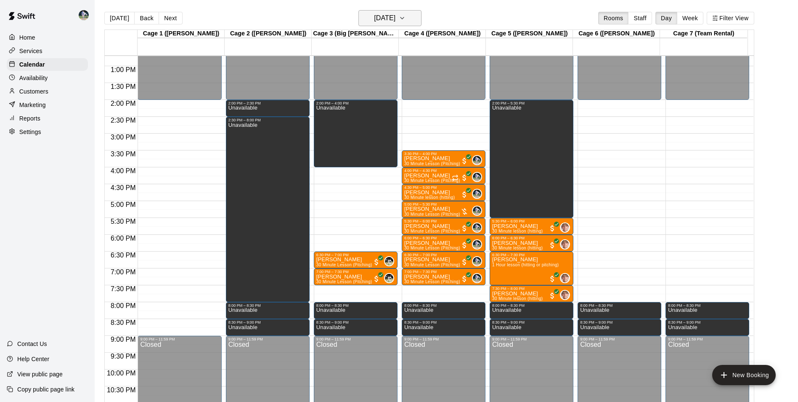
click at [374, 19] on h6 "[DATE]" at bounding box center [384, 18] width 21 height 12
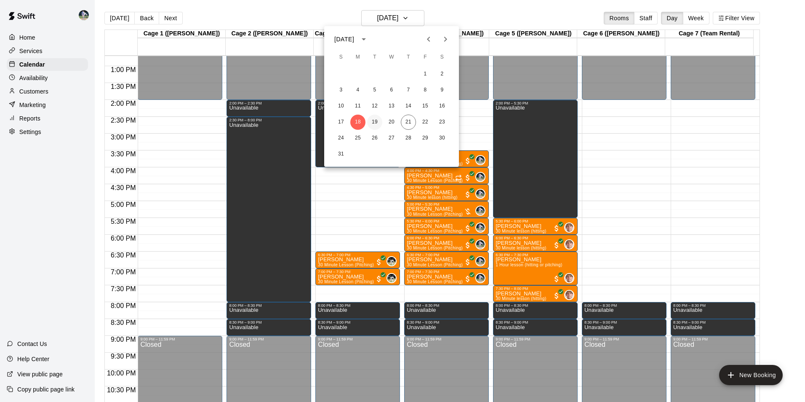
click at [375, 119] on button "19" at bounding box center [374, 121] width 15 height 15
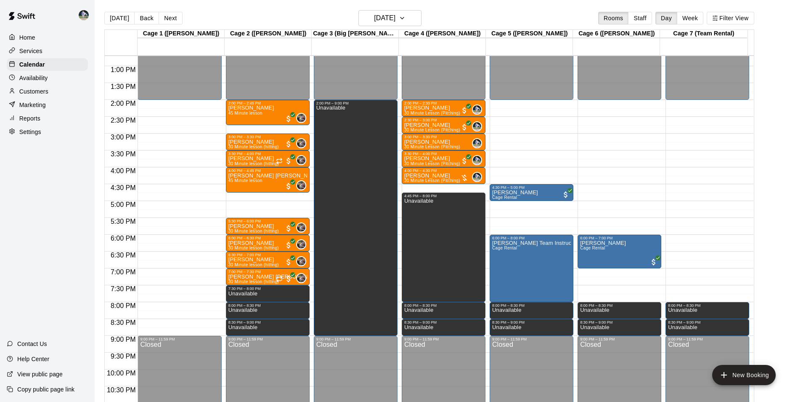
click at [23, 92] on p "Customers" at bounding box center [33, 91] width 29 height 8
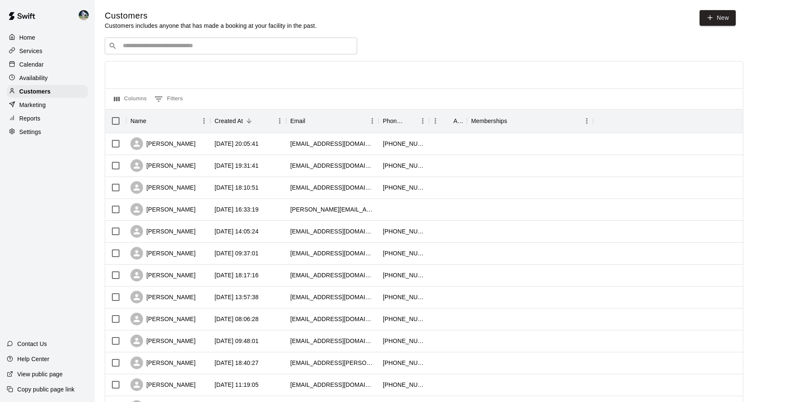
click at [194, 53] on div "​ ​" at bounding box center [231, 45] width 253 height 17
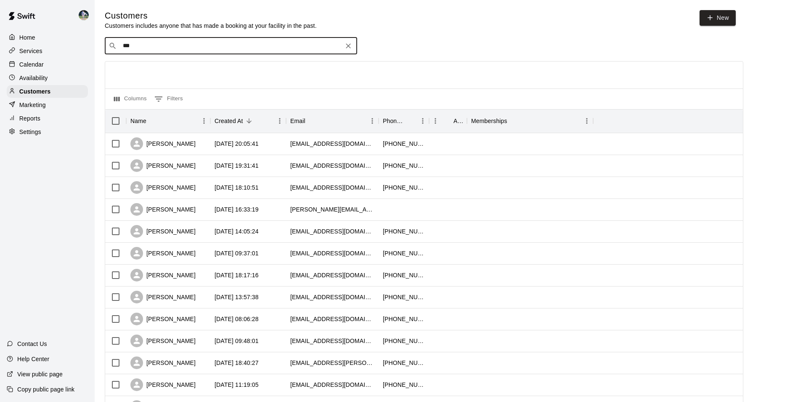
type input "****"
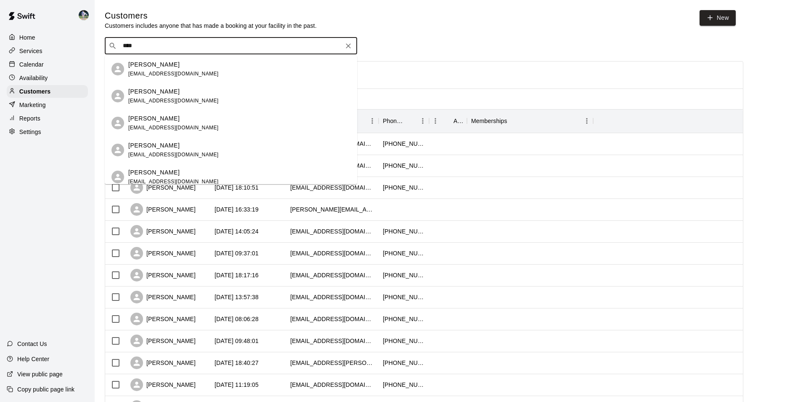
click at [197, 74] on div "[PERSON_NAME] [EMAIL_ADDRESS][DOMAIN_NAME]" at bounding box center [239, 69] width 222 height 18
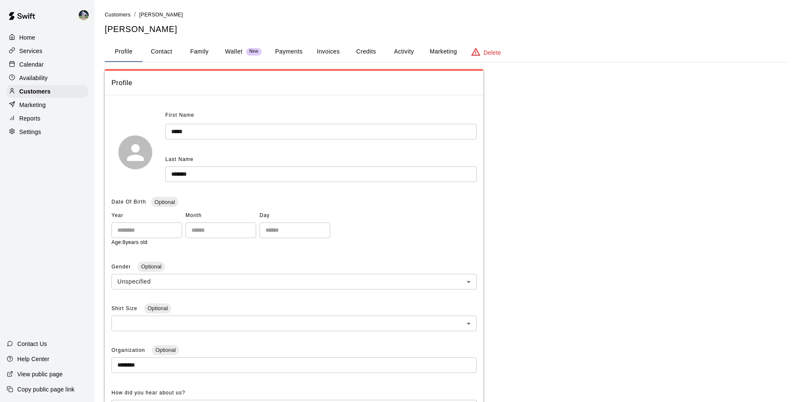
click at [284, 49] on button "Payments" at bounding box center [289, 52] width 41 height 20
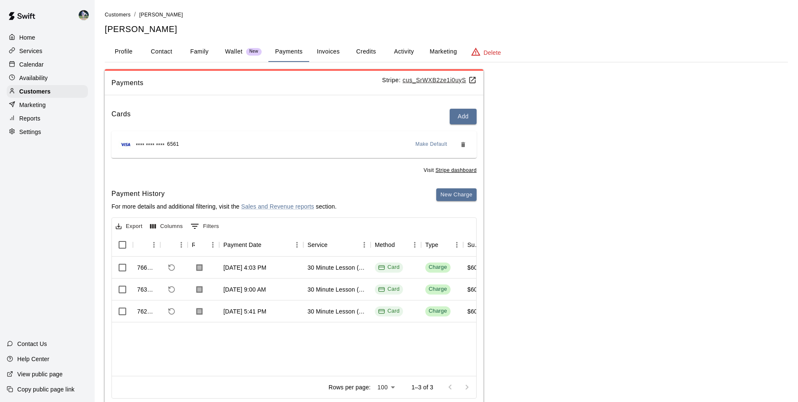
click at [33, 62] on p "Calendar" at bounding box center [31, 64] width 24 height 8
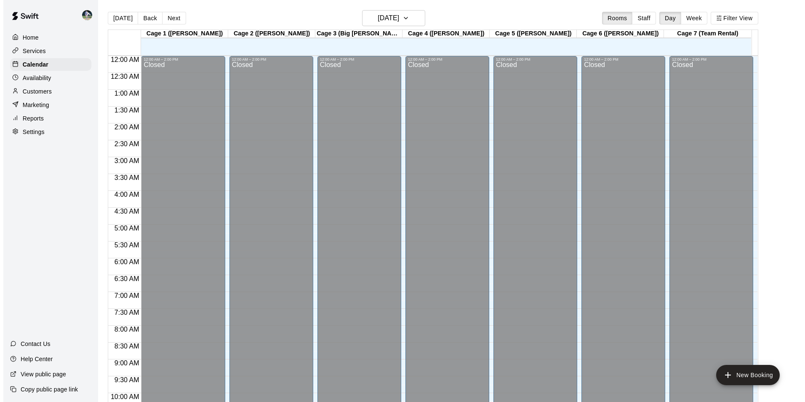
scroll to position [428, 0]
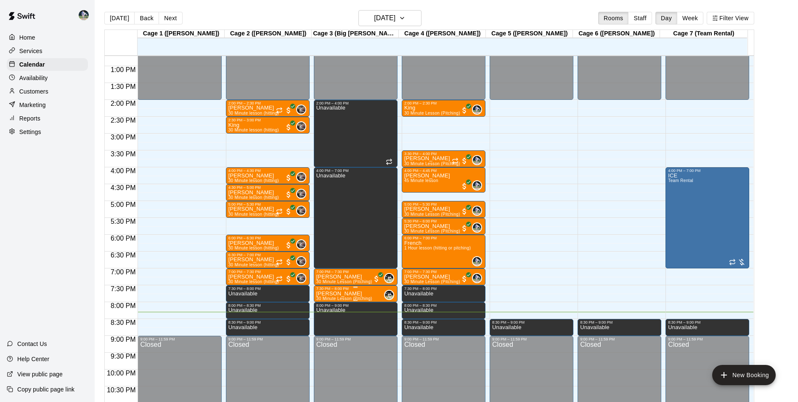
click at [333, 290] on div "7:30 PM – 8:00 PM" at bounding box center [356, 288] width 79 height 4
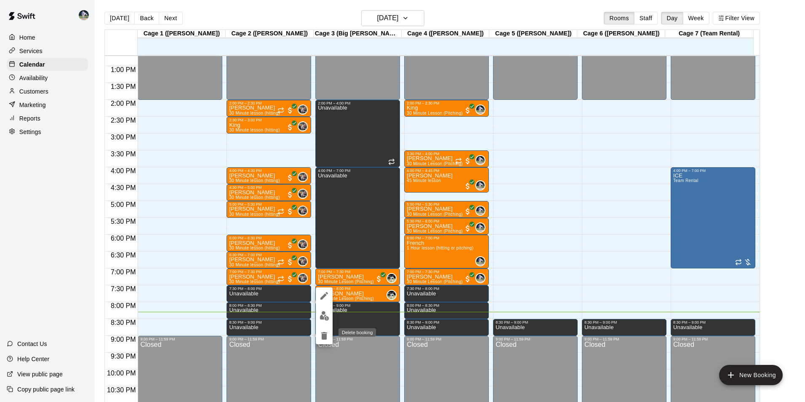
click at [325, 337] on icon "delete" at bounding box center [324, 336] width 6 height 8
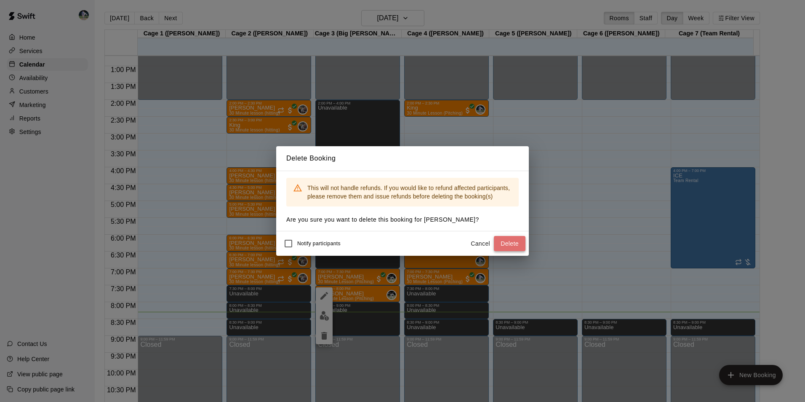
click at [511, 240] on button "Delete" at bounding box center [510, 244] width 32 height 16
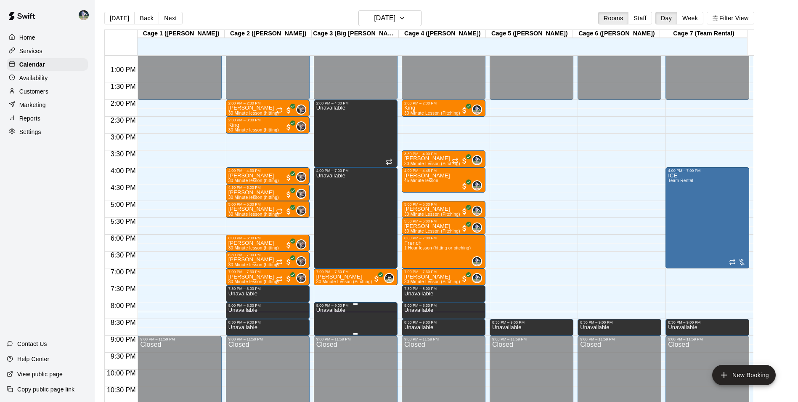
click at [348, 292] on div "12:00 AM – 2:00 PM Closed 2:00 PM – 4:00 PM Unavailable 4:00 PM – 7:00 PM Unava…" at bounding box center [356, 32] width 84 height 808
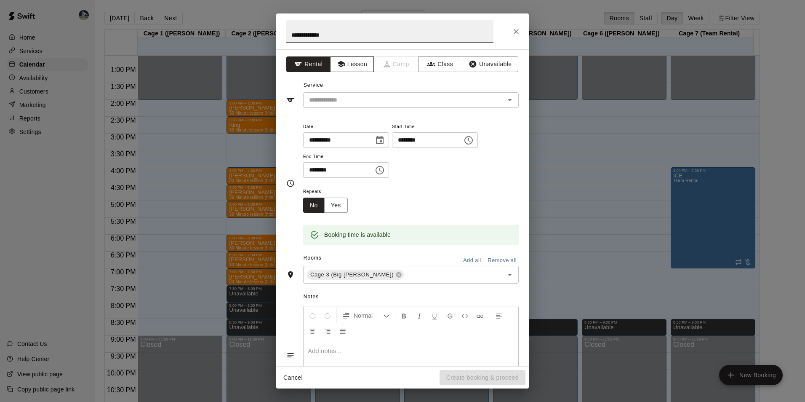
type input "**********"
click at [357, 65] on button "Lesson" at bounding box center [352, 64] width 44 height 16
click at [388, 105] on input "text" at bounding box center [399, 100] width 186 height 11
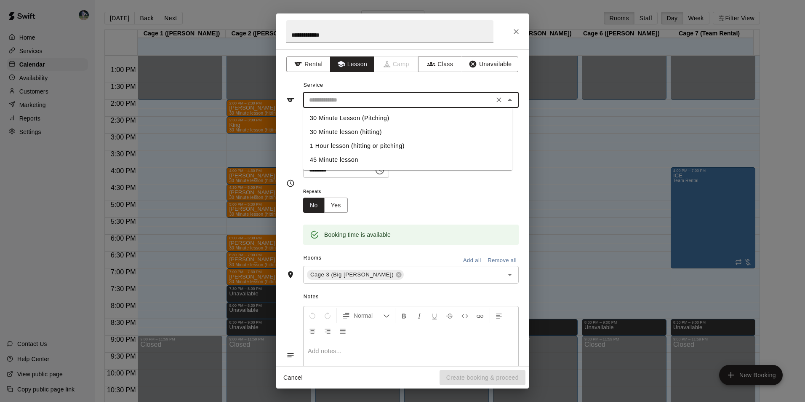
click at [377, 129] on li "30 Minute lesson (hitting)" at bounding box center [407, 132] width 209 height 14
type input "**********"
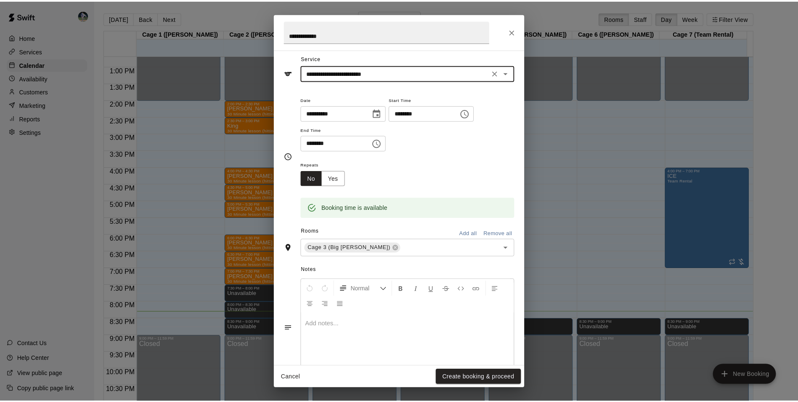
scroll to position [42, 0]
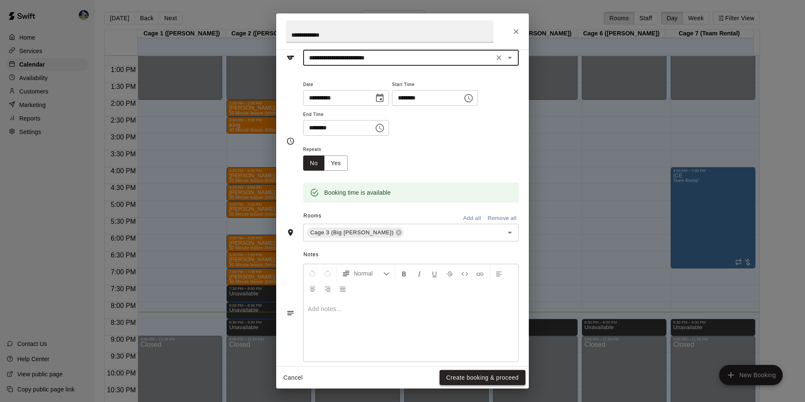
click at [461, 378] on button "Create booking & proceed" at bounding box center [482, 378] width 86 height 16
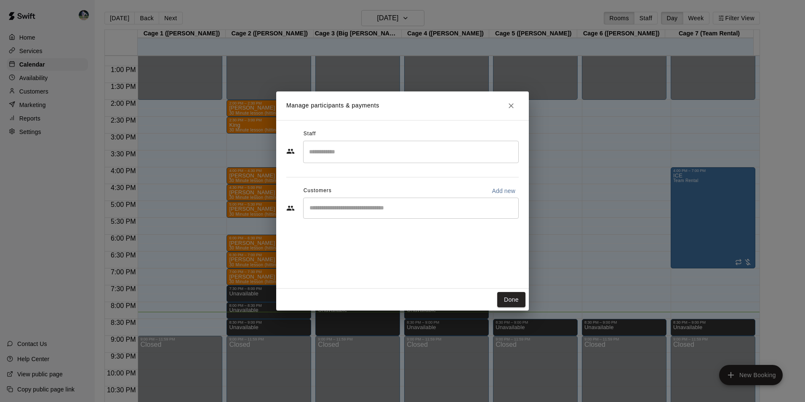
click at [358, 148] on input "Search staff" at bounding box center [411, 151] width 208 height 15
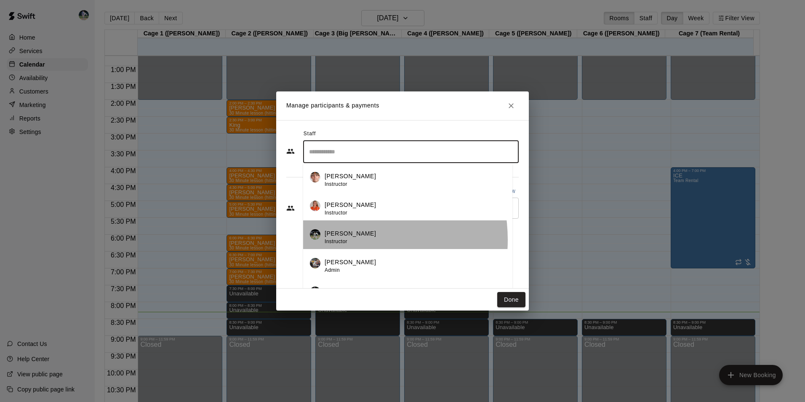
click at [341, 239] on span "Instructor" at bounding box center [336, 241] width 23 height 6
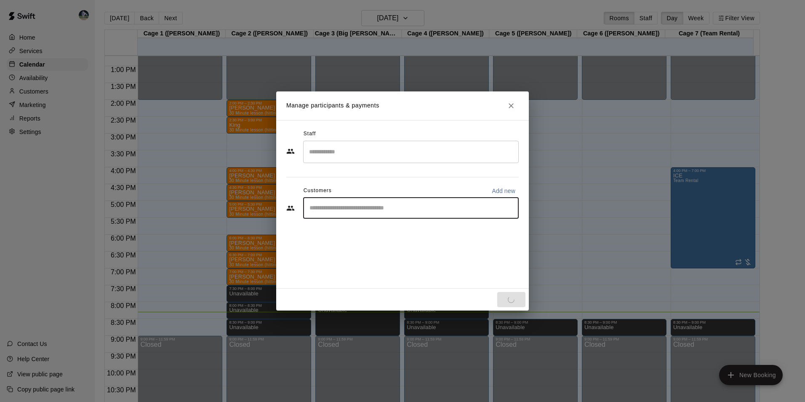
click at [404, 211] on input "Start typing to search customers..." at bounding box center [411, 208] width 208 height 8
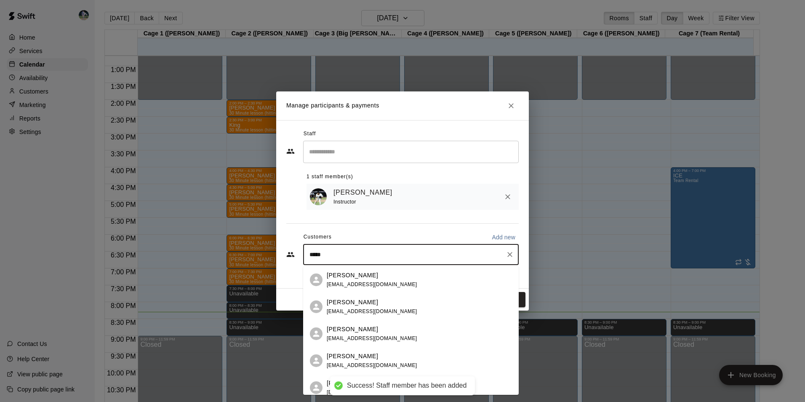
type input "******"
drag, startPoint x: 431, startPoint y: 264, endPoint x: 432, endPoint y: 274, distance: 9.7
click at [430, 275] on div "[PERSON_NAME] [EMAIL_ADDRESS][DOMAIN_NAME]" at bounding box center [419, 280] width 185 height 18
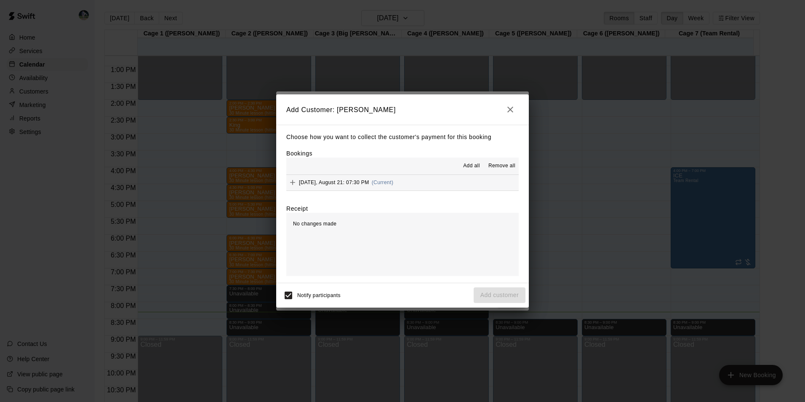
click at [469, 185] on button "[DATE], August 21: 07:30 PM (Current)" at bounding box center [402, 183] width 232 height 16
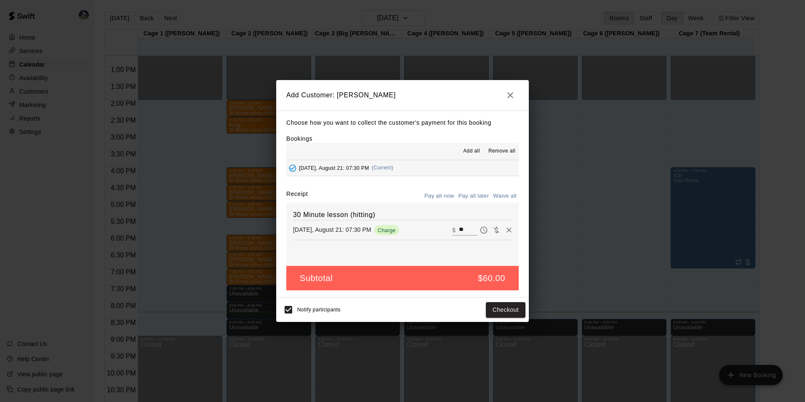
click at [93, 113] on div "Add Customer: [PERSON_NAME] Choose how you want to collect the customer's payme…" at bounding box center [402, 201] width 805 height 402
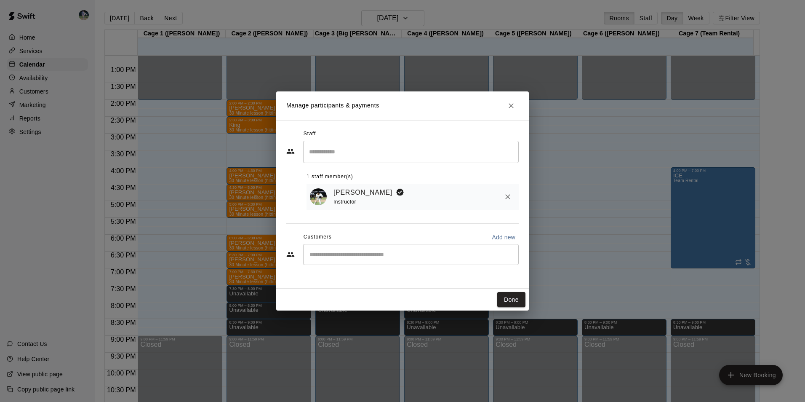
click at [427, 248] on div "​" at bounding box center [411, 254] width 216 height 21
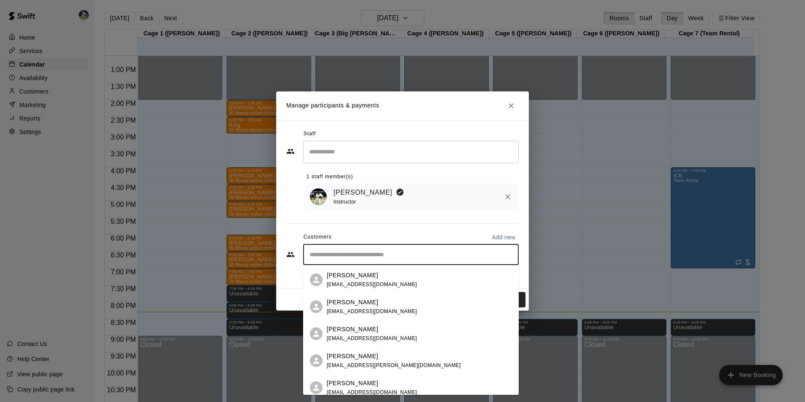
click at [394, 312] on div "[PERSON_NAME] [EMAIL_ADDRESS][DOMAIN_NAME]" at bounding box center [419, 307] width 185 height 18
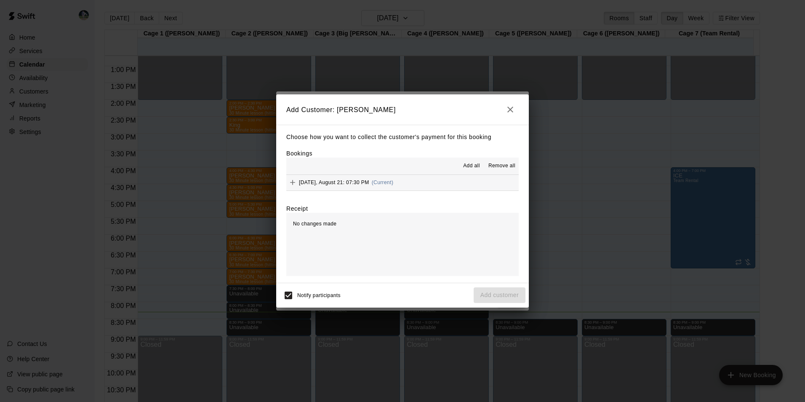
click at [464, 178] on button "[DATE], August 21: 07:30 PM (Current)" at bounding box center [402, 183] width 232 height 16
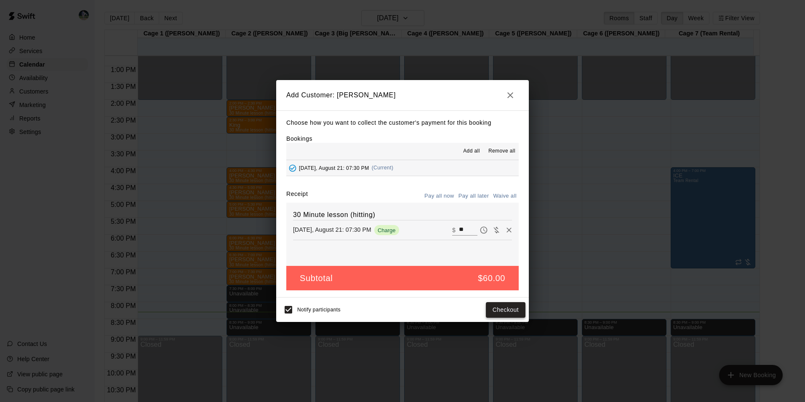
click at [495, 312] on button "Checkout" at bounding box center [506, 310] width 40 height 16
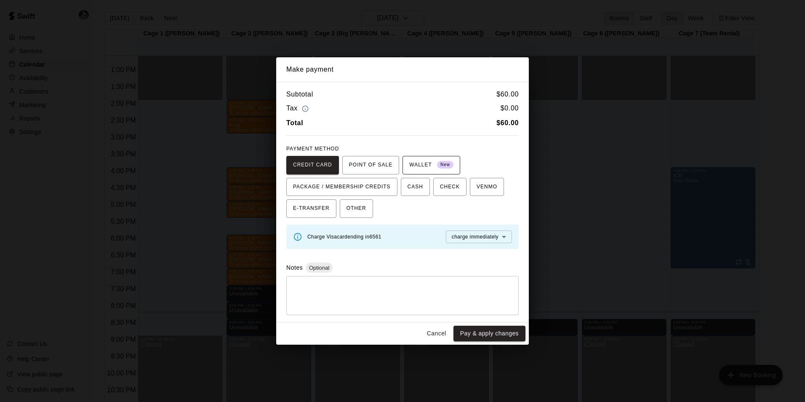
click at [437, 162] on span "New" at bounding box center [445, 164] width 16 height 11
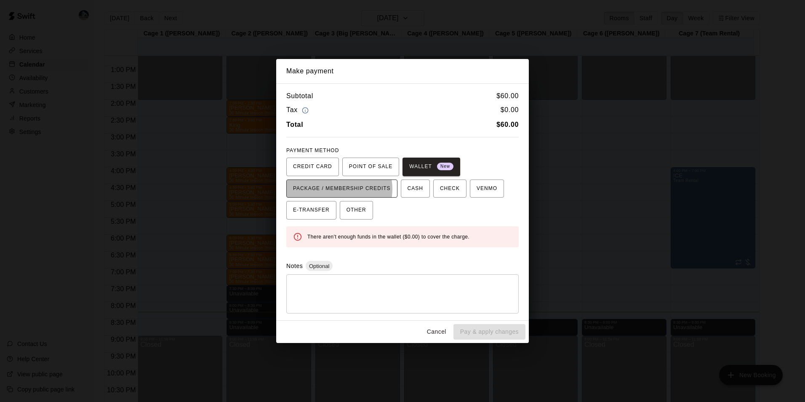
click at [331, 189] on span "PACKAGE / MEMBERSHIP CREDITS" at bounding box center [342, 188] width 98 height 13
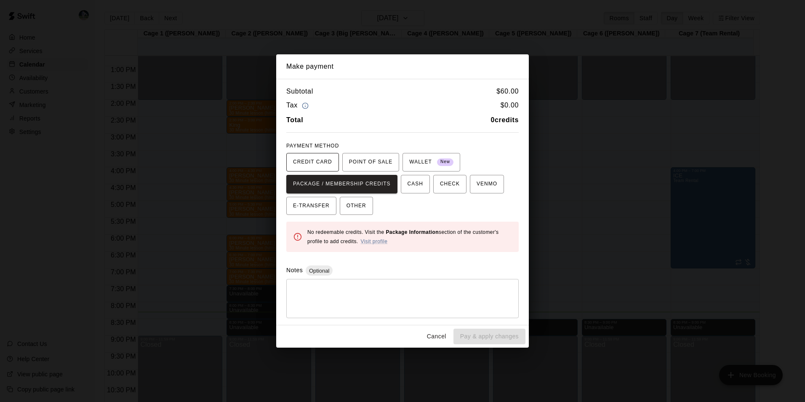
click at [325, 168] on span "CREDIT CARD" at bounding box center [312, 161] width 39 height 13
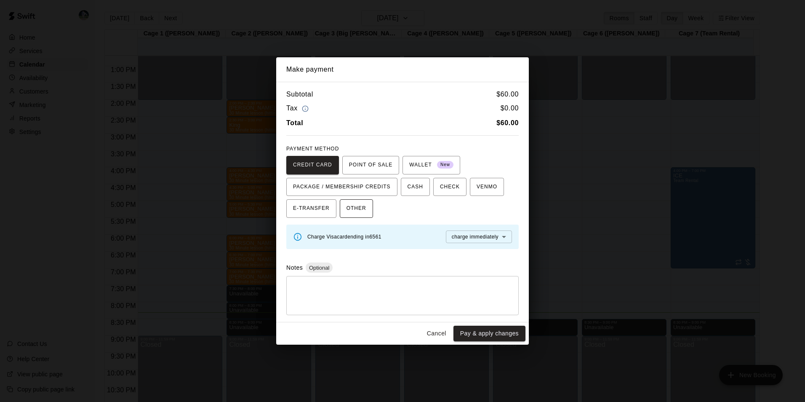
click at [360, 209] on span "OTHER" at bounding box center [356, 208] width 20 height 13
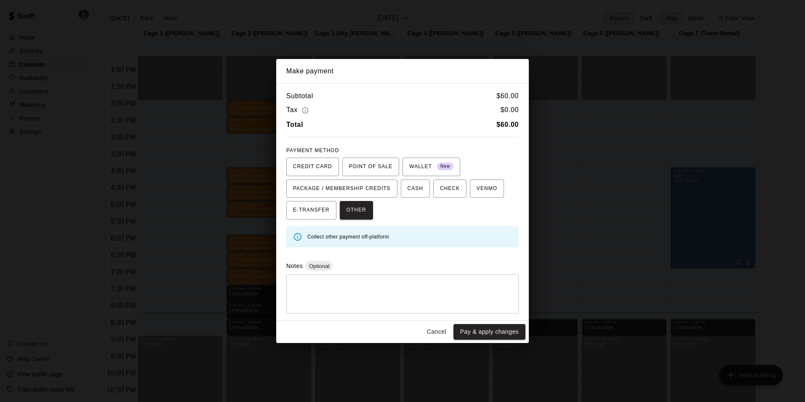
click at [357, 306] on div "* ​" at bounding box center [402, 293] width 232 height 39
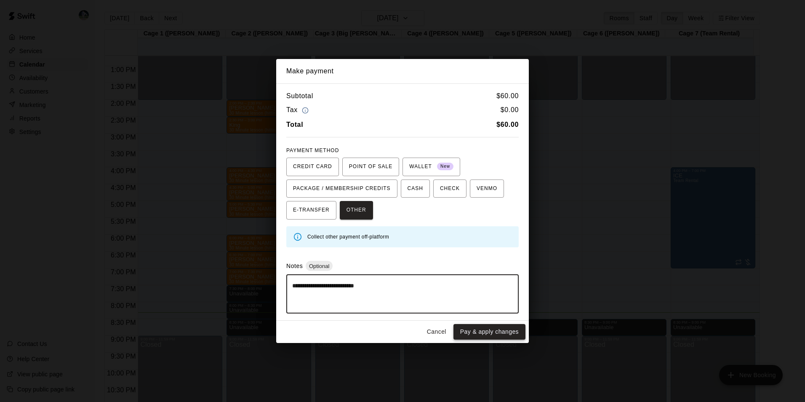
type textarea "**********"
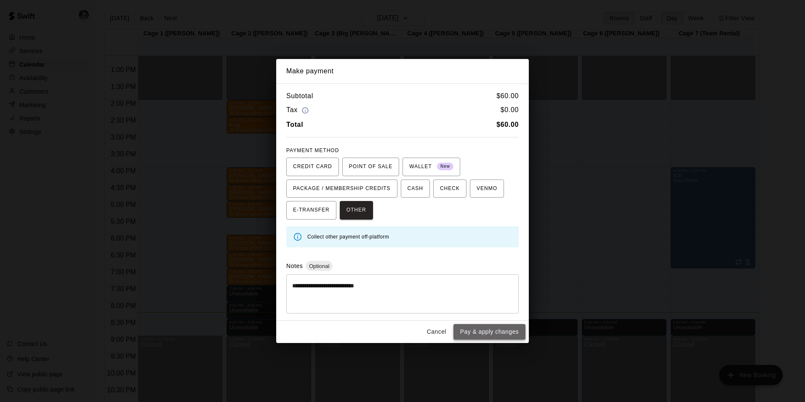
click at [519, 330] on button "Pay & apply changes" at bounding box center [489, 332] width 72 height 16
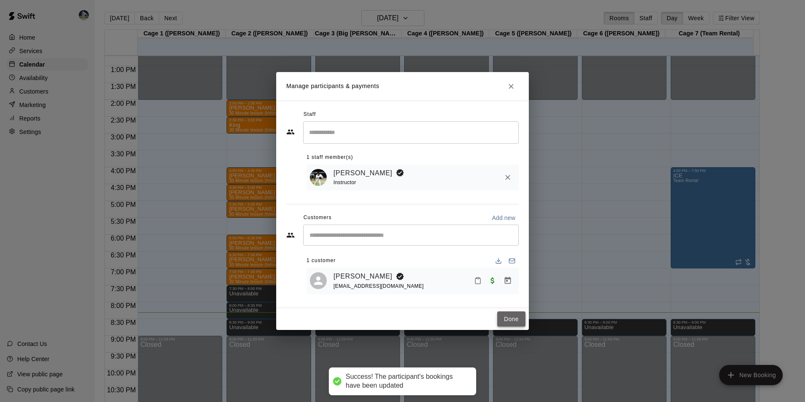
click at [515, 316] on button "Done" at bounding box center [511, 319] width 28 height 16
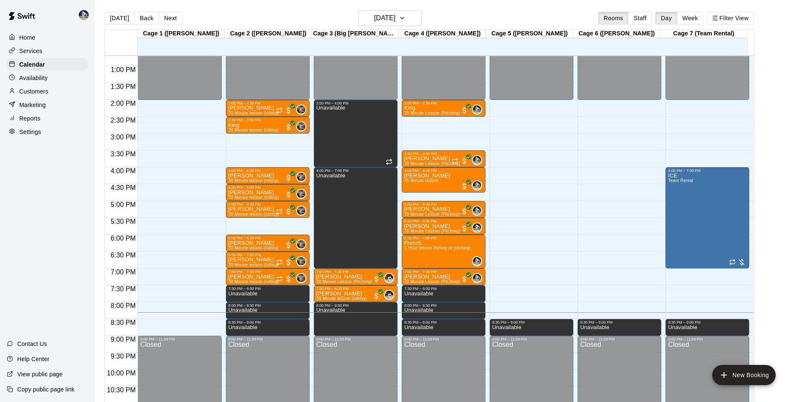
click at [48, 117] on div "Reports" at bounding box center [47, 118] width 81 height 13
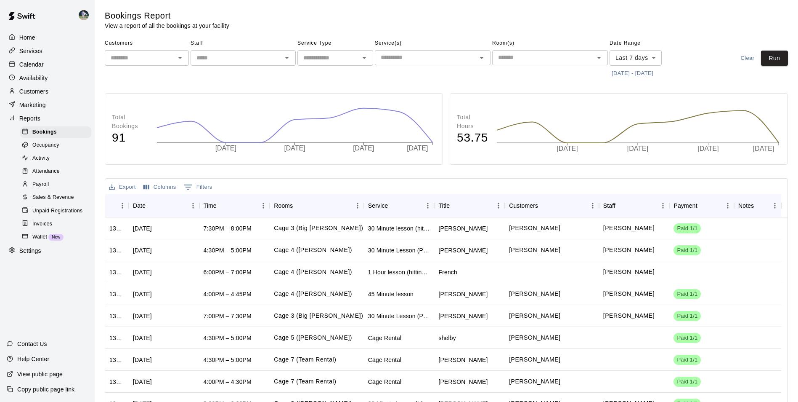
click at [220, 60] on input "text" at bounding box center [236, 58] width 86 height 11
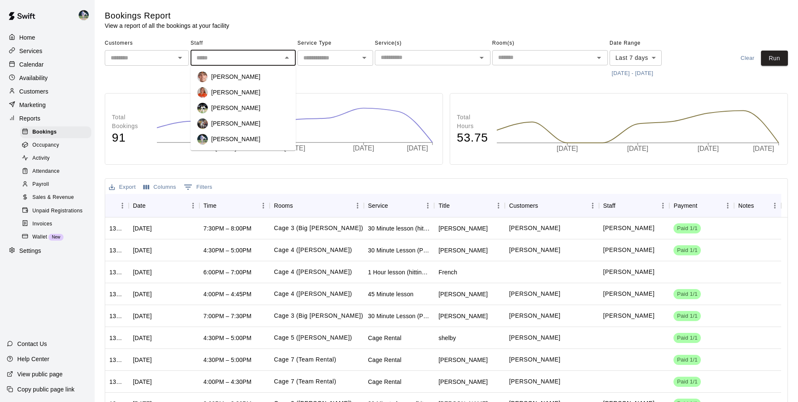
click at [32, 197] on div "Sales & Revenue" at bounding box center [55, 198] width 71 height 12
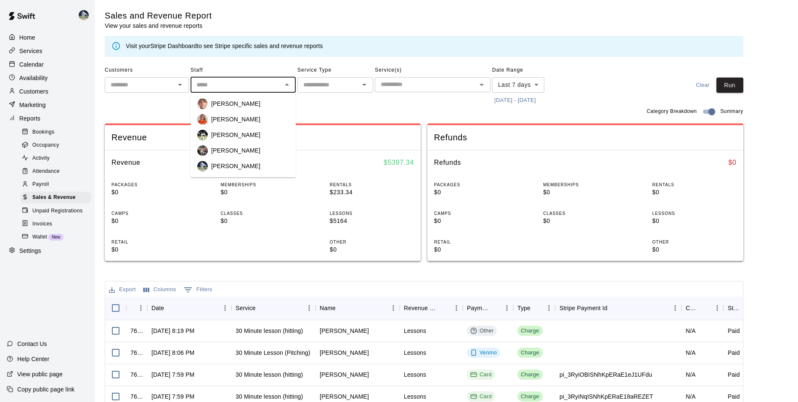
click at [274, 85] on input "text" at bounding box center [236, 85] width 86 height 11
click at [52, 188] on div "Payroll" at bounding box center [55, 184] width 71 height 12
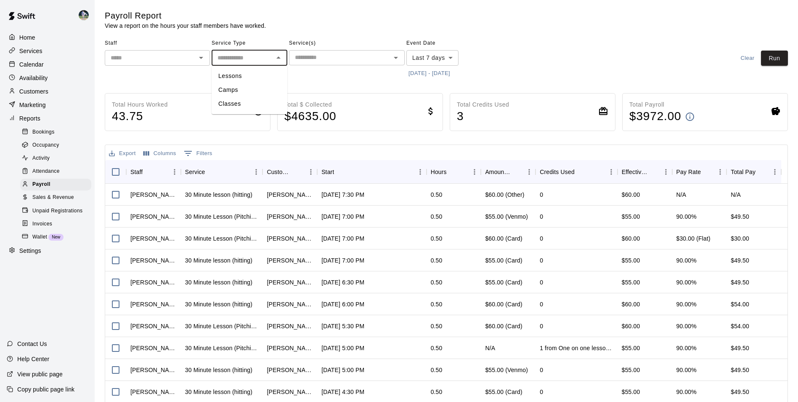
click at [246, 56] on input "text" at bounding box center [242, 58] width 57 height 11
click at [160, 63] on div "​" at bounding box center [157, 58] width 105 height 16
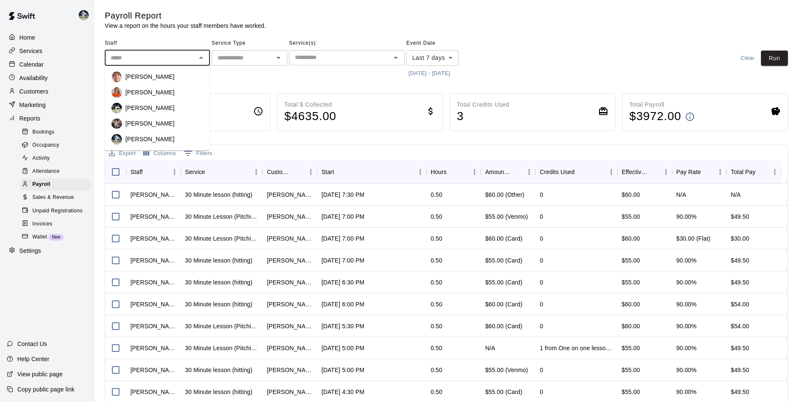
click at [171, 107] on div "[PERSON_NAME]" at bounding box center [164, 108] width 78 height 8
type input "**********"
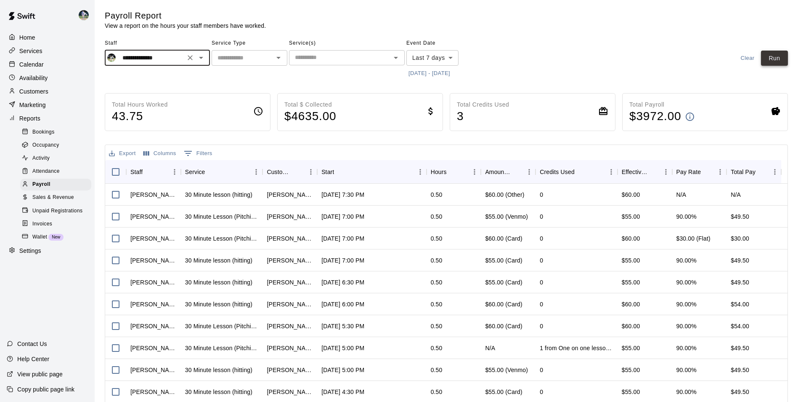
click at [777, 61] on button "Run" at bounding box center [774, 59] width 27 height 16
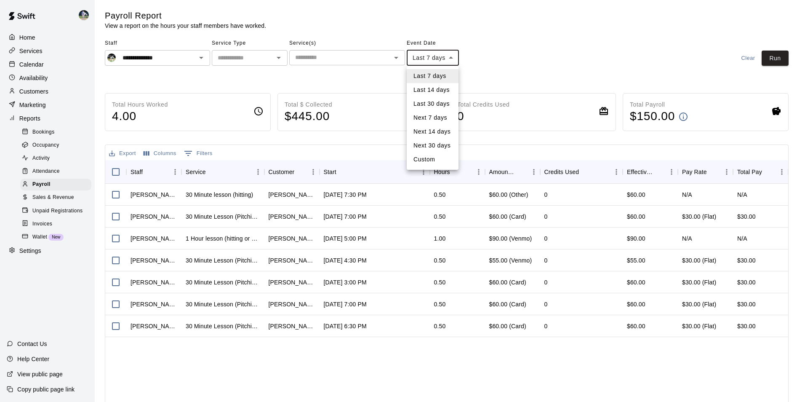
click at [429, 58] on body "**********" at bounding box center [402, 221] width 805 height 442
click at [439, 93] on li "Last 14 days" at bounding box center [433, 90] width 52 height 14
type input "******"
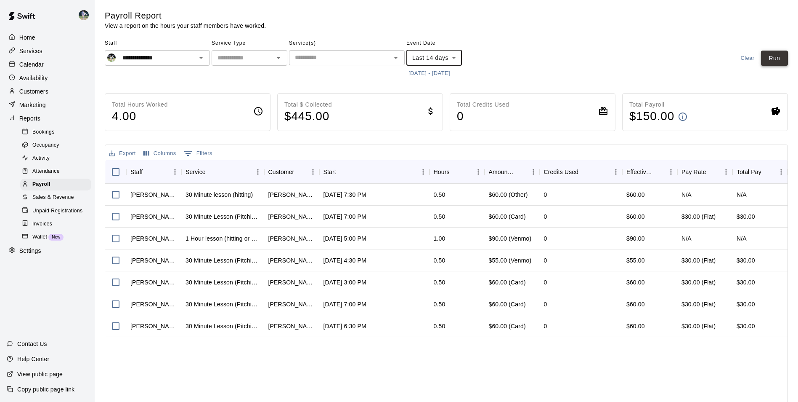
click at [764, 56] on button "Run" at bounding box center [774, 59] width 27 height 16
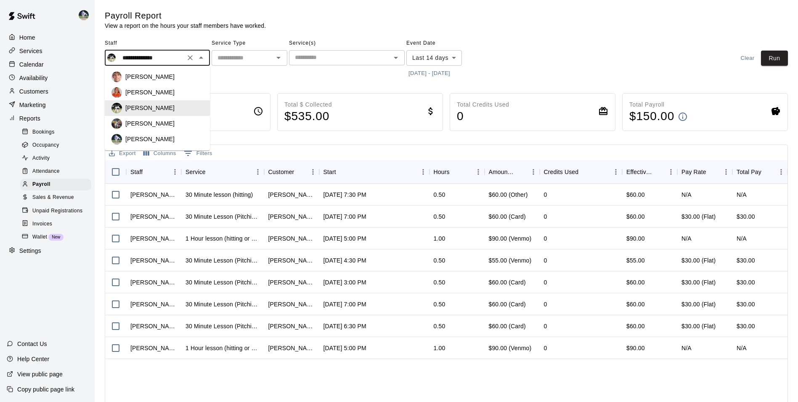
click at [157, 53] on input "**********" at bounding box center [151, 58] width 64 height 11
click at [190, 78] on div "[PERSON_NAME]" at bounding box center [164, 76] width 78 height 8
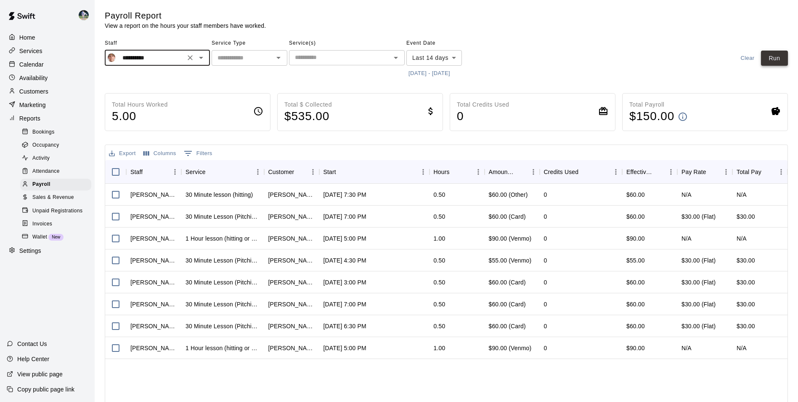
click at [784, 60] on button "Run" at bounding box center [774, 59] width 27 height 16
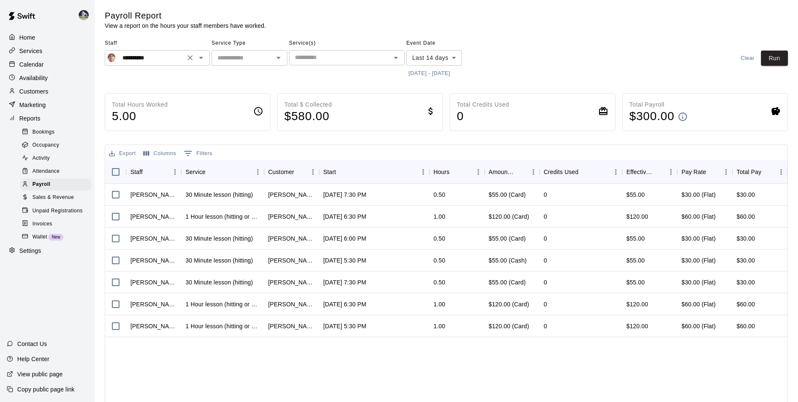
click at [200, 57] on icon "Open" at bounding box center [201, 58] width 10 height 10
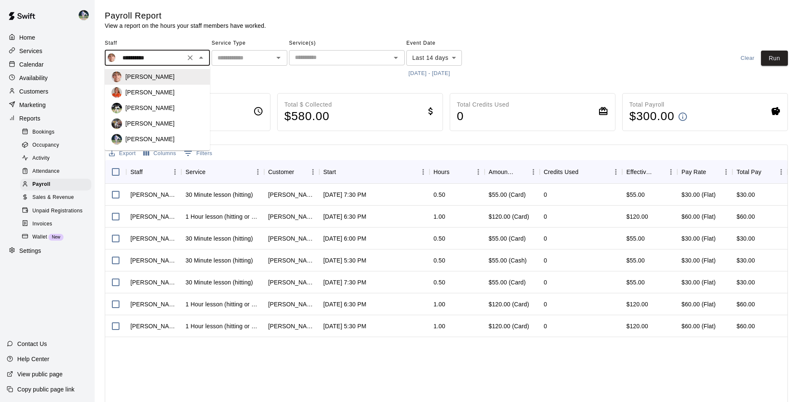
click at [191, 104] on div "[PERSON_NAME]" at bounding box center [164, 108] width 78 height 8
type input "**********"
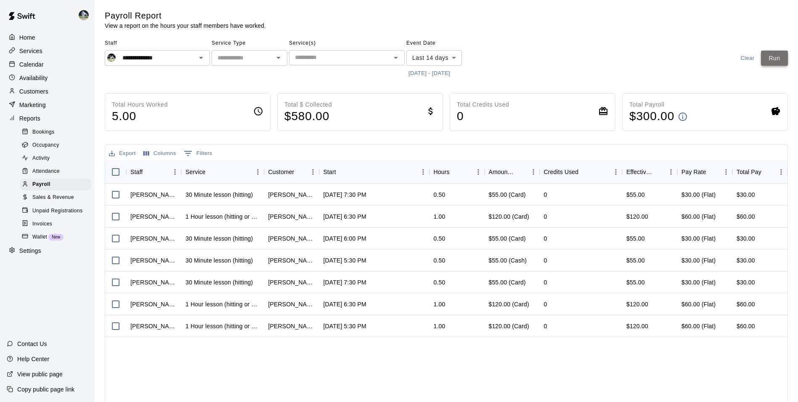
click at [784, 62] on button "Run" at bounding box center [774, 59] width 27 height 16
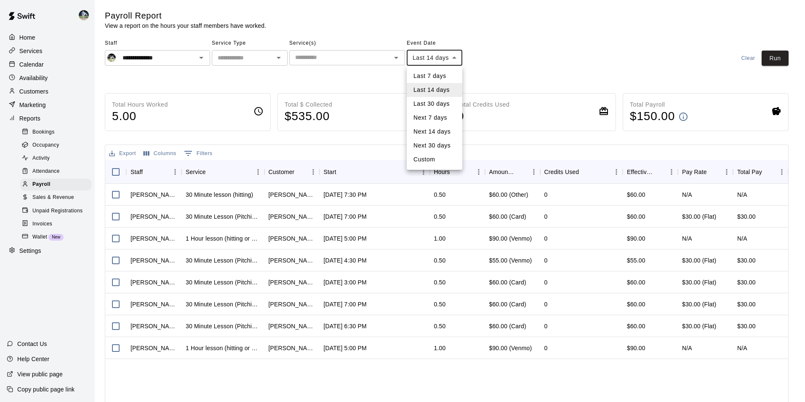
click at [415, 64] on body "**********" at bounding box center [402, 221] width 805 height 442
click at [191, 53] on div at bounding box center [402, 201] width 805 height 402
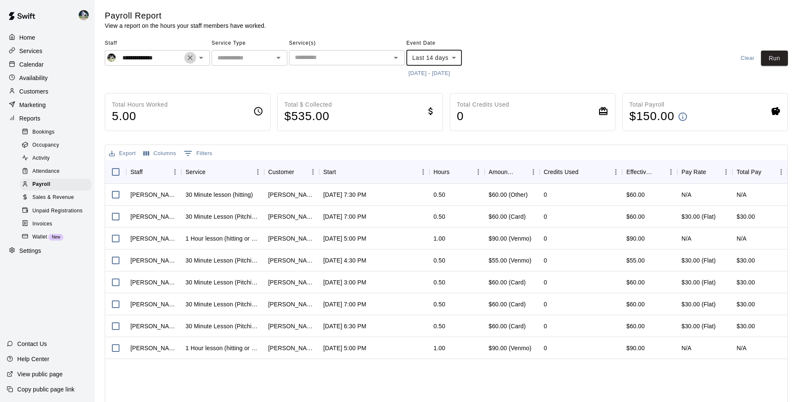
click at [194, 60] on button "Clear" at bounding box center [190, 58] width 12 height 12
click at [202, 64] on div at bounding box center [200, 58] width 11 height 12
click at [202, 62] on icon "Open" at bounding box center [201, 58] width 10 height 10
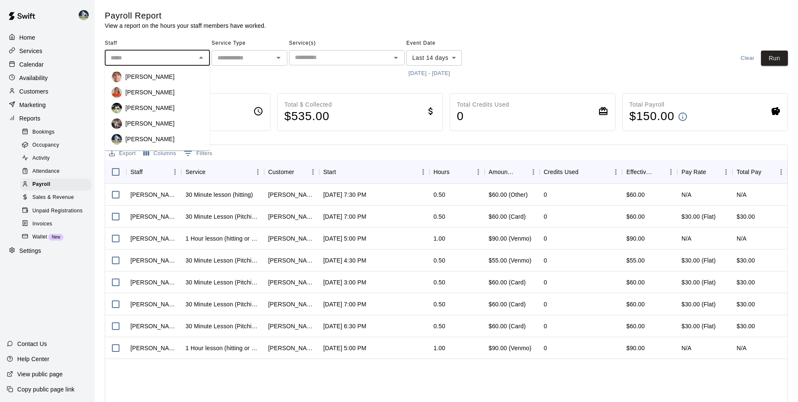
click at [169, 99] on li "[PERSON_NAME]" at bounding box center [157, 93] width 105 height 16
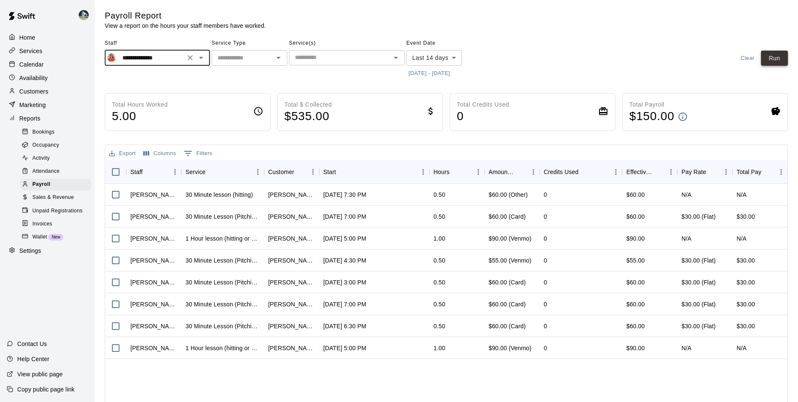
click at [785, 63] on button "Run" at bounding box center [774, 59] width 27 height 16
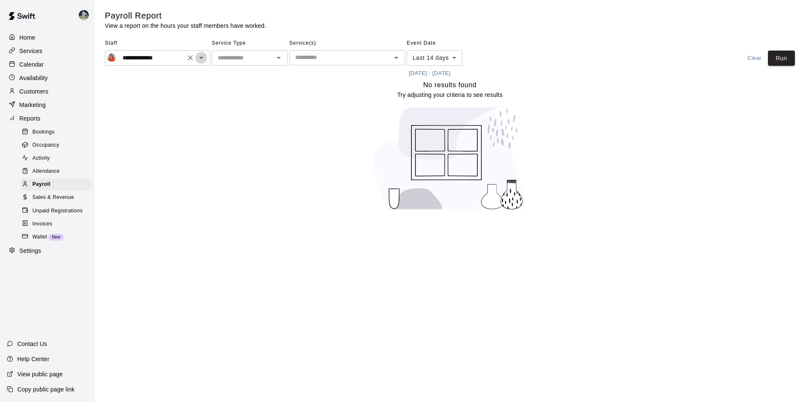
click at [200, 55] on icon "Open" at bounding box center [201, 58] width 10 height 10
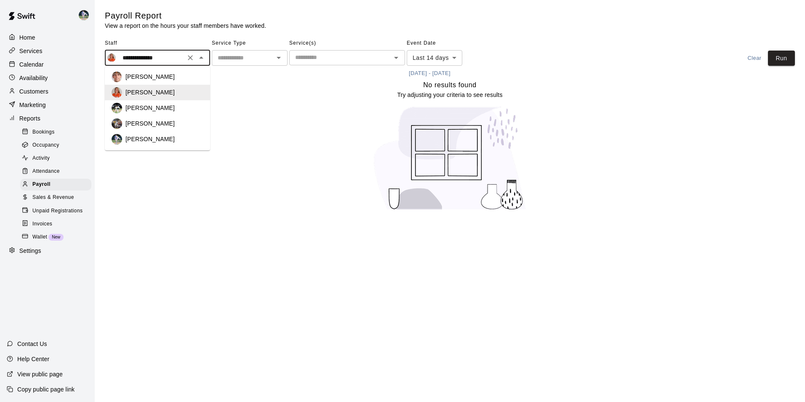
click at [175, 118] on li "[PERSON_NAME]" at bounding box center [157, 124] width 105 height 16
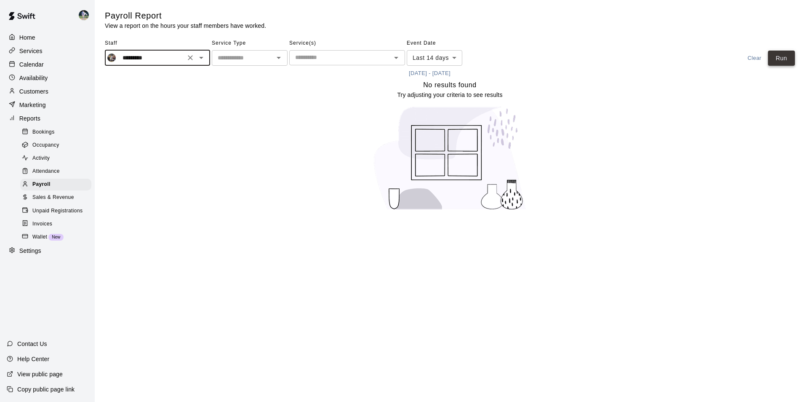
click at [774, 61] on button "Run" at bounding box center [781, 59] width 27 height 16
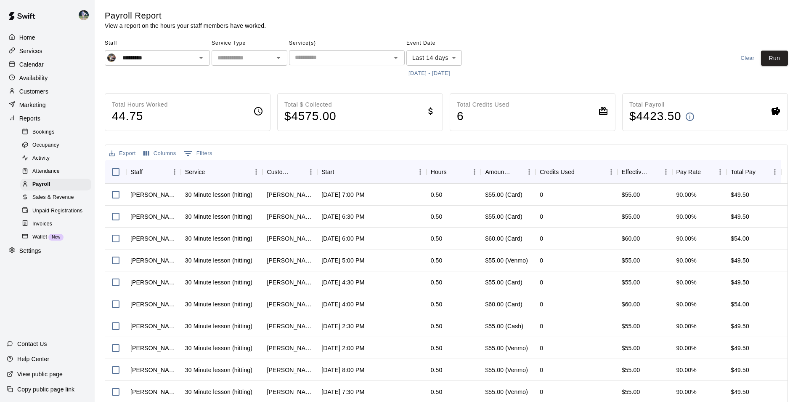
click at [245, 49] on span "Service Type" at bounding box center [250, 43] width 76 height 13
click at [245, 51] on div "​" at bounding box center [250, 58] width 76 height 16
click at [191, 66] on div "Staff ********* ​" at bounding box center [157, 58] width 105 height 43
click at [205, 60] on icon "Open" at bounding box center [201, 58] width 10 height 10
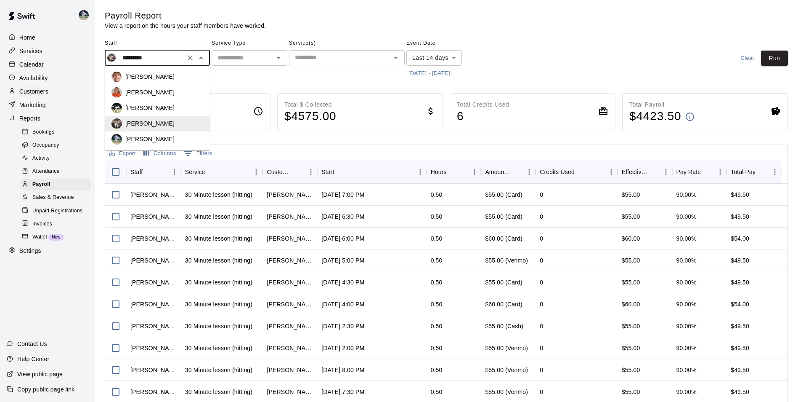
click at [170, 109] on div "[PERSON_NAME]" at bounding box center [164, 108] width 78 height 8
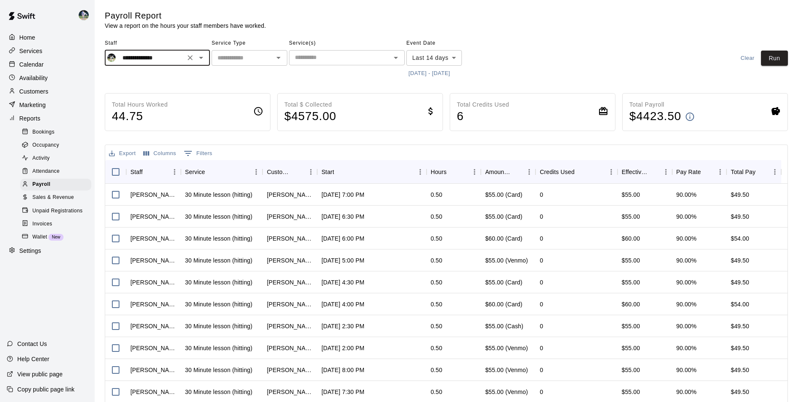
click at [200, 53] on div "**********" at bounding box center [157, 58] width 105 height 16
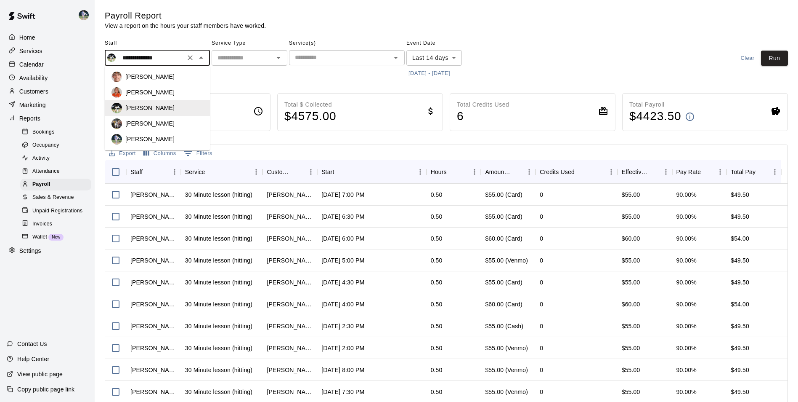
drag, startPoint x: 157, startPoint y: 143, endPoint x: 167, endPoint y: 141, distance: 9.5
click at [160, 143] on div "[PERSON_NAME]" at bounding box center [164, 139] width 78 height 8
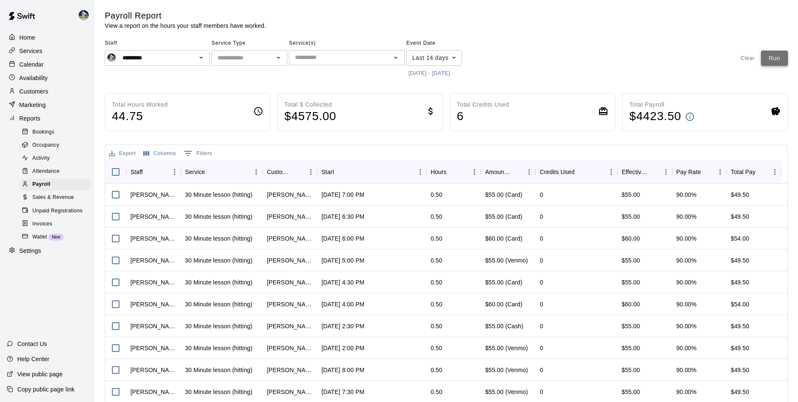
click at [766, 62] on button "Run" at bounding box center [774, 59] width 27 height 16
click at [202, 60] on icon "Open" at bounding box center [201, 58] width 10 height 10
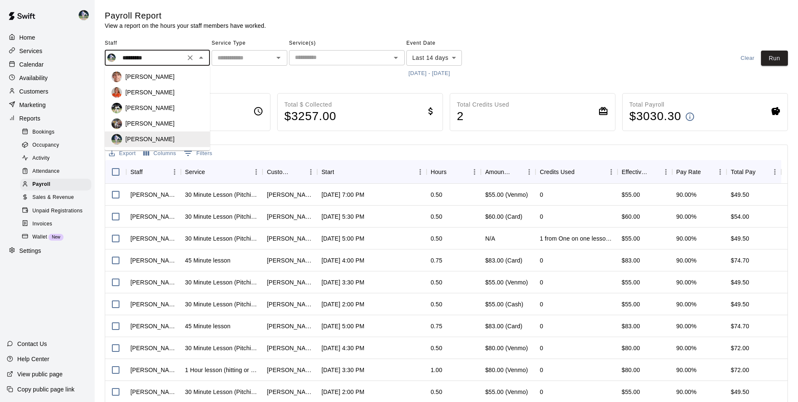
click at [150, 129] on li "[PERSON_NAME]" at bounding box center [157, 124] width 105 height 16
type input "*********"
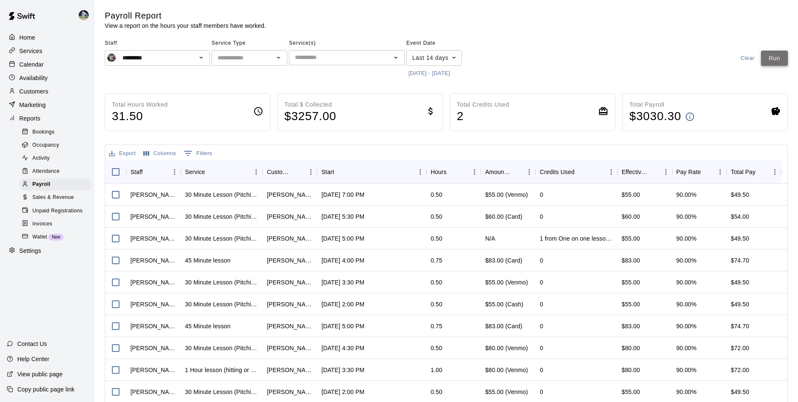
click at [772, 52] on button "Run" at bounding box center [774, 59] width 27 height 16
click at [59, 65] on div "Calendar" at bounding box center [47, 64] width 81 height 13
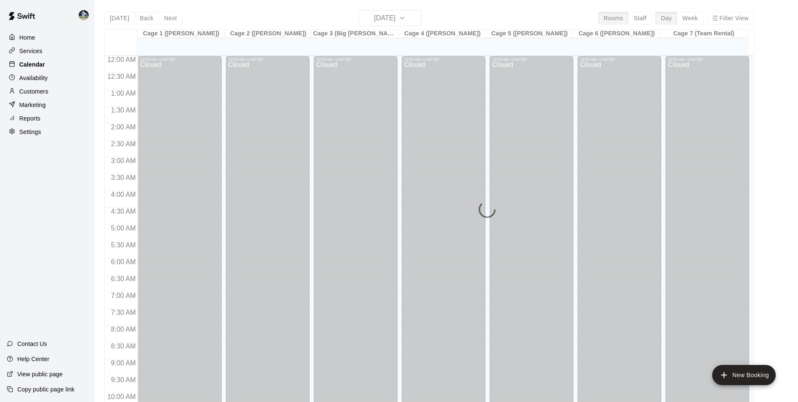
scroll to position [428, 0]
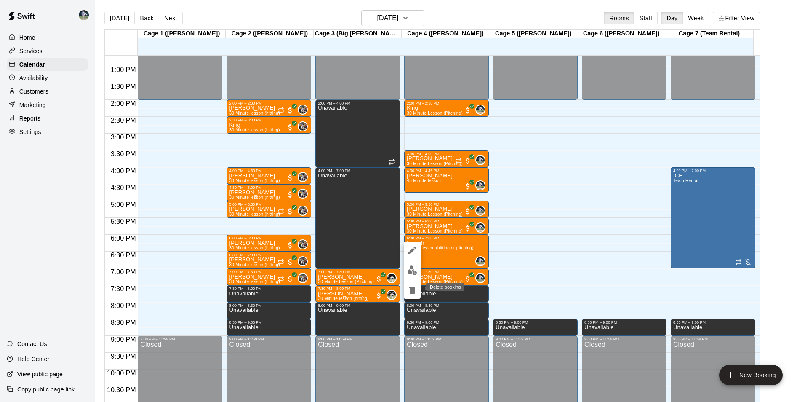
click at [413, 287] on icon "delete" at bounding box center [412, 290] width 6 height 8
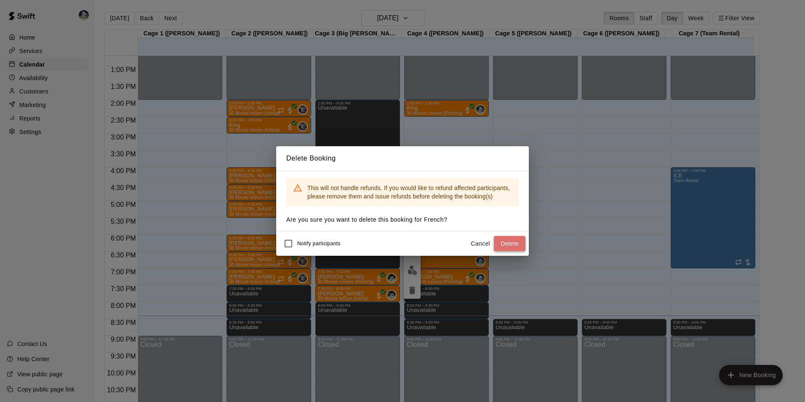
click at [515, 242] on button "Delete" at bounding box center [510, 244] width 32 height 16
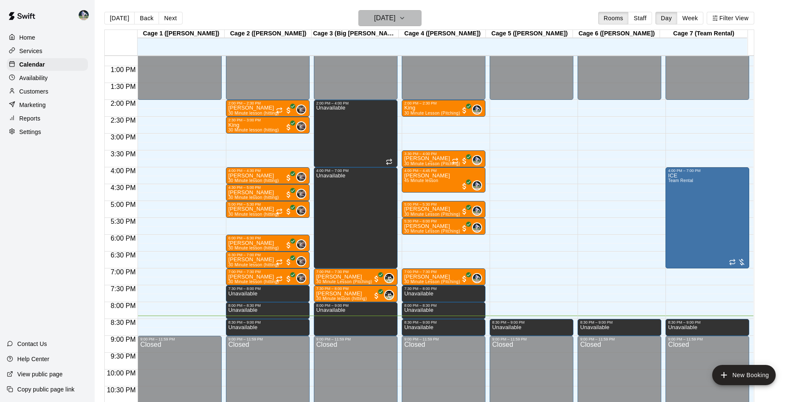
click at [396, 17] on h6 "[DATE]" at bounding box center [384, 18] width 21 height 12
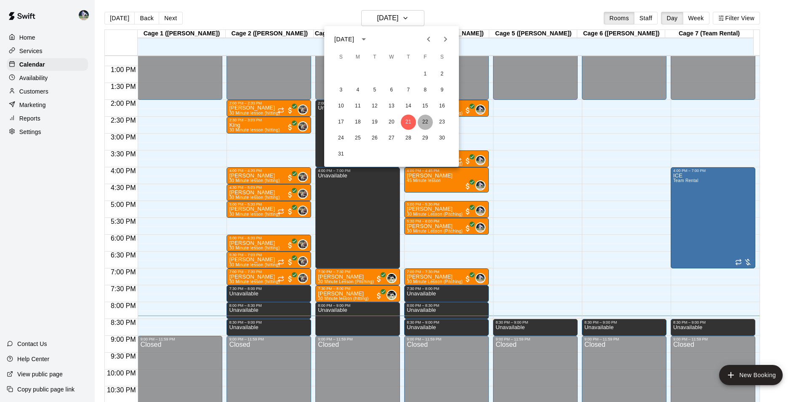
click at [423, 124] on button "22" at bounding box center [425, 121] width 15 height 15
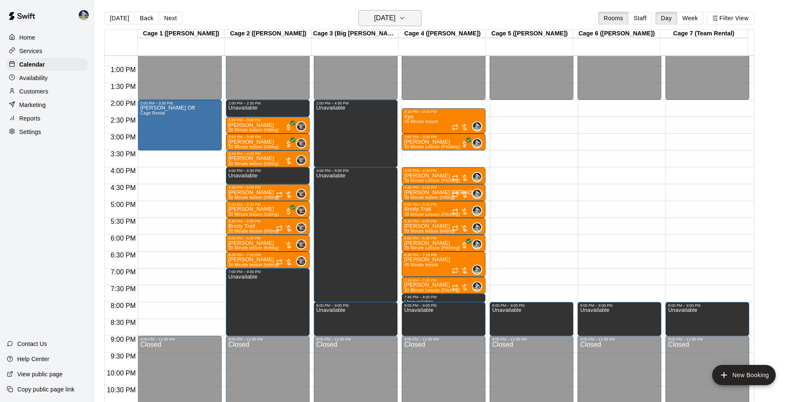
click at [374, 17] on h6 "[DATE]" at bounding box center [384, 18] width 21 height 12
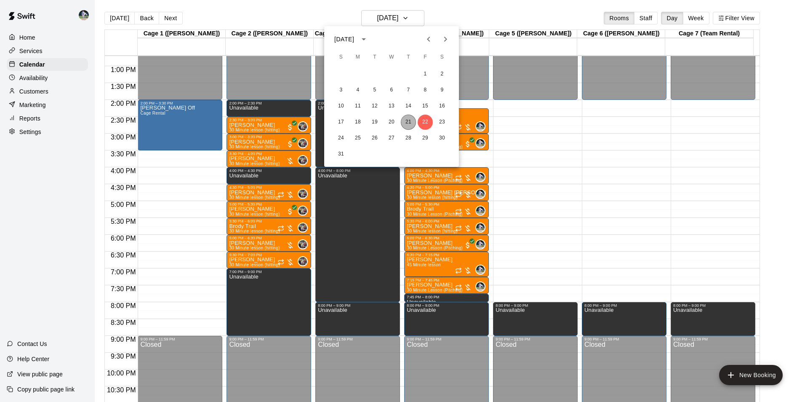
click at [410, 121] on button "21" at bounding box center [408, 121] width 15 height 15
